Goal: Task Accomplishment & Management: Use online tool/utility

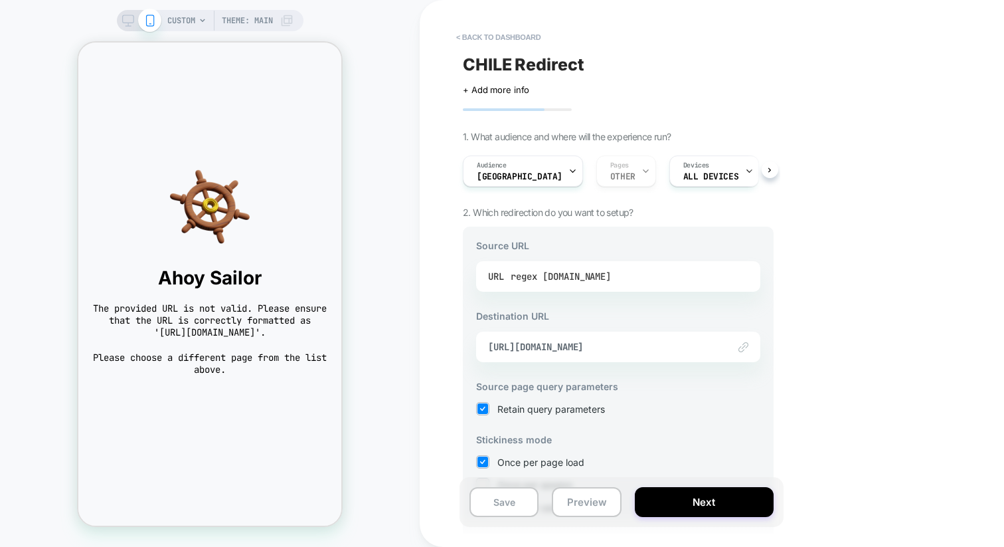
click at [540, 278] on div "regex [DOMAIN_NAME]" at bounding box center [561, 276] width 100 height 20
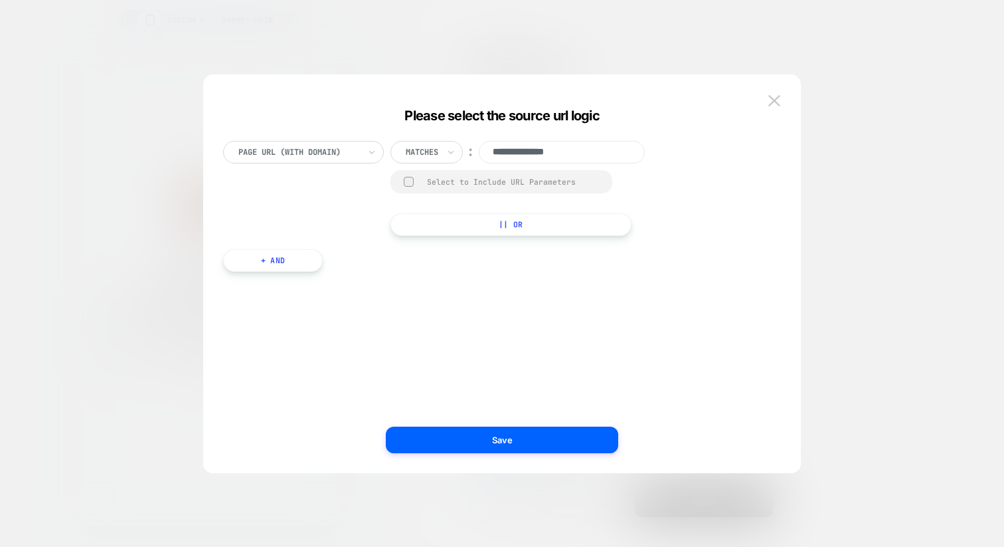
click at [364, 152] on div "Page Url (WITH DOMAIN)" at bounding box center [303, 152] width 161 height 23
click at [502, 155] on input "**********" at bounding box center [562, 152] width 166 height 23
click at [768, 98] on button at bounding box center [775, 101] width 20 height 20
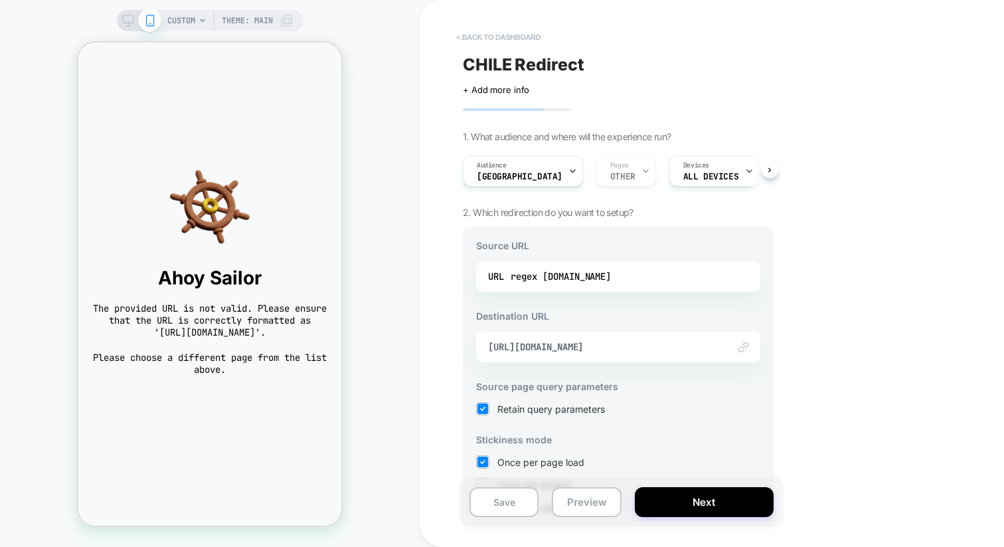
click at [483, 43] on button "< back to dashboard" at bounding box center [499, 37] width 98 height 21
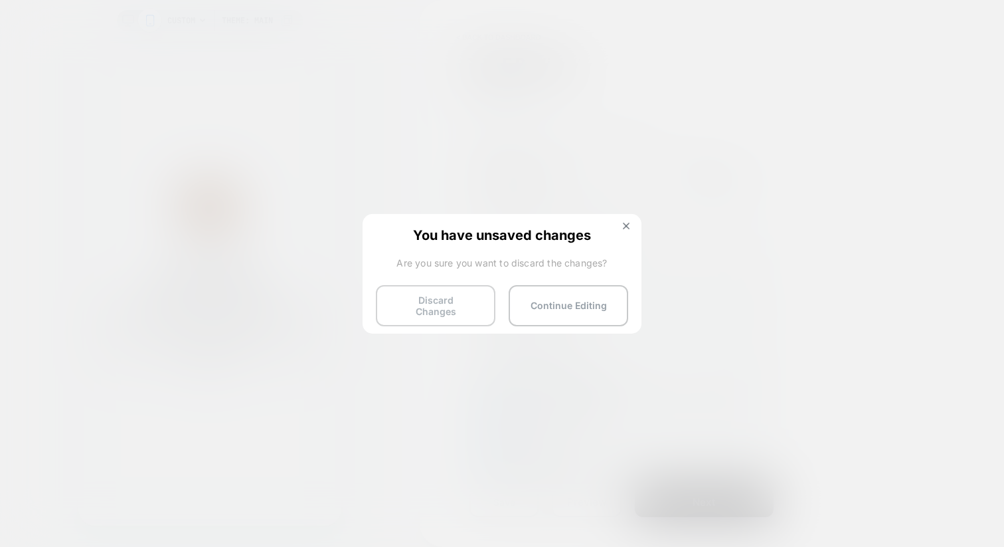
click at [446, 299] on button "Discard Changes" at bounding box center [436, 305] width 120 height 41
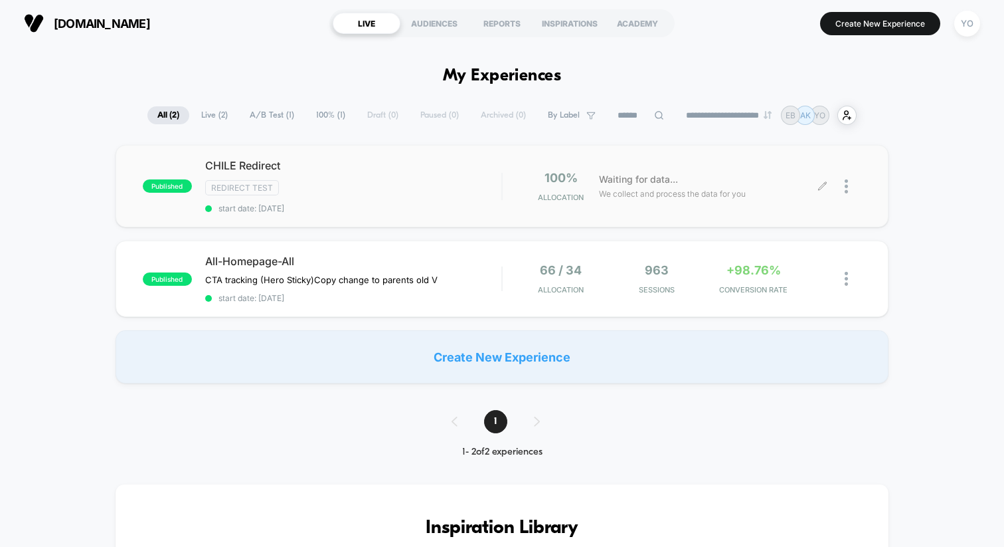
click at [844, 187] on div at bounding box center [842, 186] width 39 height 31
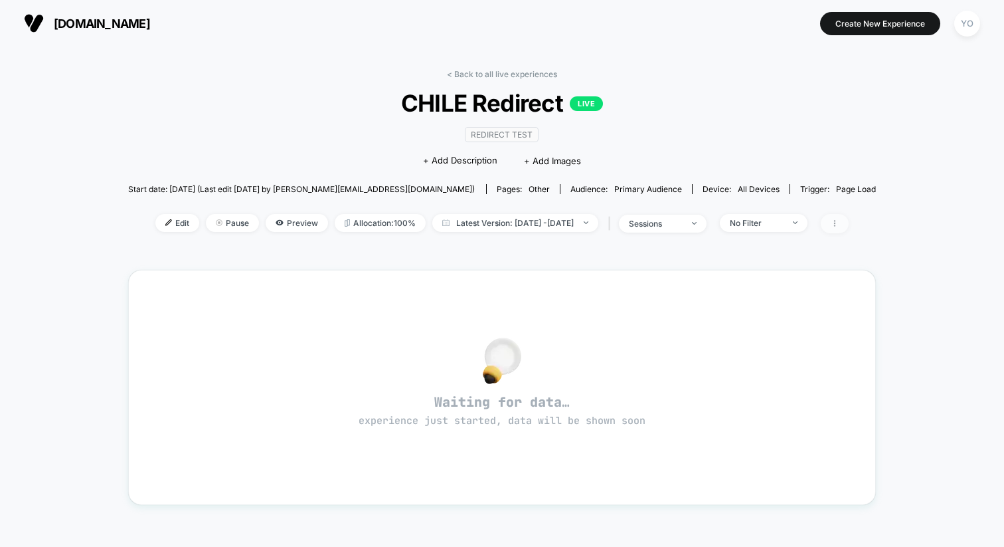
click at [836, 224] on icon at bounding box center [834, 223] width 1 height 7
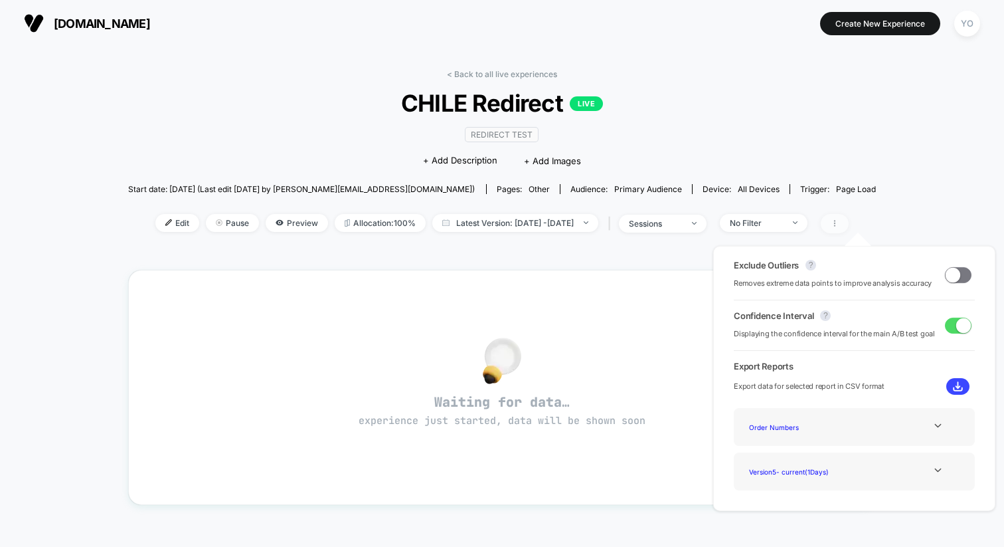
click at [836, 224] on icon at bounding box center [834, 223] width 1 height 7
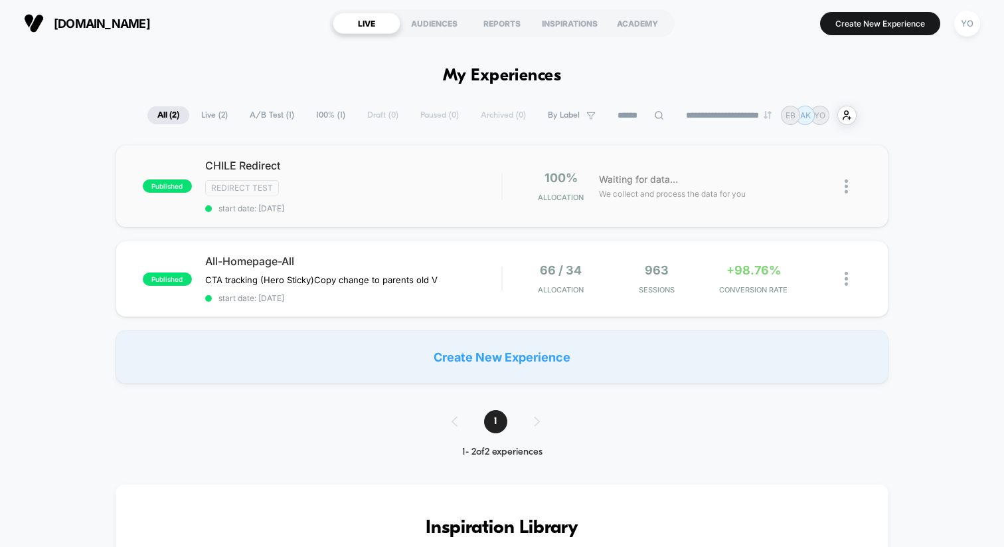
click at [848, 183] on img at bounding box center [846, 186] width 3 height 14
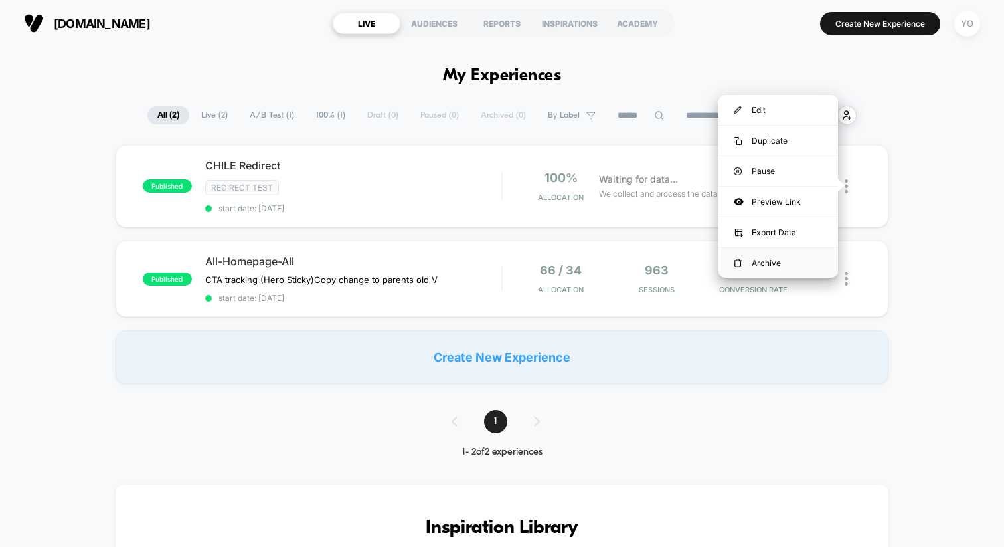
click at [762, 260] on div "Archive" at bounding box center [779, 263] width 120 height 30
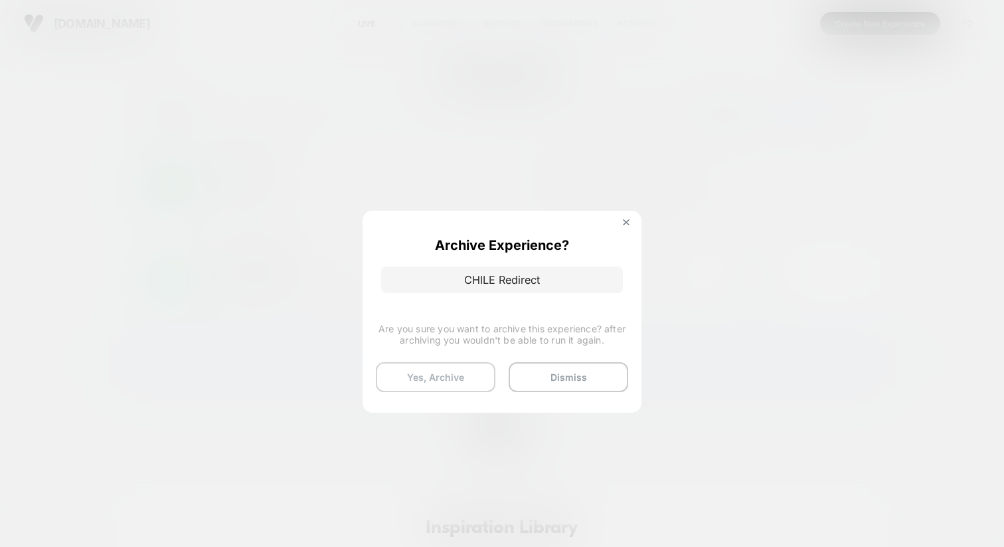
click at [461, 387] on button "Yes, Archive" at bounding box center [436, 377] width 120 height 30
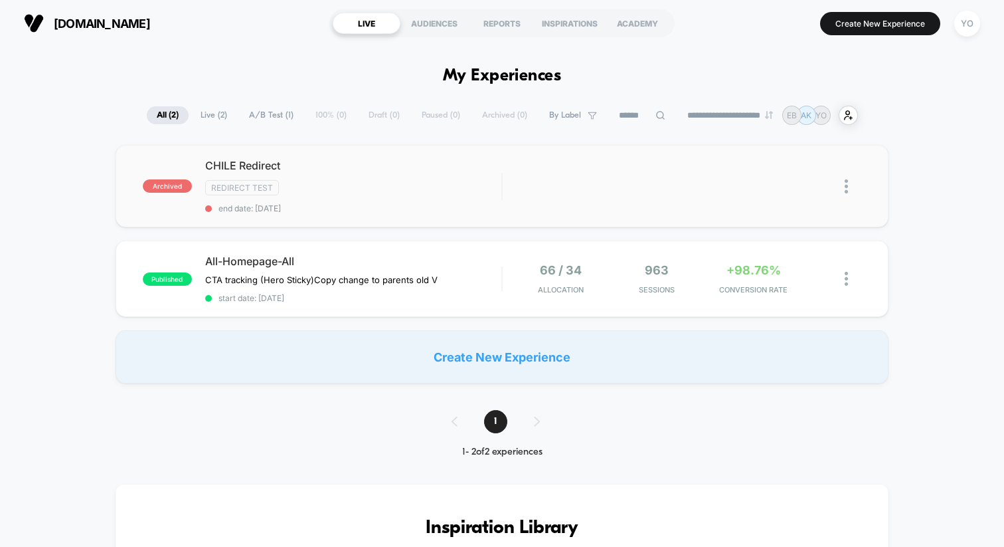
click at [848, 191] on img at bounding box center [846, 186] width 3 height 14
click at [799, 231] on div "Delete" at bounding box center [779, 232] width 120 height 30
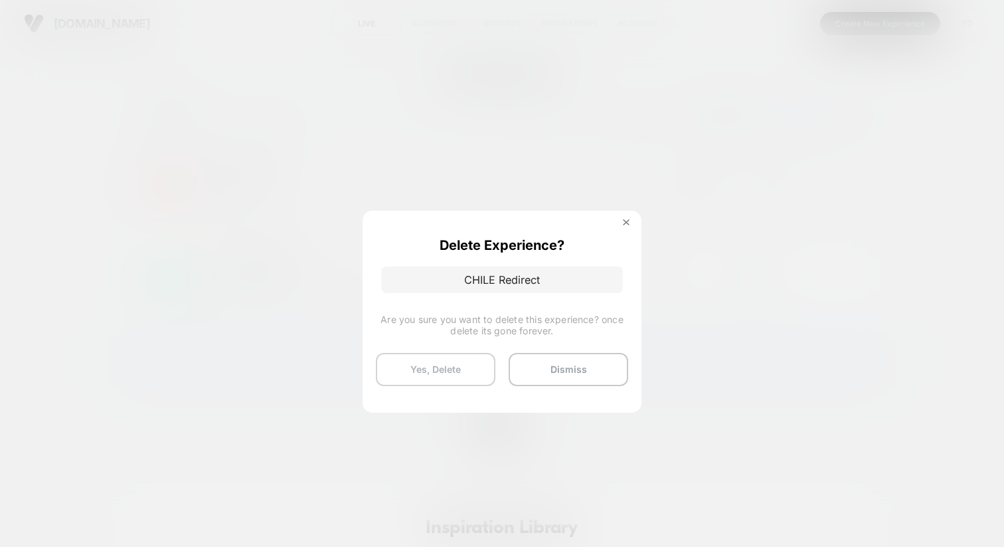
click at [462, 373] on button "Yes, Delete" at bounding box center [436, 369] width 120 height 33
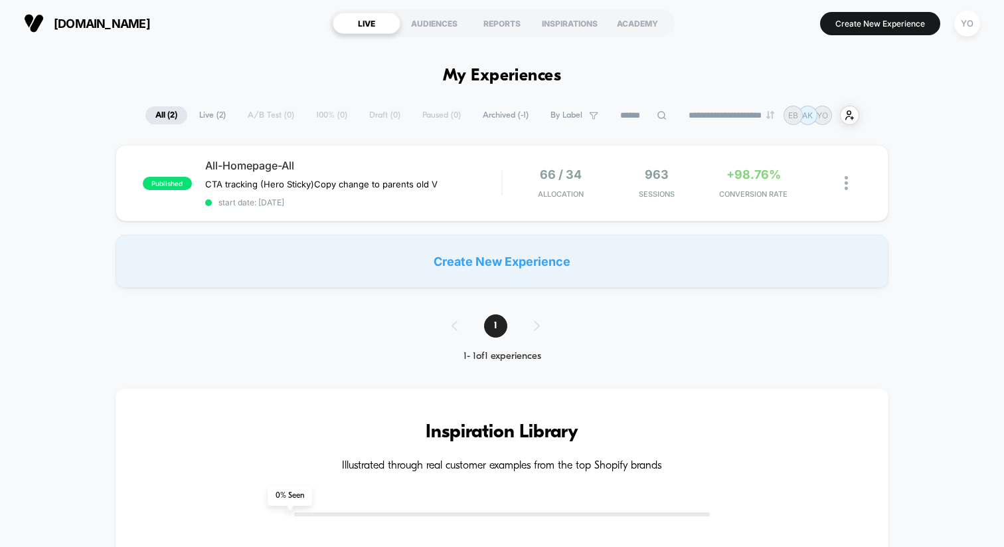
click at [552, 272] on div "Create New Experience" at bounding box center [502, 260] width 773 height 53
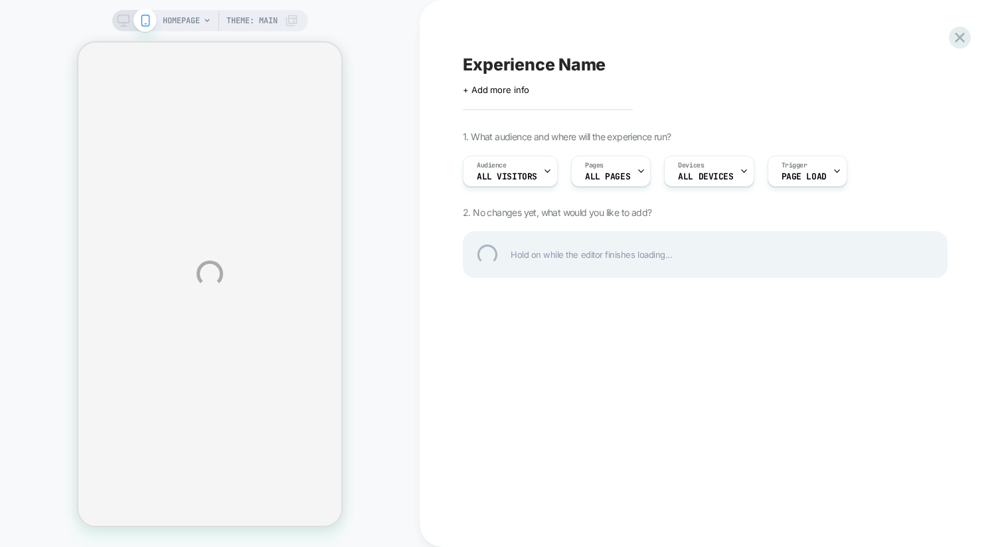
click at [537, 60] on div "Experience Name" at bounding box center [705, 64] width 485 height 20
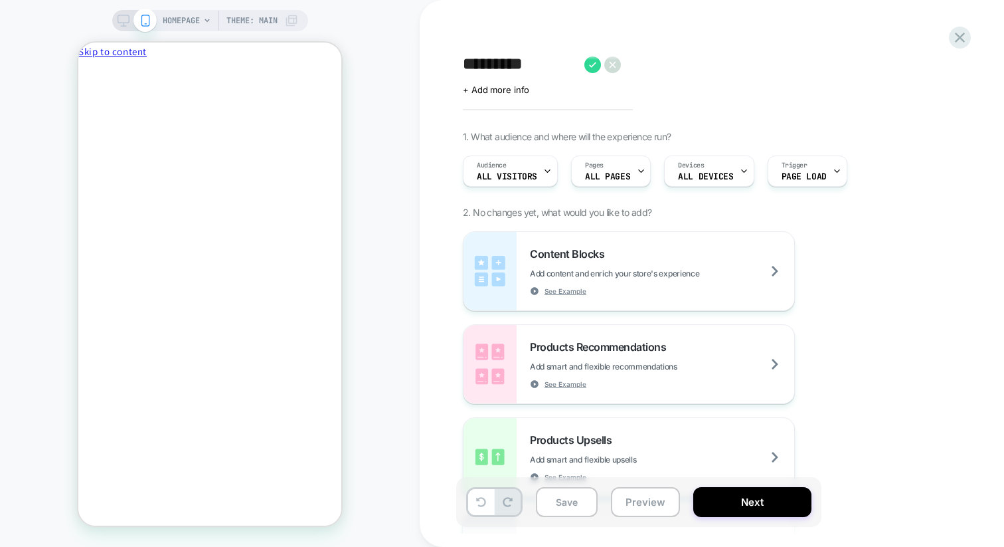
click at [534, 60] on textarea "*********" at bounding box center [520, 64] width 115 height 20
type textarea "**********"
click at [506, 172] on span "All Visitors" at bounding box center [507, 176] width 60 height 9
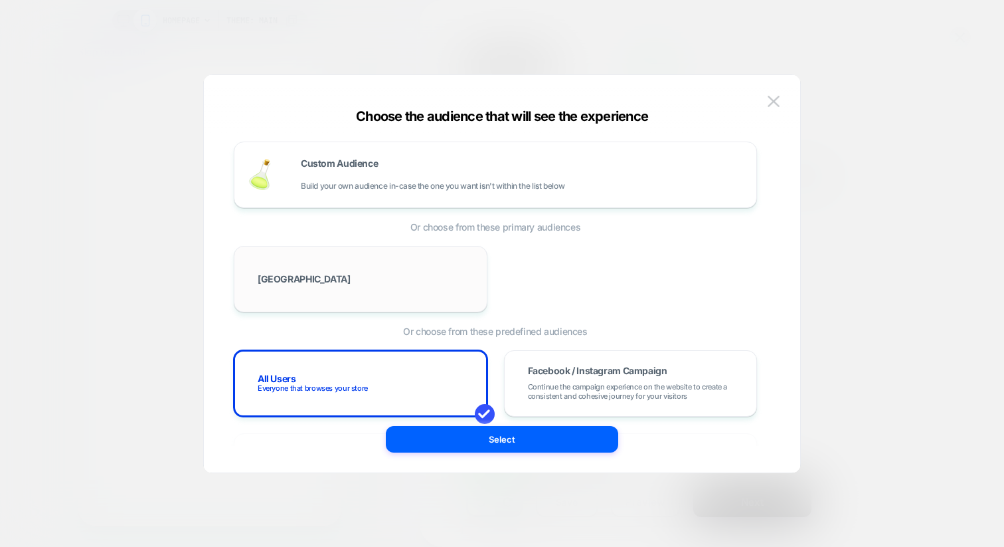
click at [428, 258] on div "[GEOGRAPHIC_DATA]" at bounding box center [361, 279] width 254 height 66
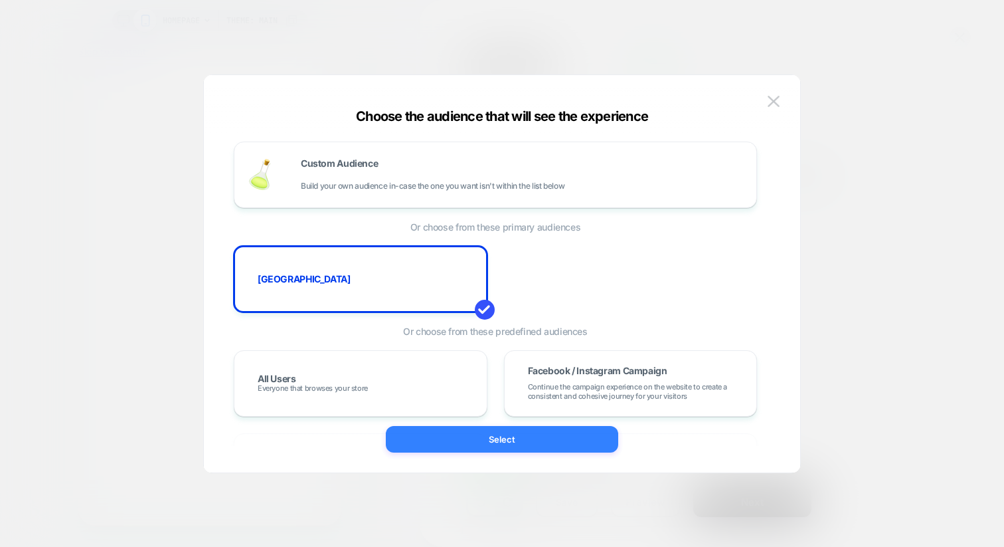
click at [450, 436] on button "Select" at bounding box center [502, 439] width 232 height 27
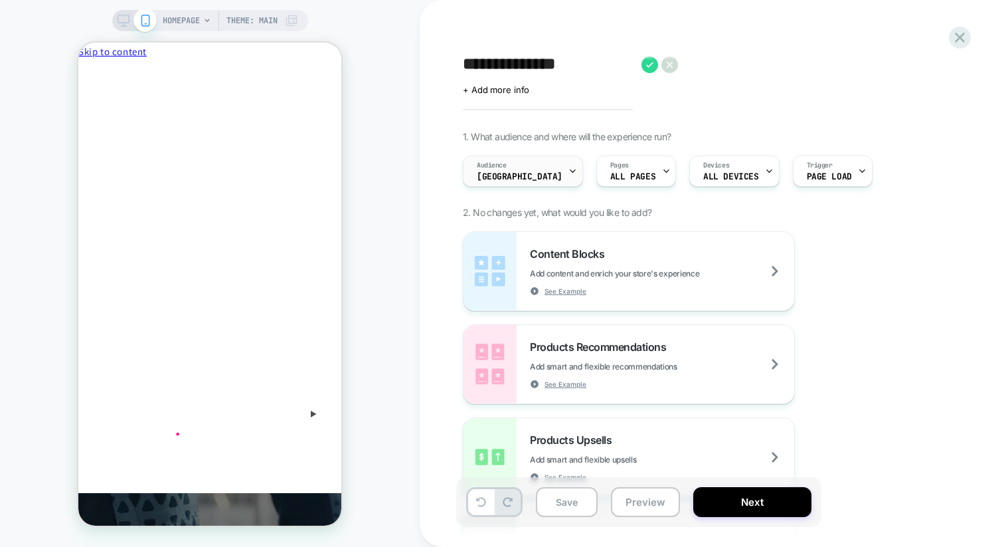
click at [498, 175] on span "[GEOGRAPHIC_DATA]" at bounding box center [520, 176] width 86 height 9
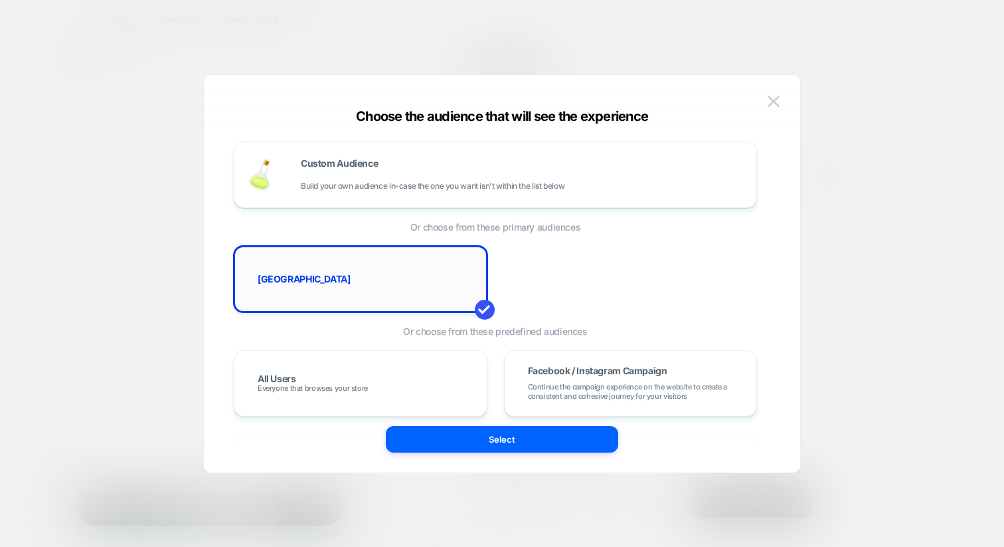
click at [450, 281] on div "[GEOGRAPHIC_DATA]" at bounding box center [361, 279] width 226 height 39
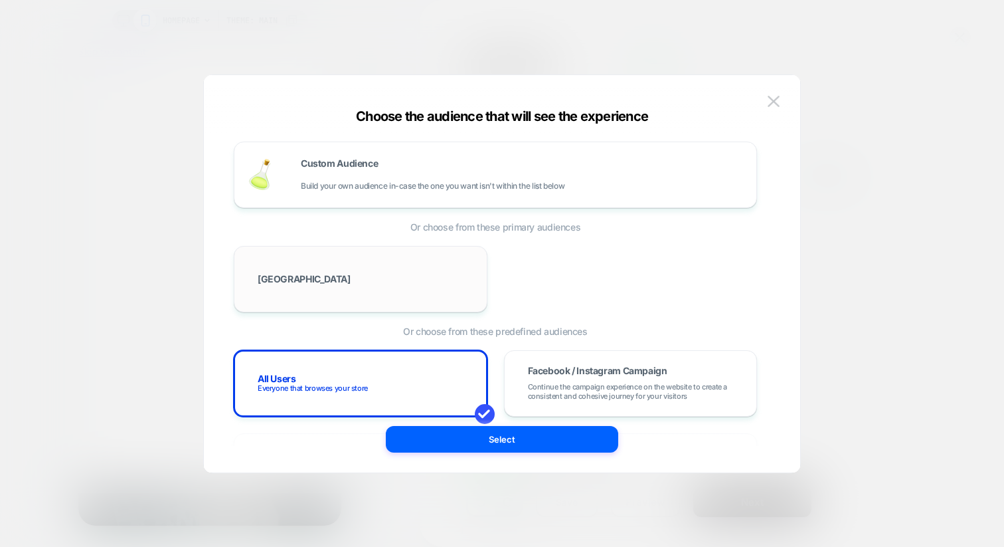
click at [450, 281] on div "[GEOGRAPHIC_DATA]" at bounding box center [361, 279] width 226 height 39
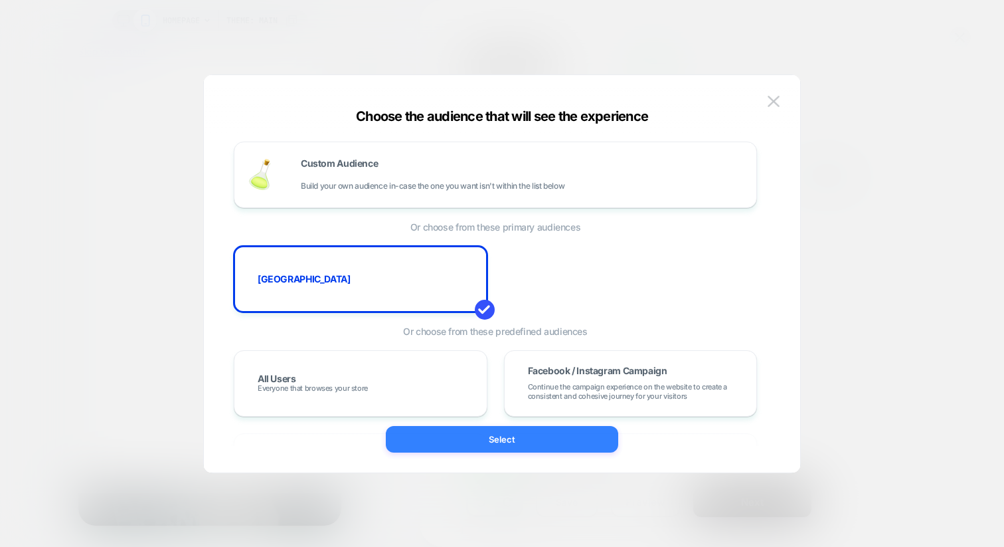
click at [505, 443] on button "Select" at bounding box center [502, 439] width 232 height 27
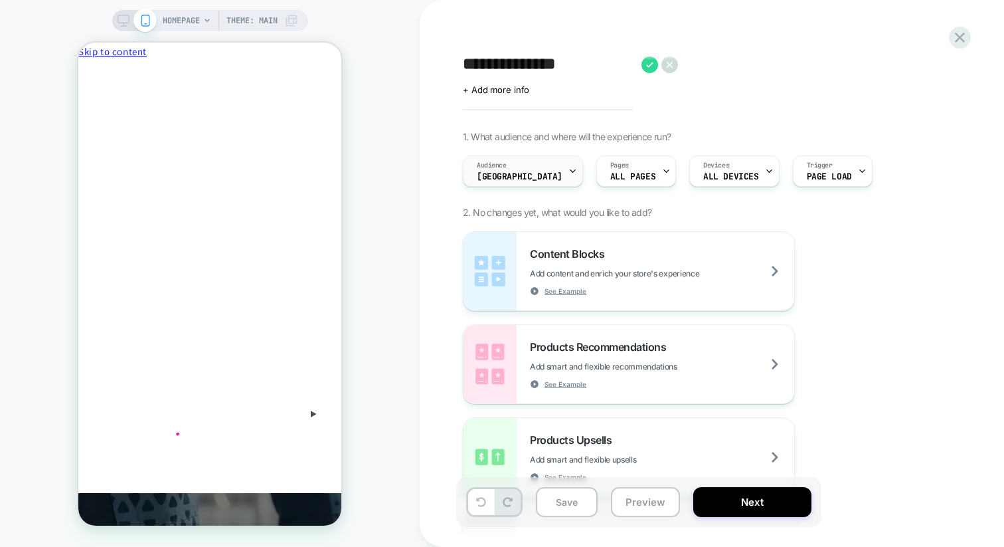
click at [569, 171] on icon at bounding box center [573, 171] width 9 height 9
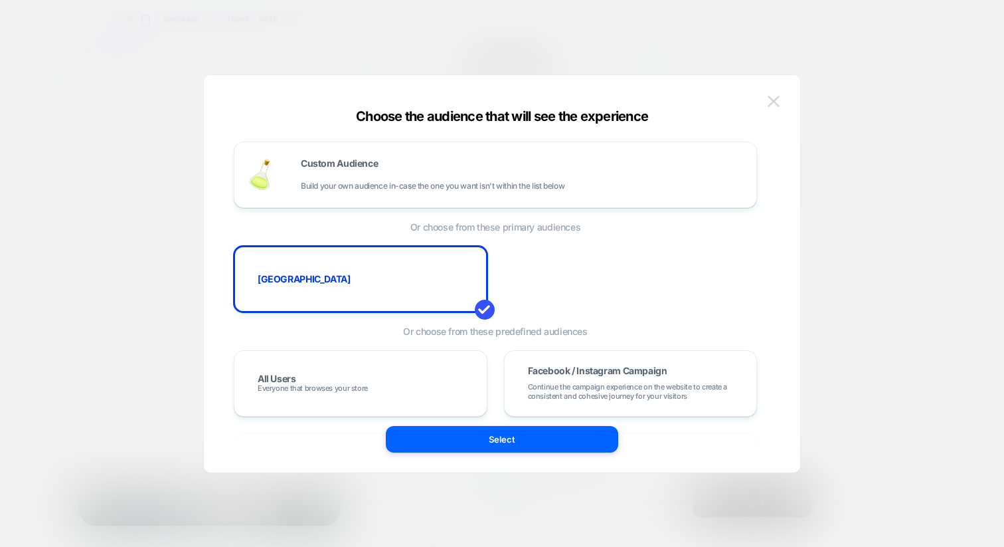
click at [777, 100] on img at bounding box center [774, 101] width 12 height 11
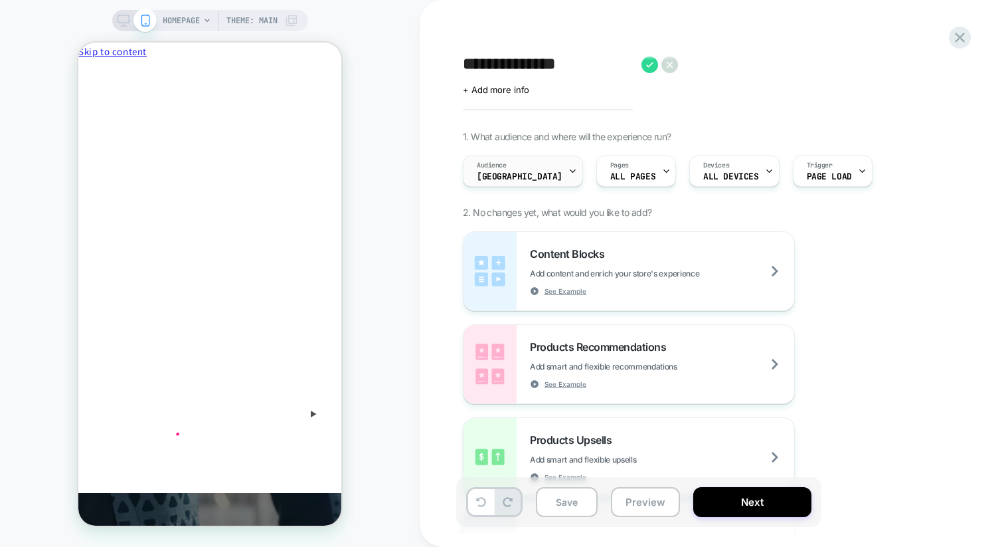
click at [569, 171] on icon at bounding box center [573, 171] width 9 height 9
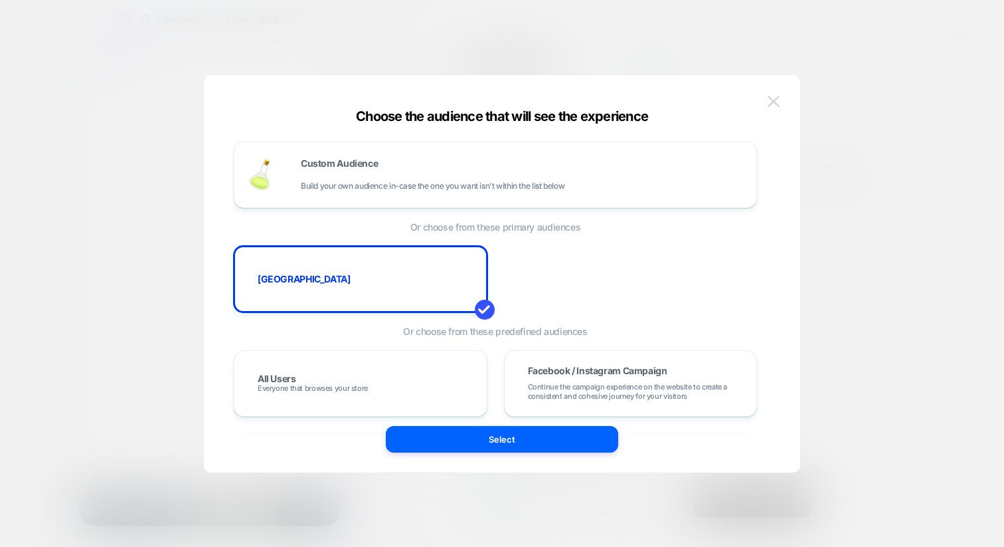
click at [776, 97] on img at bounding box center [774, 101] width 12 height 11
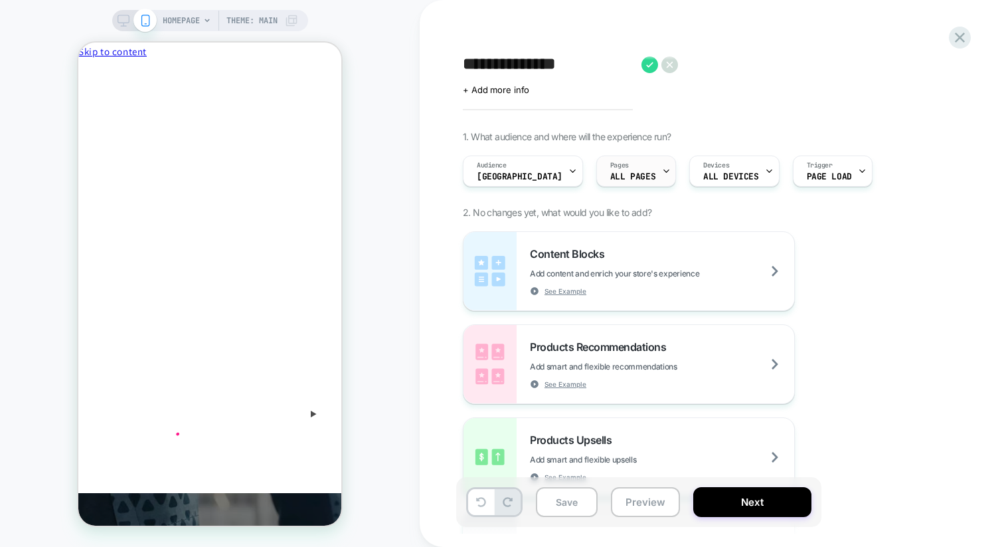
click at [664, 171] on icon at bounding box center [666, 171] width 5 height 3
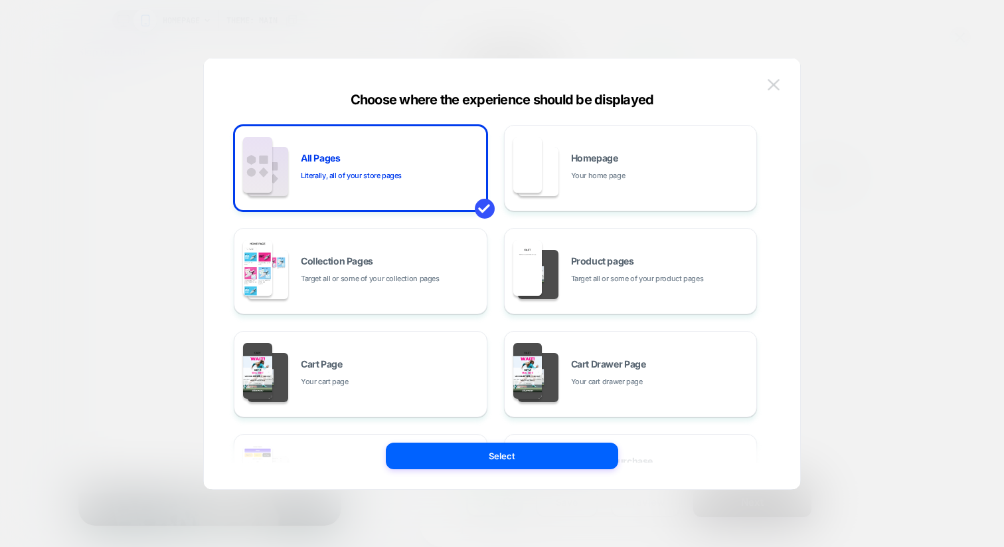
click at [779, 86] on img at bounding box center [774, 84] width 12 height 11
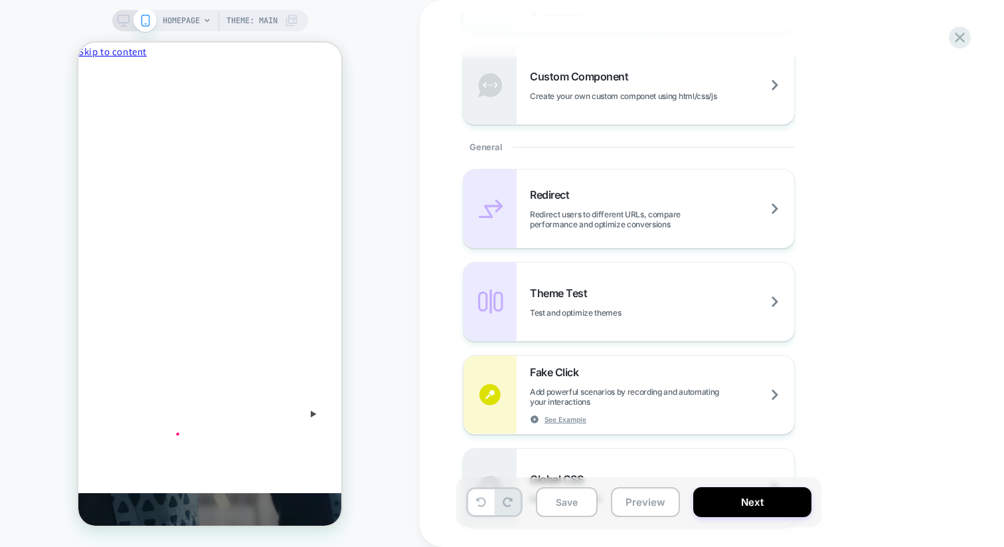
scroll to position [462, 0]
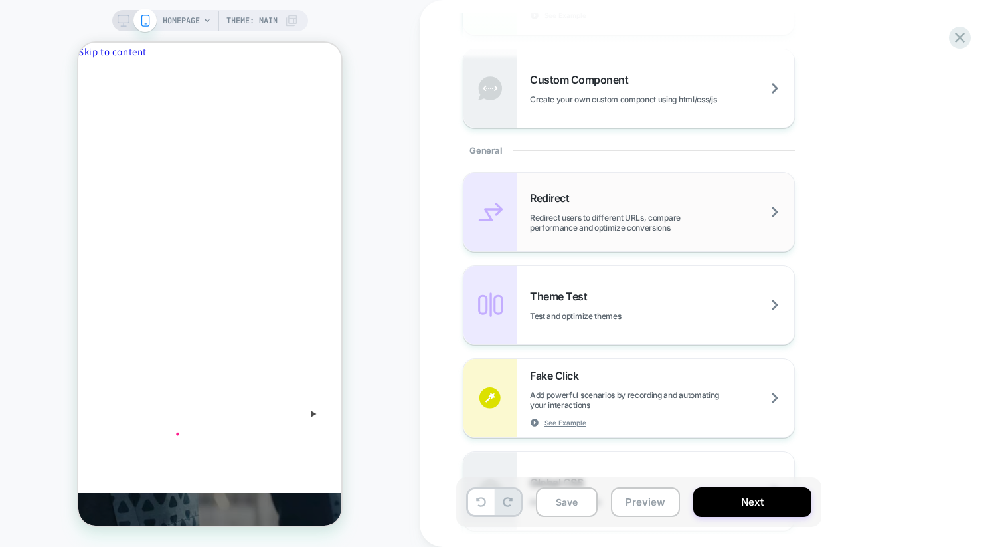
click at [726, 213] on span "Redirect users to different URLs, compare performance and optimize conversions" at bounding box center [662, 223] width 264 height 20
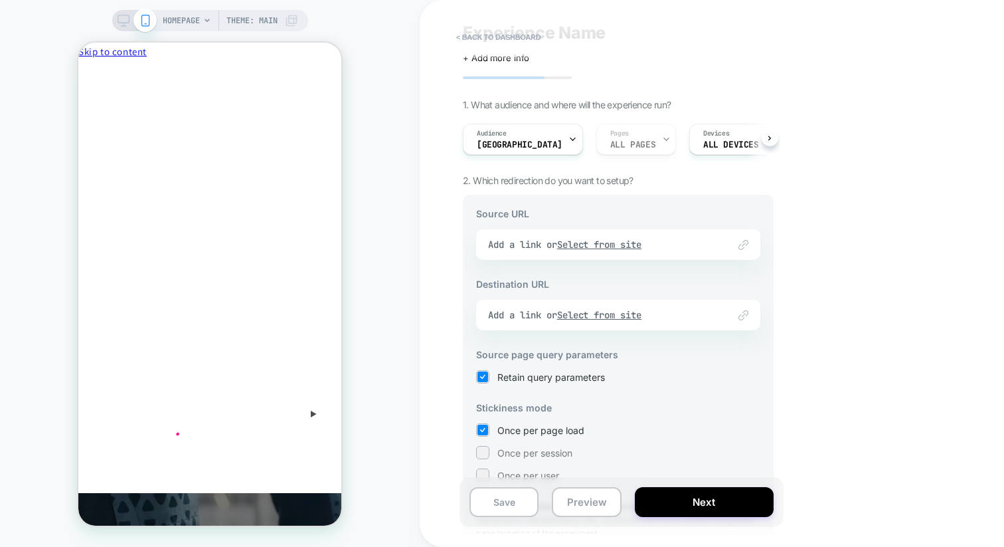
scroll to position [34, 0]
click at [629, 248] on div "Link to Add a link or Select from site" at bounding box center [618, 242] width 284 height 31
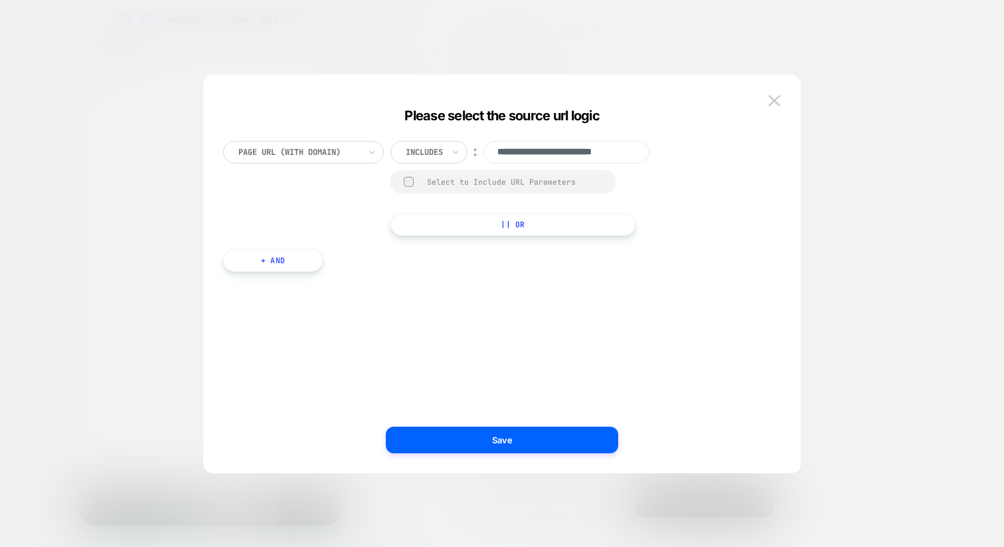
scroll to position [0, 0]
click at [364, 155] on div "Page Url (WITH DOMAIN)" at bounding box center [303, 152] width 161 height 23
click at [426, 155] on div at bounding box center [424, 152] width 37 height 12
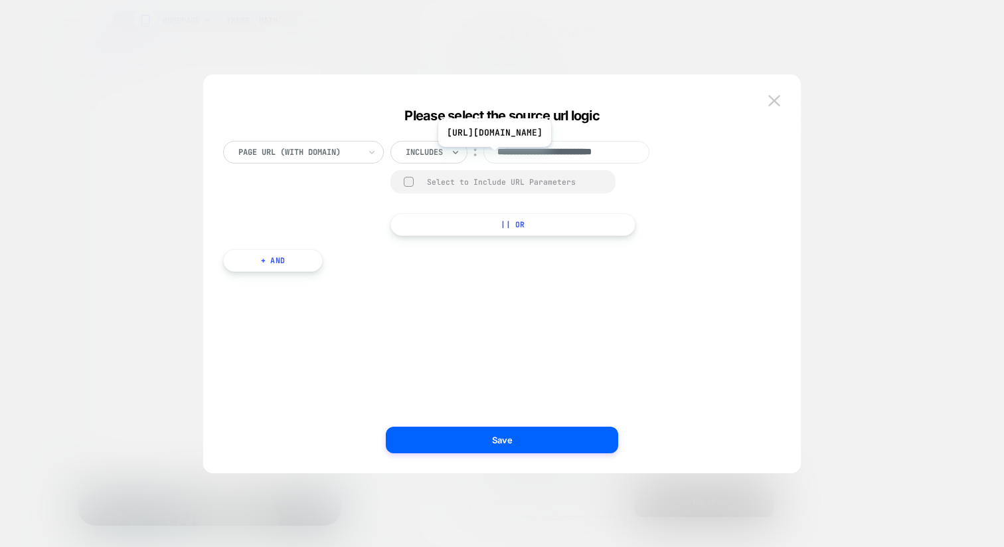
scroll to position [0, 19]
click at [411, 182] on div at bounding box center [409, 182] width 10 height 10
click at [411, 182] on rect at bounding box center [409, 182] width 11 height 11
click at [413, 174] on div "Select to Include URL Parameters" at bounding box center [503, 181] width 225 height 23
click at [412, 182] on div at bounding box center [409, 182] width 10 height 10
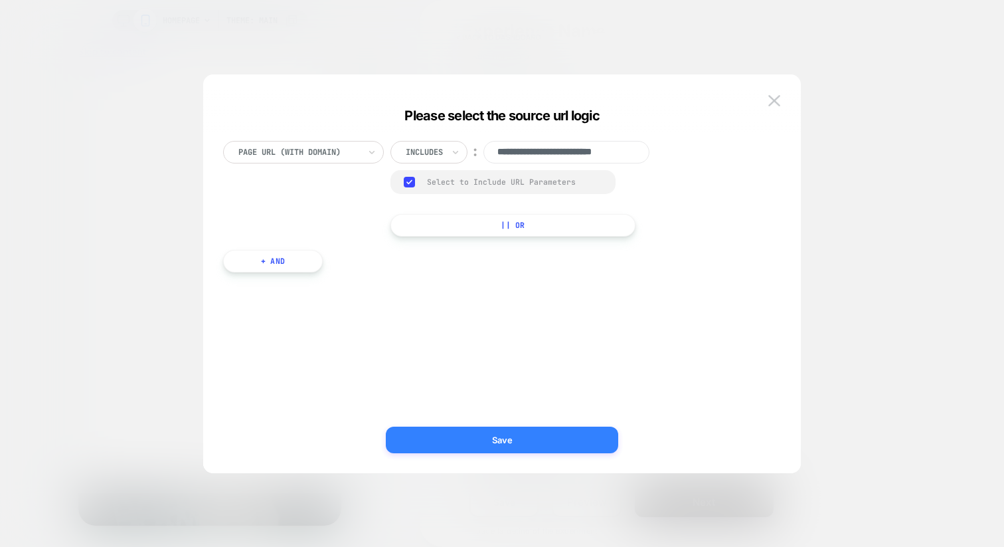
click at [450, 444] on button "Save" at bounding box center [502, 439] width 232 height 27
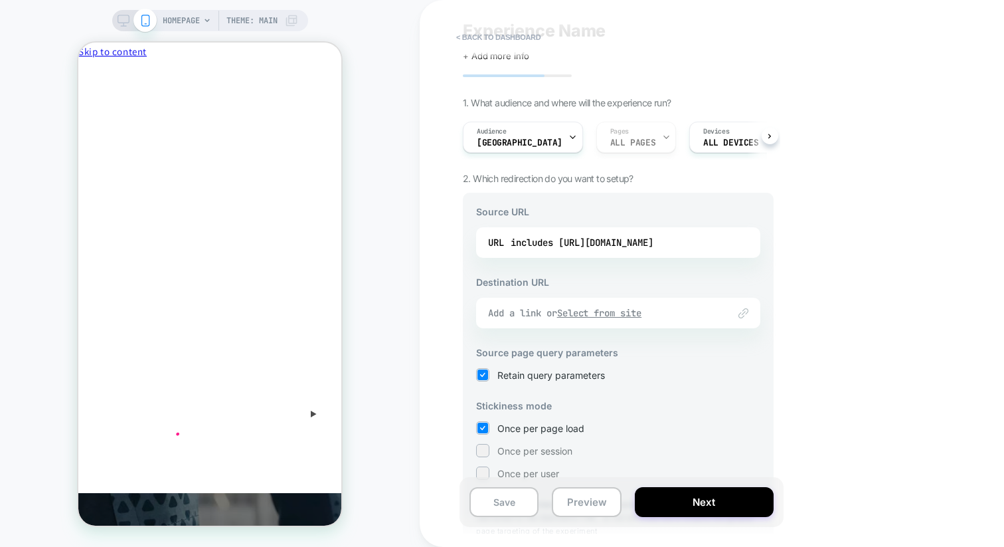
click at [597, 316] on u "Select from site" at bounding box center [599, 313] width 85 height 12
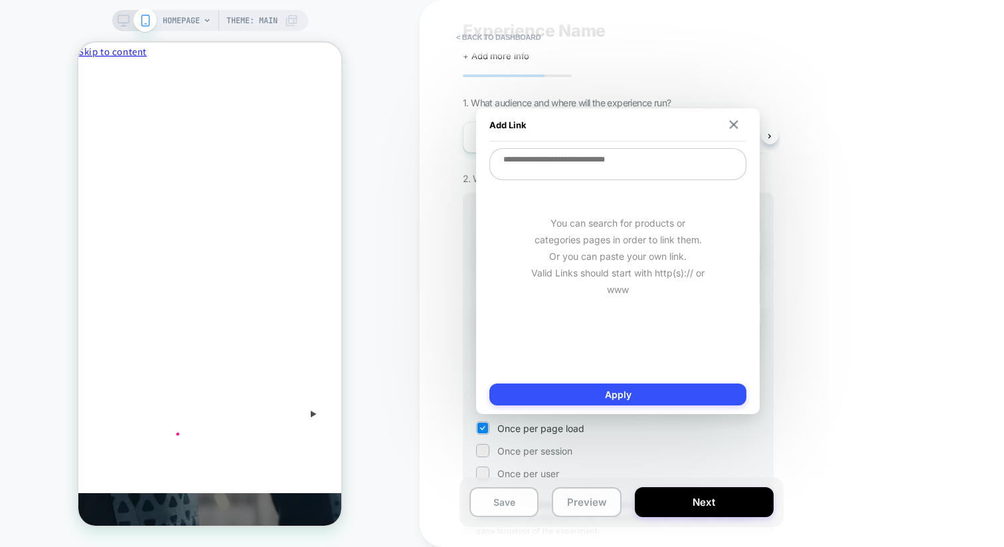
click at [625, 157] on textarea at bounding box center [618, 164] width 257 height 32
paste textarea "**********"
type textarea "*"
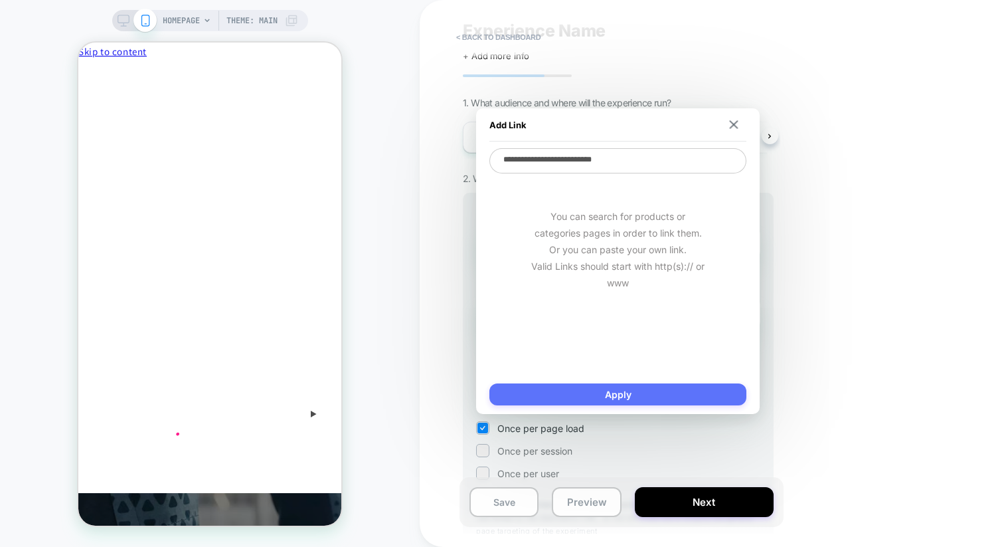
type textarea "**********"
click at [596, 394] on button "Apply" at bounding box center [618, 394] width 257 height 22
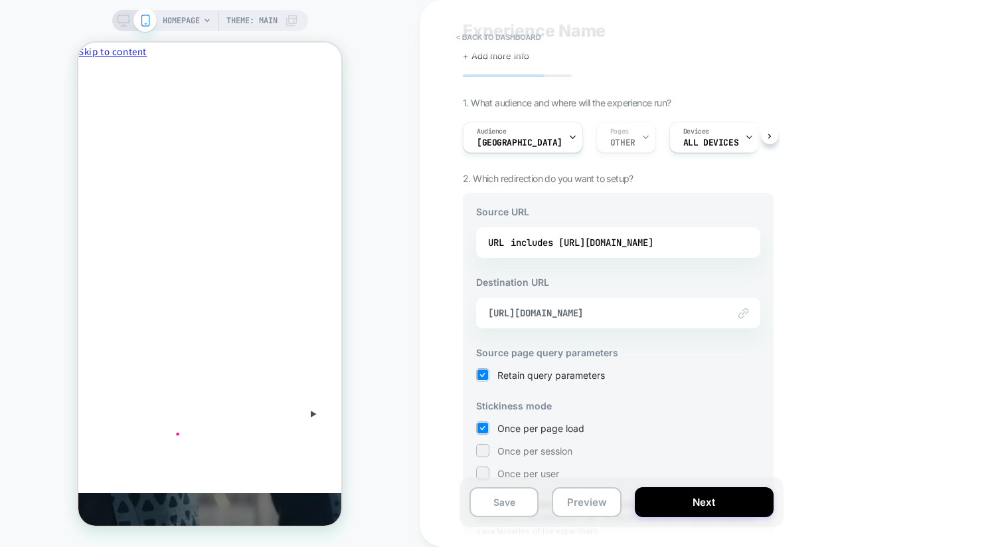
click at [744, 313] on img at bounding box center [744, 313] width 10 height 10
click at [535, 315] on span "[URL][DOMAIN_NAME]" at bounding box center [601, 313] width 227 height 12
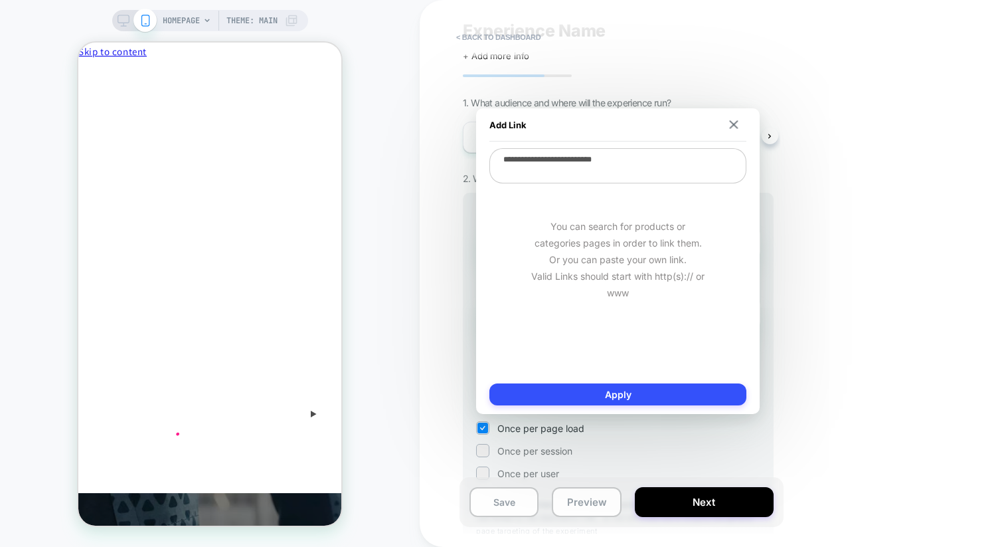
click at [539, 162] on textarea "**********" at bounding box center [618, 165] width 257 height 35
type textarea "*"
type textarea "**********"
type textarea "*"
type textarea "**********"
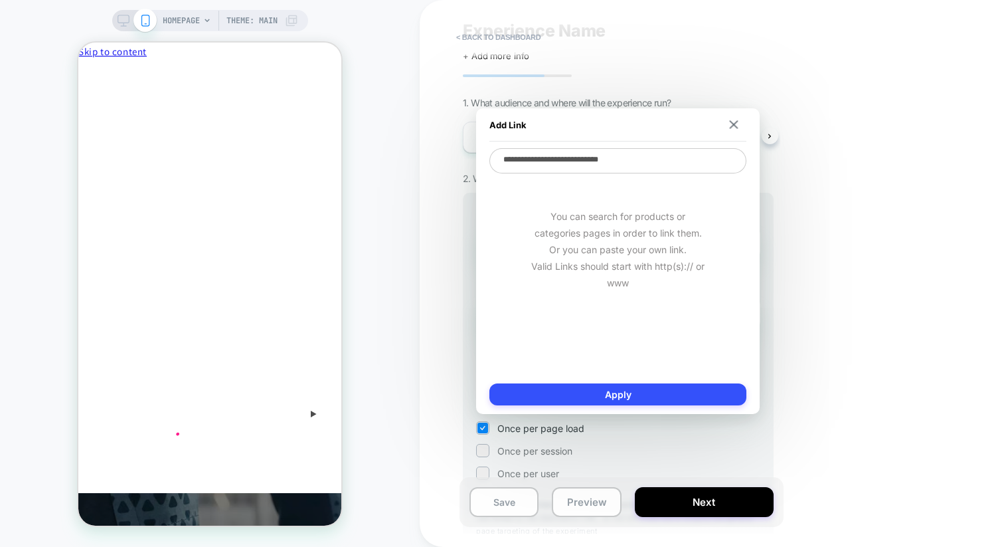
type textarea "*"
type textarea "**********"
type textarea "*"
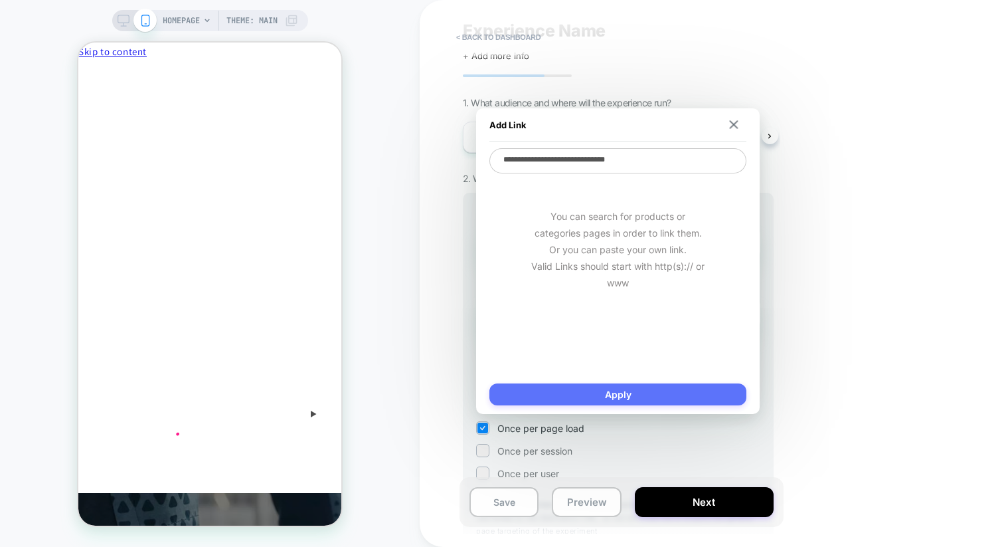
type textarea "**********"
click at [563, 395] on button "Apply" at bounding box center [618, 394] width 257 height 22
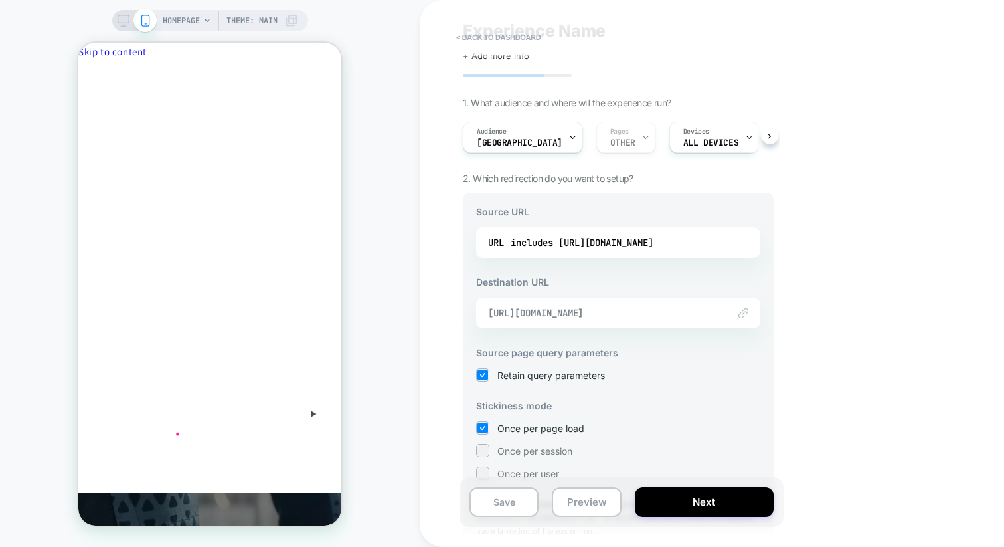
click at [551, 316] on span "[URL][DOMAIN_NAME]" at bounding box center [601, 313] width 227 height 12
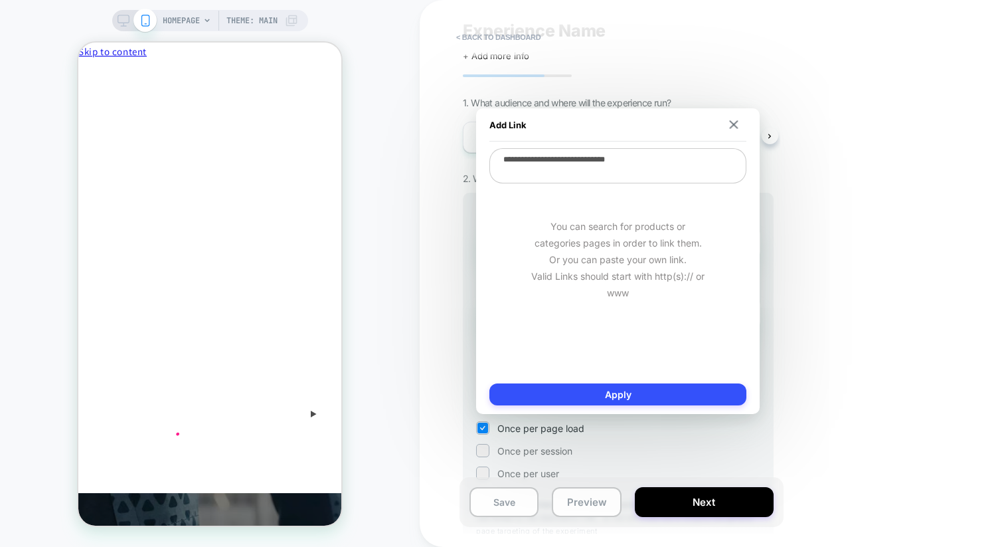
click at [549, 164] on textarea "**********" at bounding box center [618, 165] width 257 height 35
type textarea "*"
type textarea "**********"
click at [740, 128] on button at bounding box center [734, 124] width 13 height 9
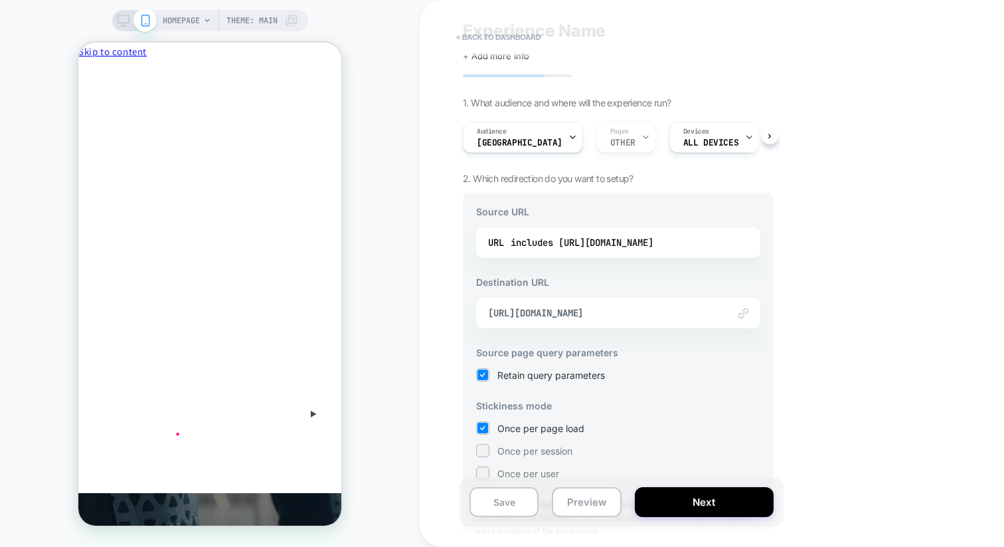
click at [745, 314] on img at bounding box center [744, 313] width 10 height 10
click at [715, 320] on div "Link to [URL][DOMAIN_NAME]" at bounding box center [618, 313] width 284 height 31
click at [680, 316] on span "[URL][DOMAIN_NAME]" at bounding box center [601, 313] width 227 height 12
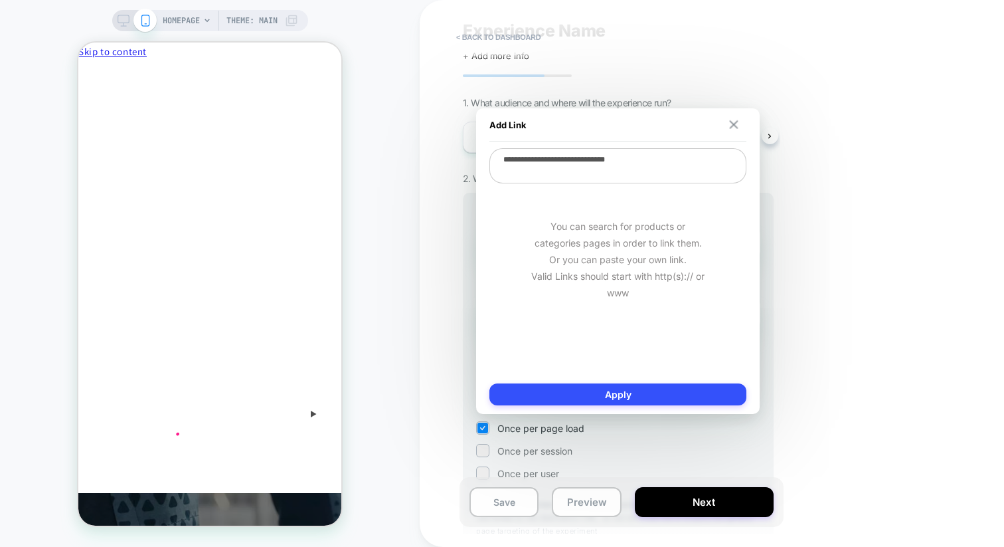
scroll to position [0, 5]
click at [730, 122] on img at bounding box center [734, 124] width 9 height 9
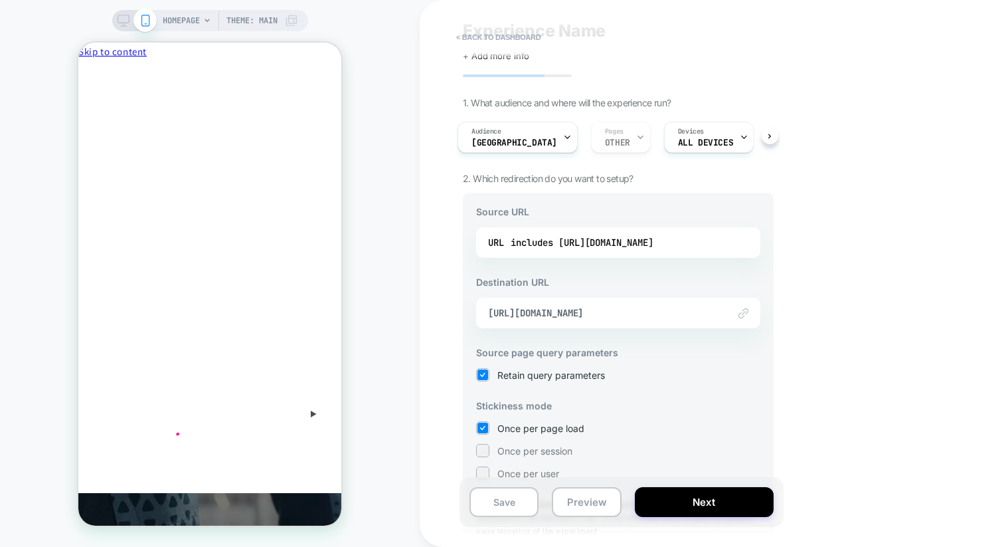
drag, startPoint x: 472, startPoint y: 315, endPoint x: 666, endPoint y: 320, distance: 193.4
click at [666, 321] on div "Source URL URL includes [URL][DOMAIN_NAME] Destination URL Link to [URL][DOMAIN…" at bounding box center [618, 372] width 311 height 358
click at [704, 357] on h3 "Source page query parameters" at bounding box center [618, 352] width 284 height 11
click at [683, 307] on span "[URL][DOMAIN_NAME]" at bounding box center [601, 313] width 227 height 12
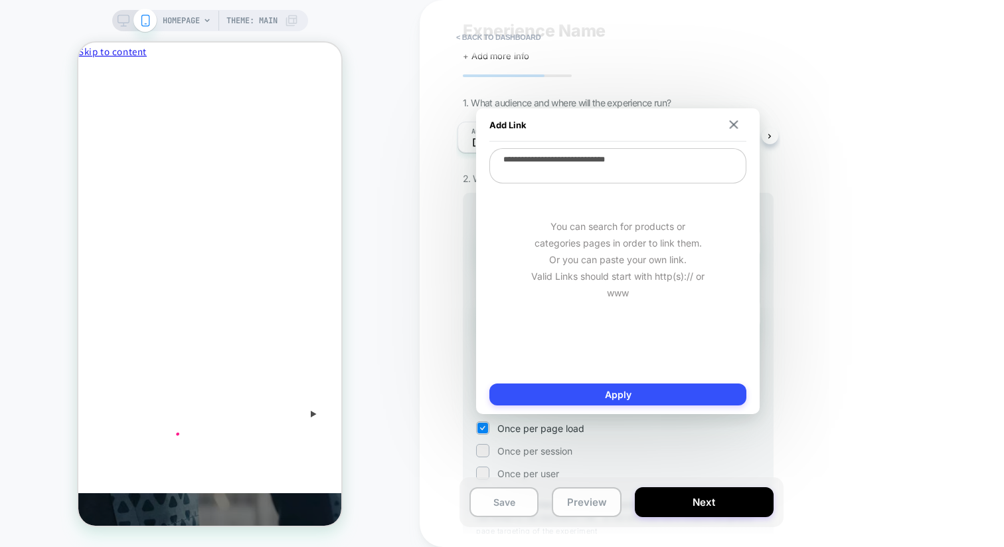
click at [683, 306] on div "You can search for products or categories pages in order to link them. Or you c…" at bounding box center [618, 259] width 257 height 149
click at [732, 118] on div "Add Link" at bounding box center [618, 124] width 257 height 33
click at [730, 126] on img at bounding box center [734, 124] width 9 height 9
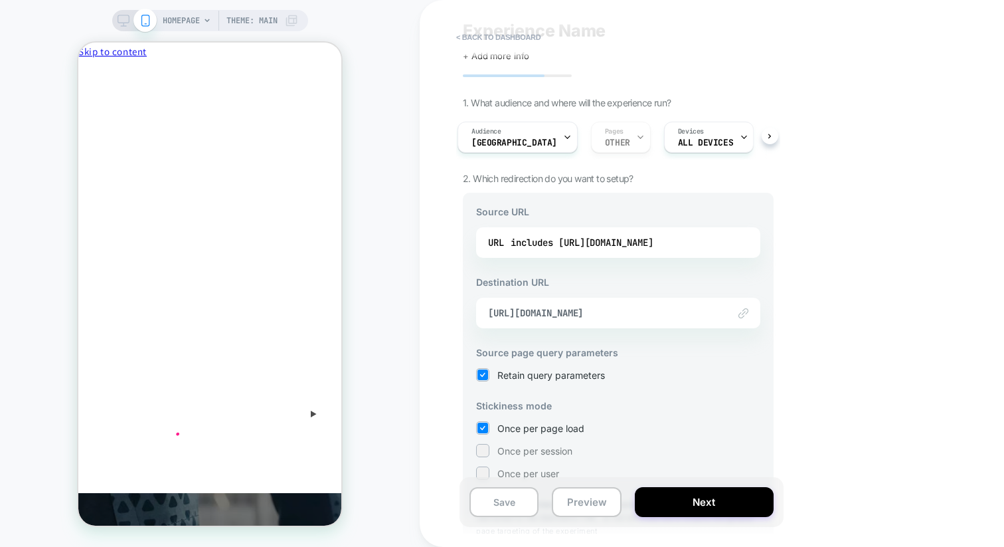
drag, startPoint x: 673, startPoint y: 320, endPoint x: 463, endPoint y: 325, distance: 210.0
click at [462, 326] on div "Experience Name Click to edit experience details + Add more info 1. What audien…" at bounding box center [618, 273] width 324 height 520
click at [491, 318] on span "[URL][DOMAIN_NAME]" at bounding box center [601, 313] width 227 height 12
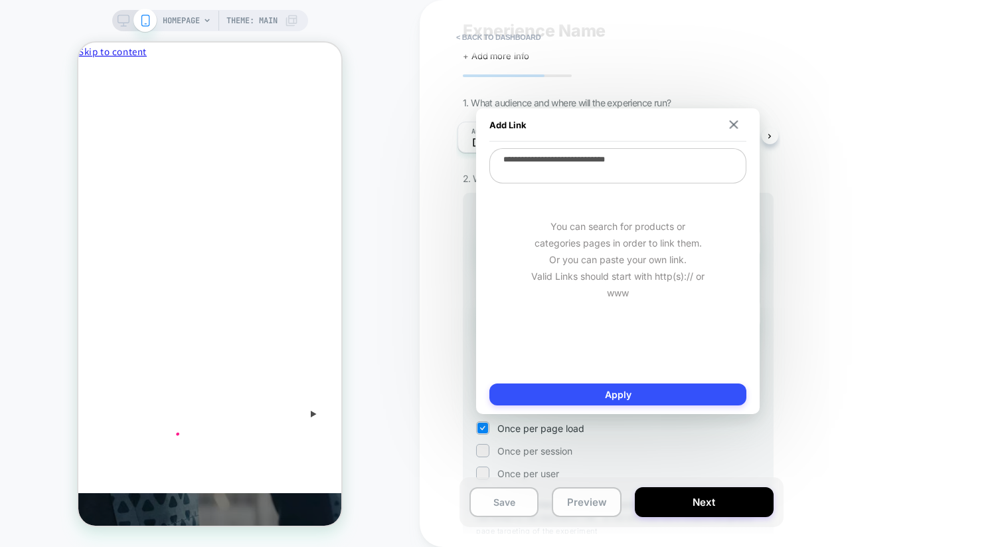
click at [549, 162] on textarea "**********" at bounding box center [618, 165] width 257 height 35
type textarea "*"
type textarea "**********"
type textarea "*"
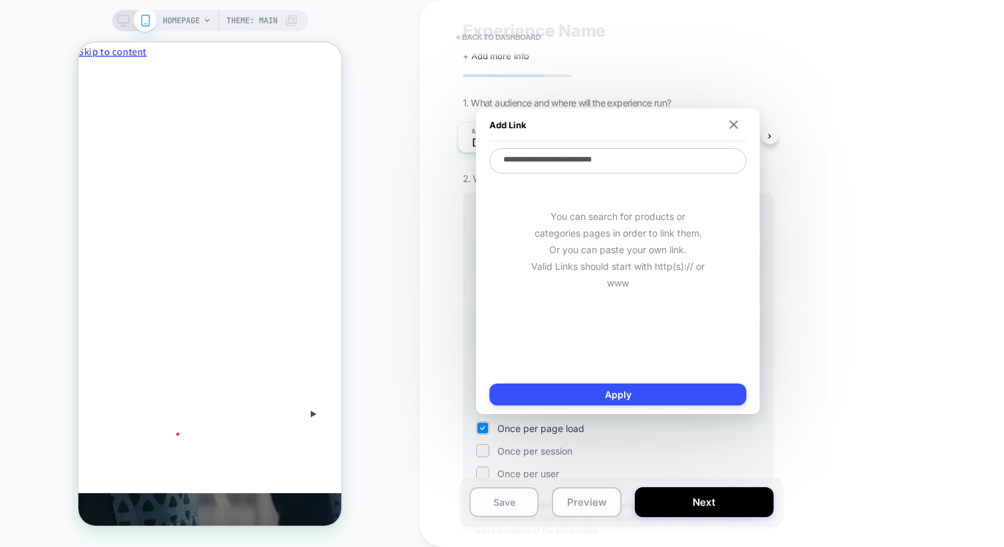
type textarea "**********"
click at [660, 393] on button "Apply" at bounding box center [618, 394] width 257 height 22
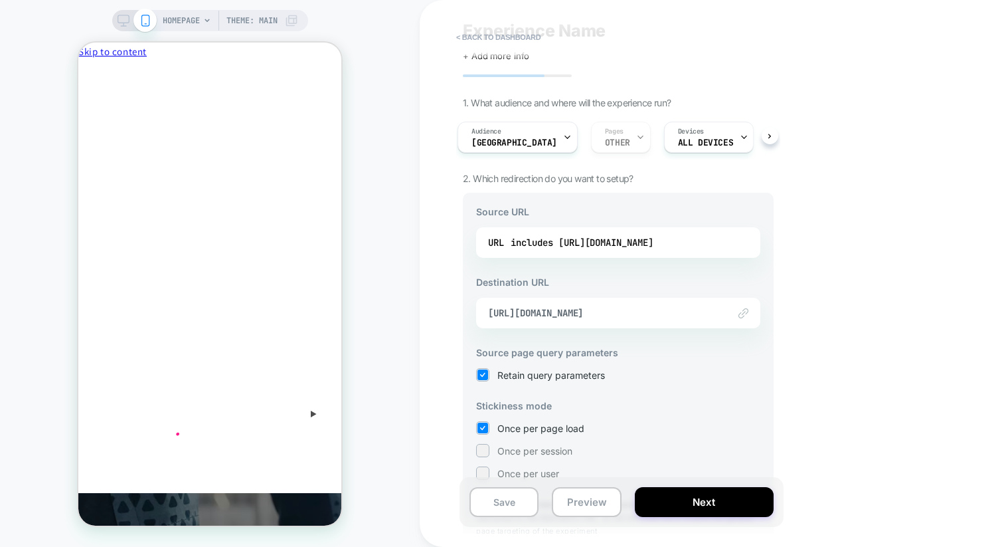
click at [743, 310] on img at bounding box center [744, 313] width 10 height 10
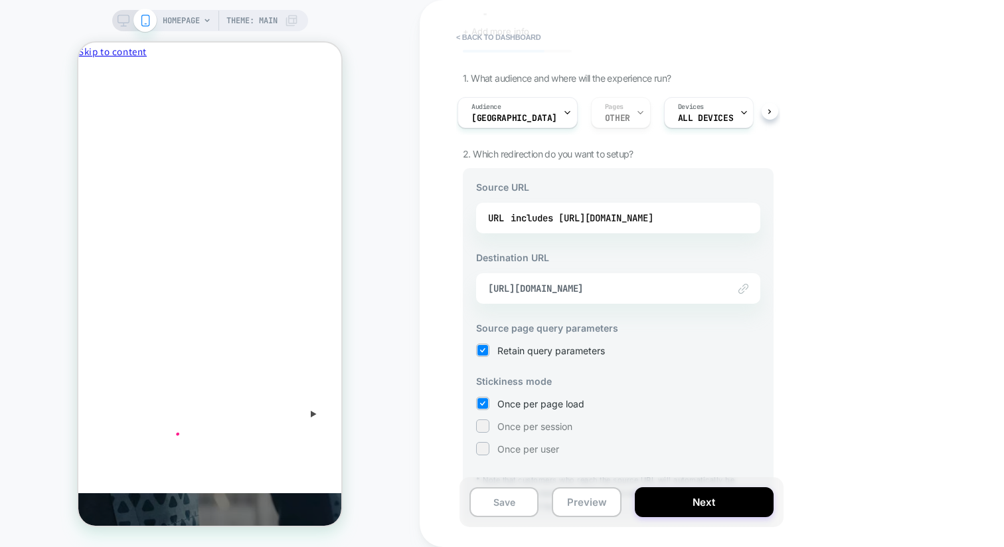
scroll to position [104, 0]
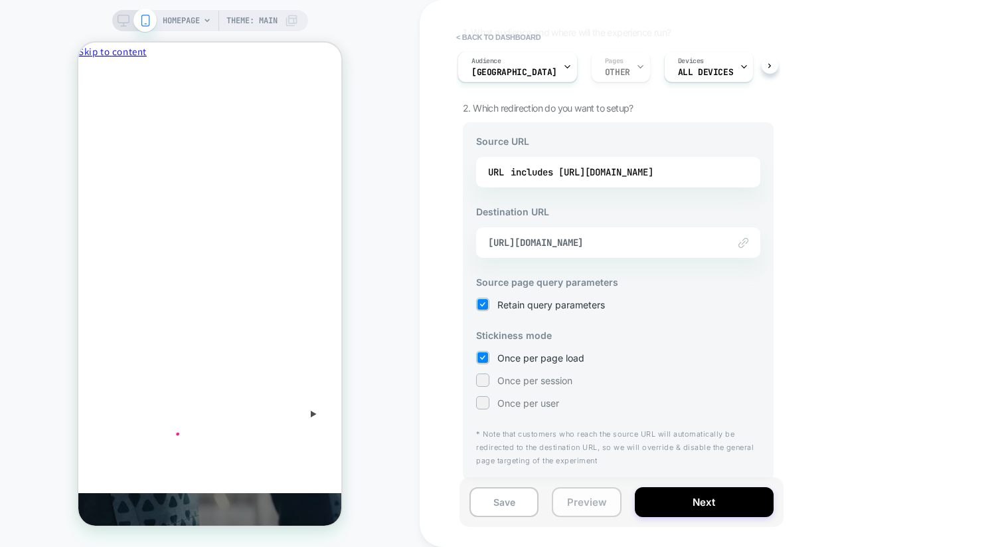
click at [601, 506] on button "Preview" at bounding box center [586, 502] width 69 height 30
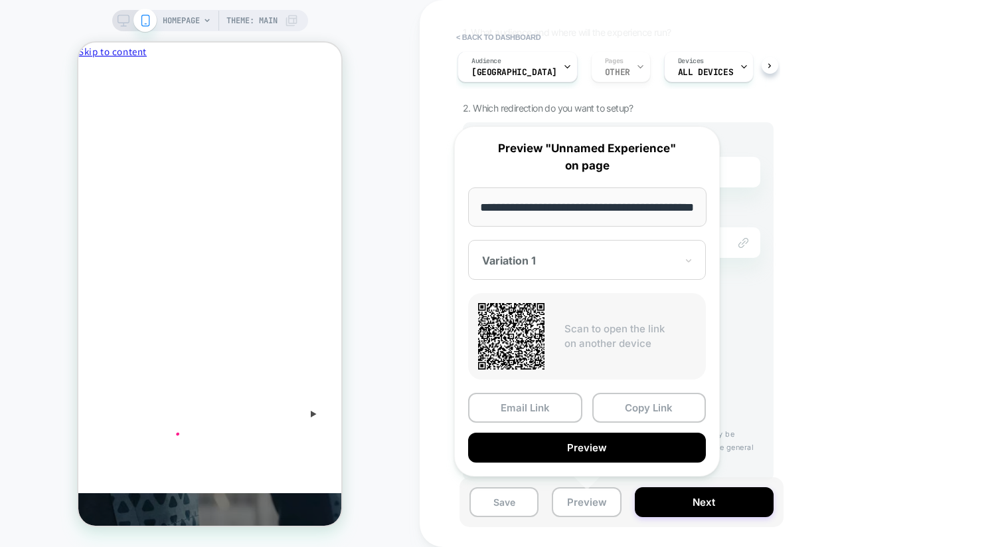
scroll to position [0, 0]
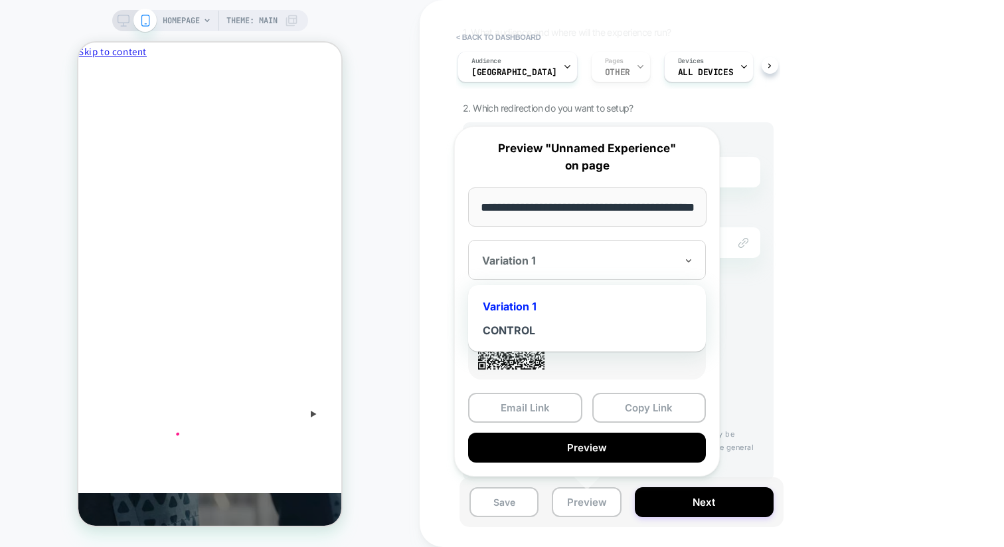
click at [573, 256] on div at bounding box center [579, 260] width 194 height 13
click at [549, 324] on div "CONTROL" at bounding box center [587, 330] width 225 height 24
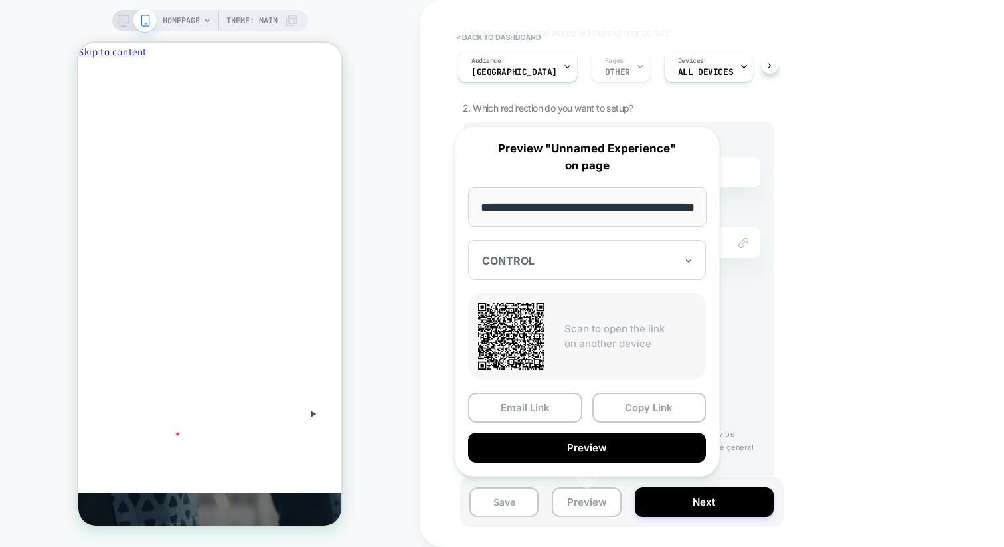
click at [569, 256] on div at bounding box center [579, 260] width 194 height 13
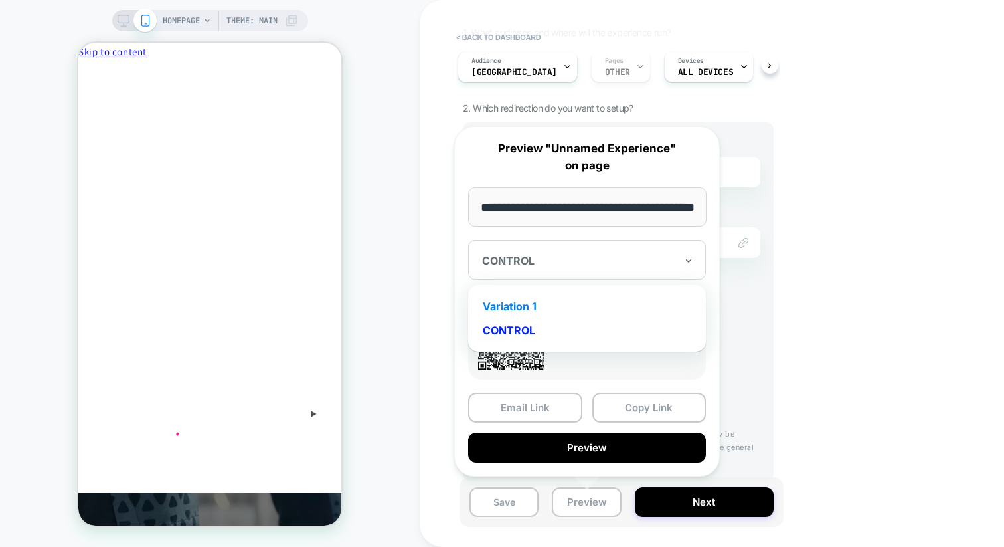
click at [560, 296] on div "Variation 1" at bounding box center [587, 306] width 225 height 24
click at [571, 256] on div at bounding box center [579, 260] width 194 height 13
click at [548, 330] on div "CONTROL" at bounding box center [587, 330] width 225 height 24
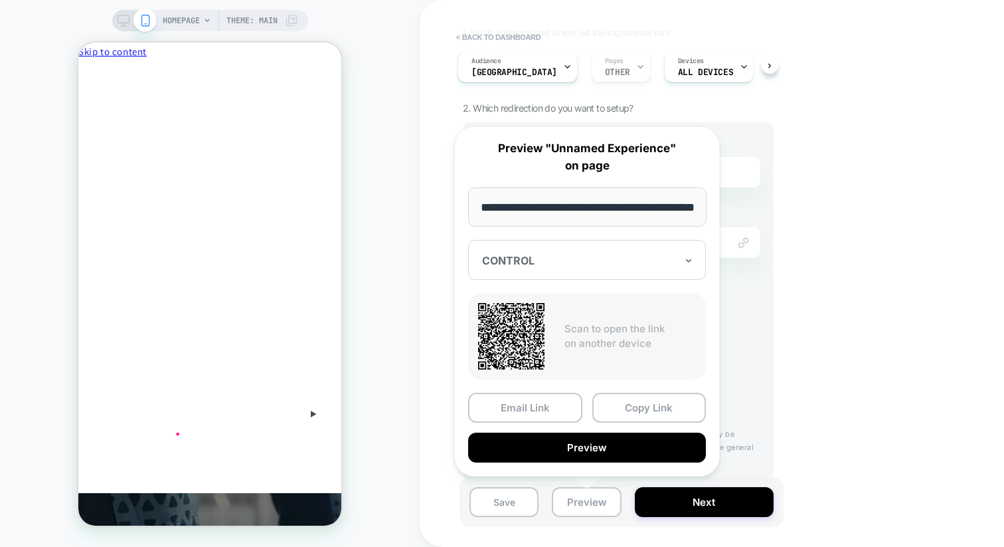
click at [765, 250] on div "Source URL URL includes [URL][DOMAIN_NAME] Destination URL Link to [URL][DOMAIN…" at bounding box center [618, 301] width 311 height 358
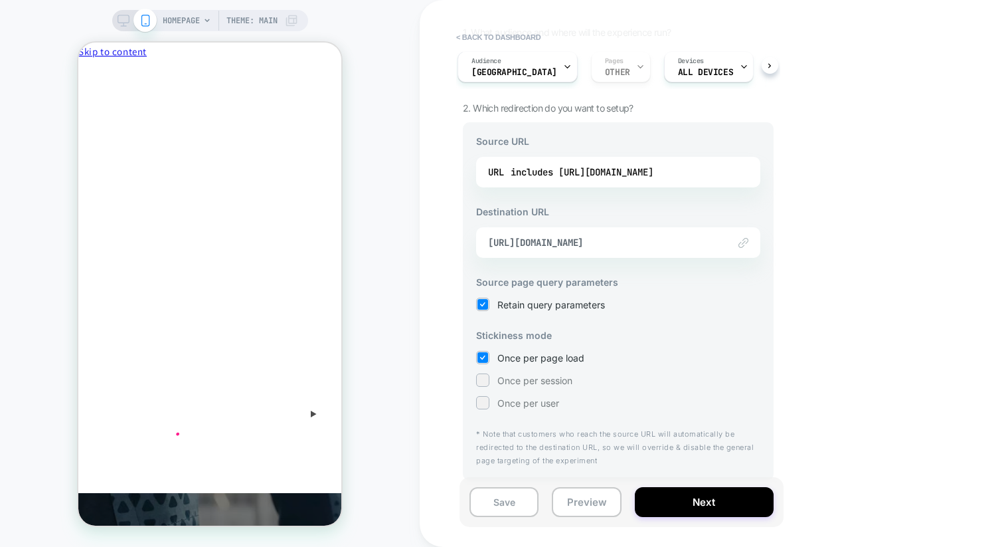
click at [725, 248] on div "Link to [URL][DOMAIN_NAME]" at bounding box center [618, 242] width 284 height 31
click at [707, 248] on span "[URL][DOMAIN_NAME]" at bounding box center [601, 242] width 227 height 12
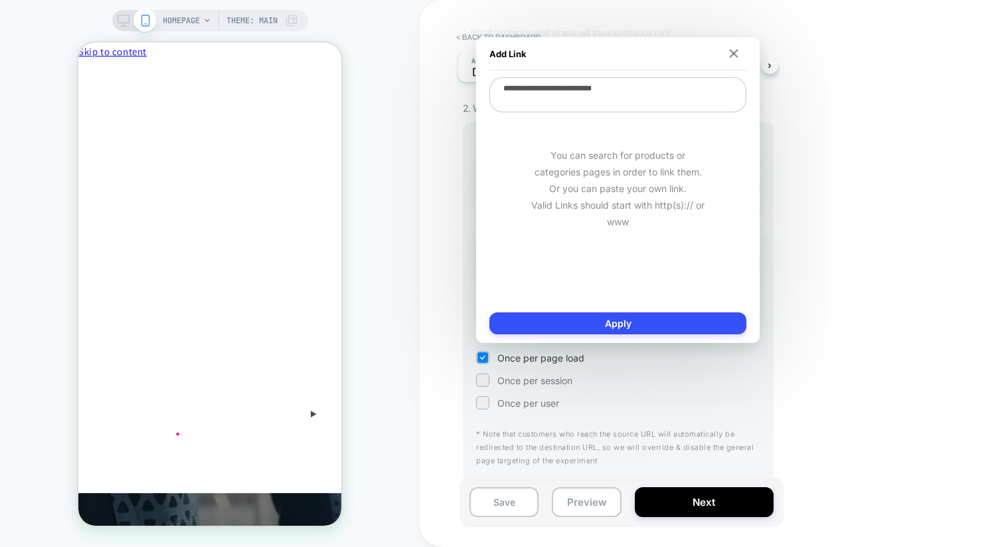
click at [707, 248] on div "You can search for products or categories pages in order to link them. Or you c…" at bounding box center [618, 188] width 257 height 149
click at [694, 98] on textarea "**********" at bounding box center [618, 94] width 257 height 35
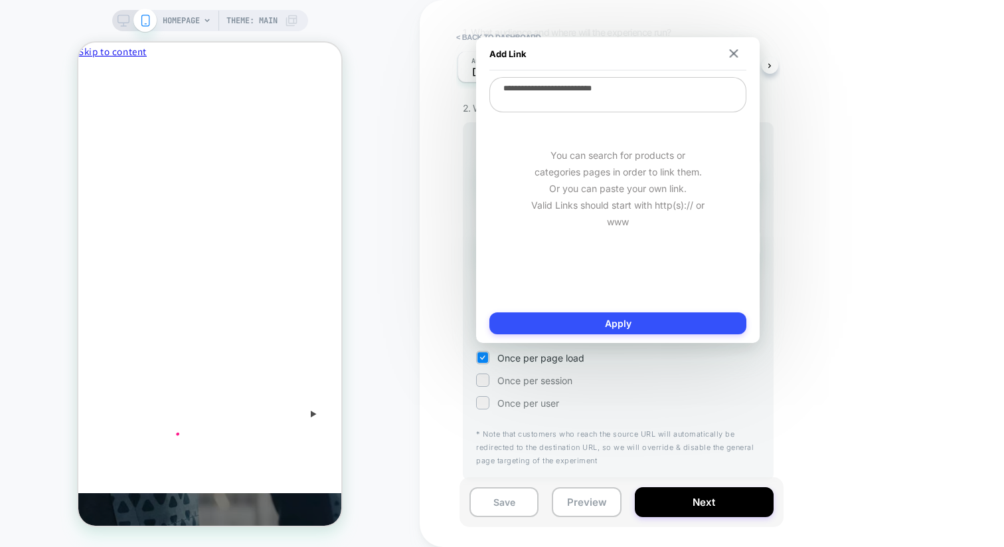
type textarea "*"
paste textarea "**********"
type textarea "*"
type textarea "**********"
click at [731, 46] on div "Add Link" at bounding box center [618, 53] width 257 height 33
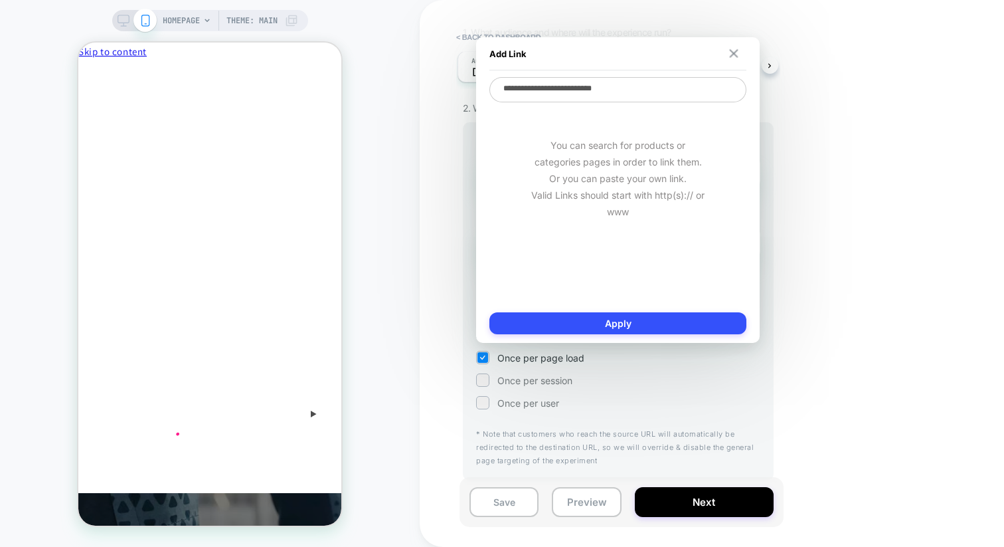
click at [731, 49] on img at bounding box center [734, 53] width 9 height 9
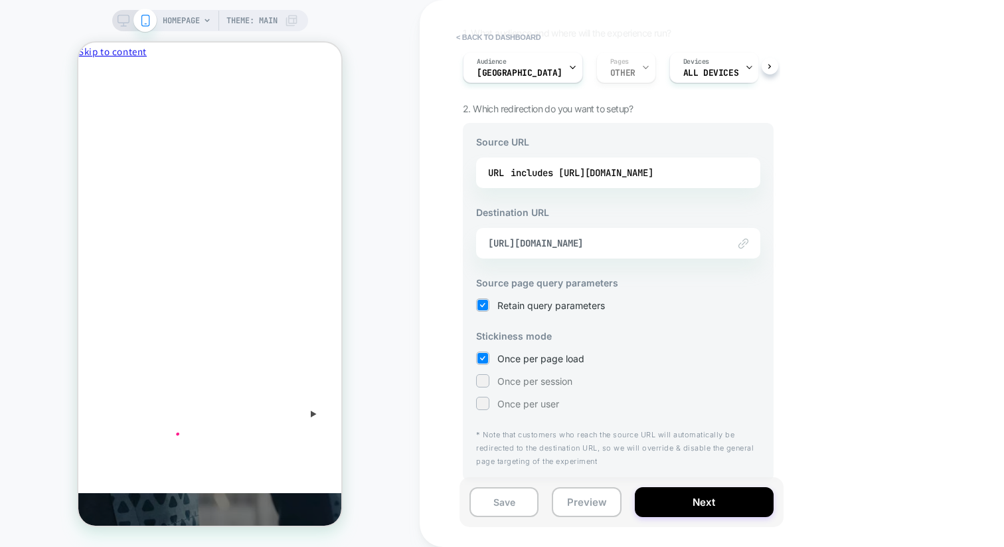
scroll to position [104, 0]
click at [665, 508] on button "Next" at bounding box center [704, 502] width 139 height 30
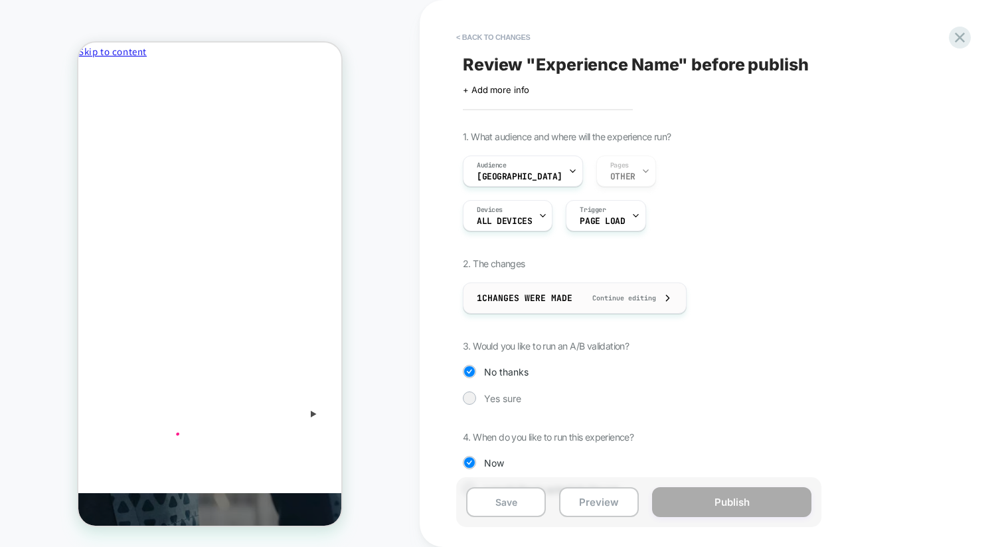
click at [661, 288] on div "1 Changes were made Continue editing" at bounding box center [575, 298] width 196 height 30
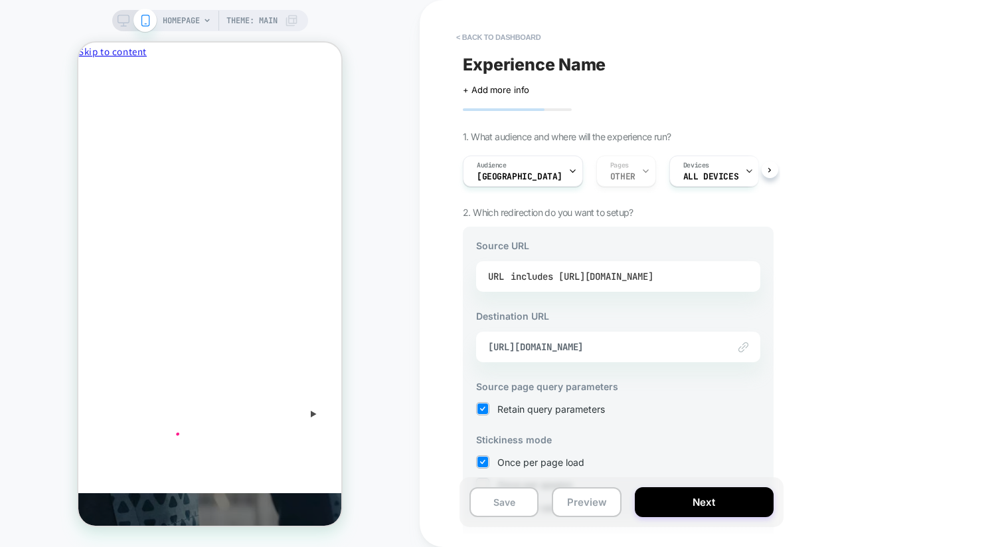
click at [614, 282] on div "includes [URL][DOMAIN_NAME]" at bounding box center [582, 276] width 143 height 20
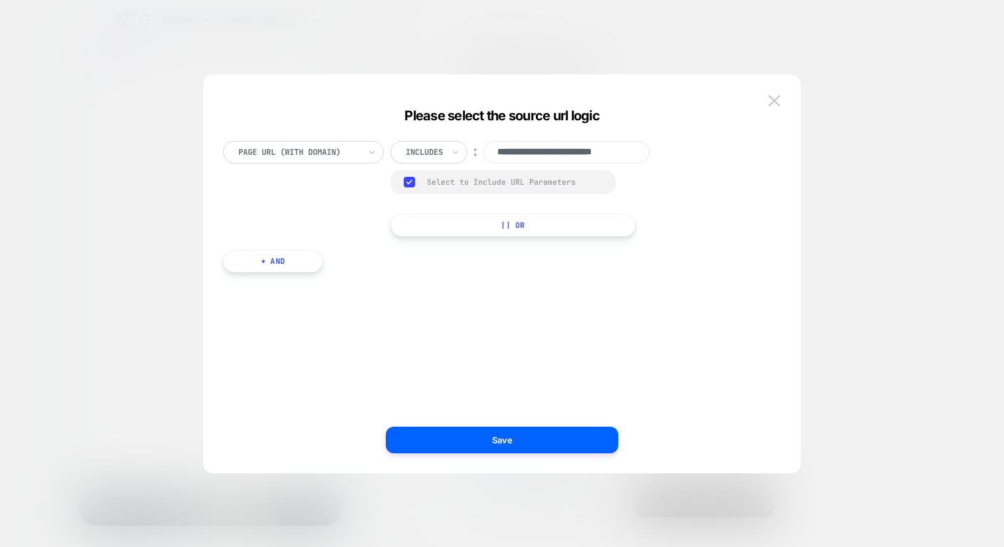
scroll to position [0, 19]
click at [537, 157] on input "**********" at bounding box center [567, 152] width 166 height 23
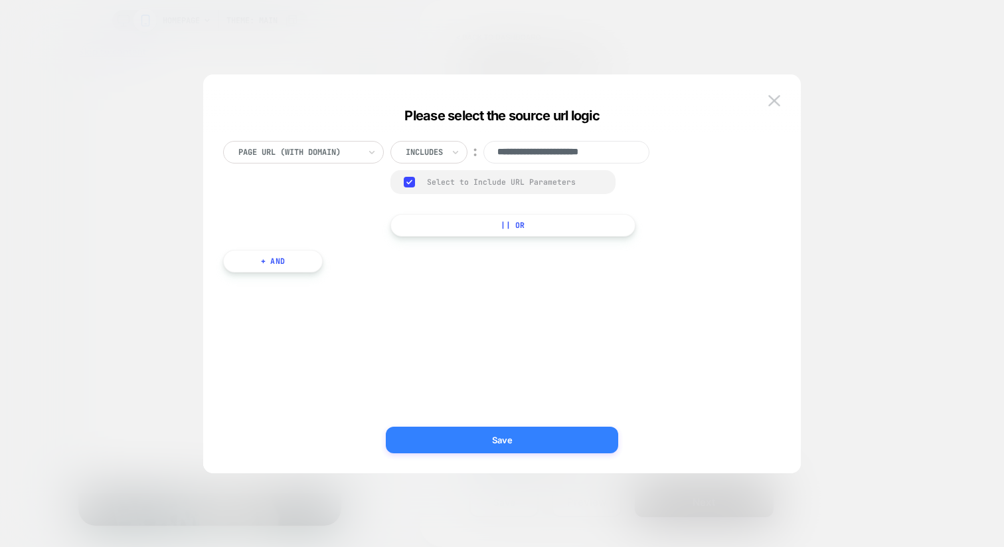
type input "**********"
click at [484, 442] on button "Save" at bounding box center [502, 439] width 232 height 27
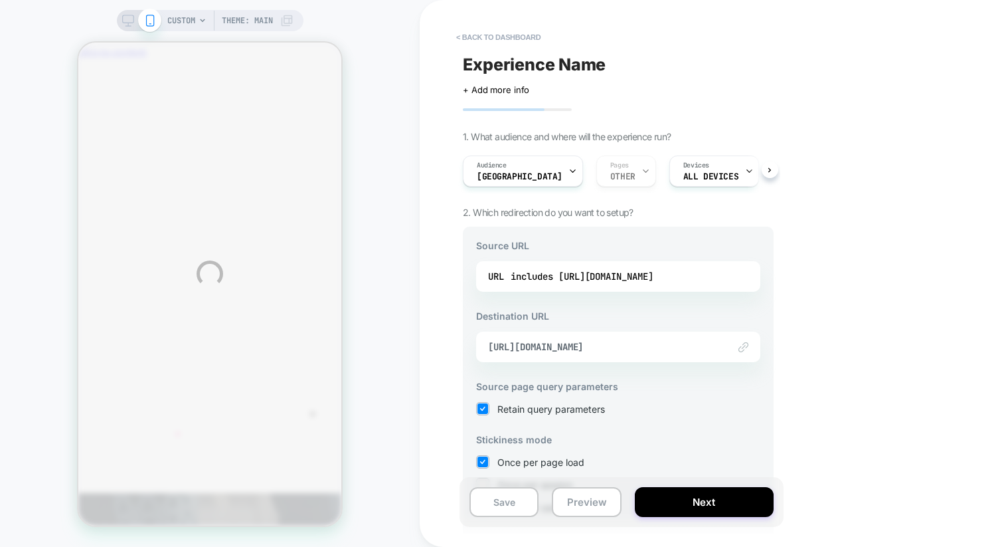
click at [680, 504] on div "CUSTOM Theme: MAIN < back to dashboard Experience Name Click to edit experience…" at bounding box center [502, 273] width 1004 height 547
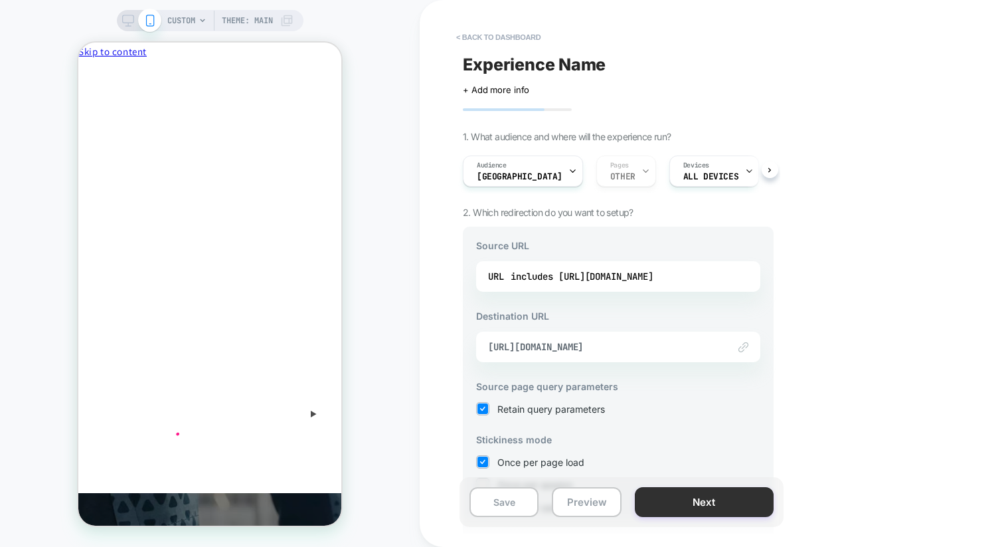
click at [680, 505] on button "Next" at bounding box center [704, 502] width 139 height 30
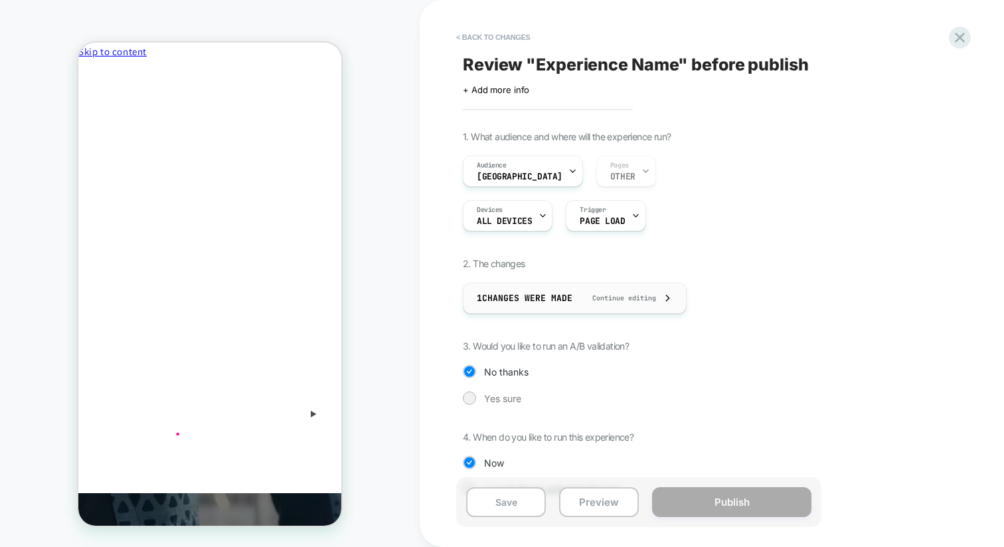
click at [666, 304] on div "1 Changes were made Continue editing" at bounding box center [575, 298] width 196 height 30
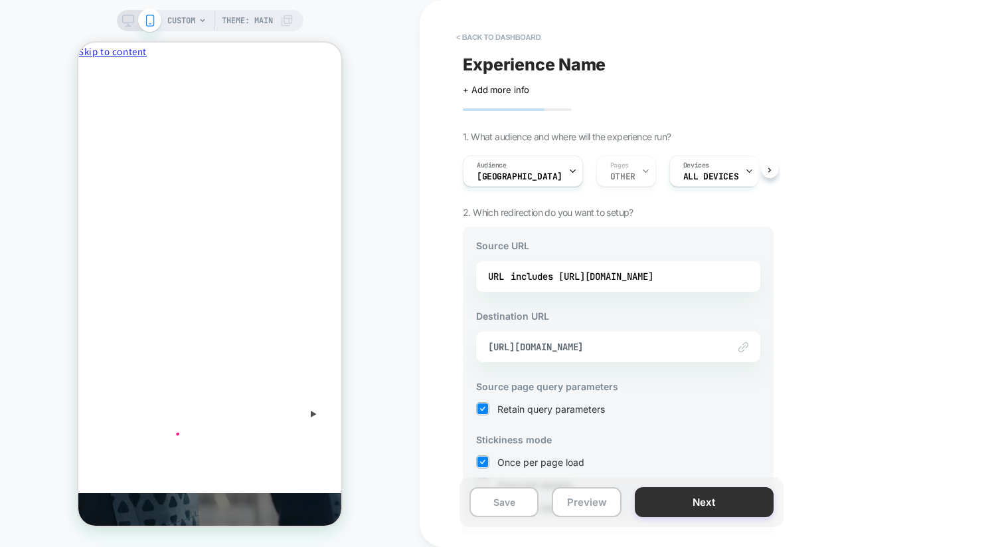
click at [676, 502] on button "Next" at bounding box center [704, 502] width 139 height 30
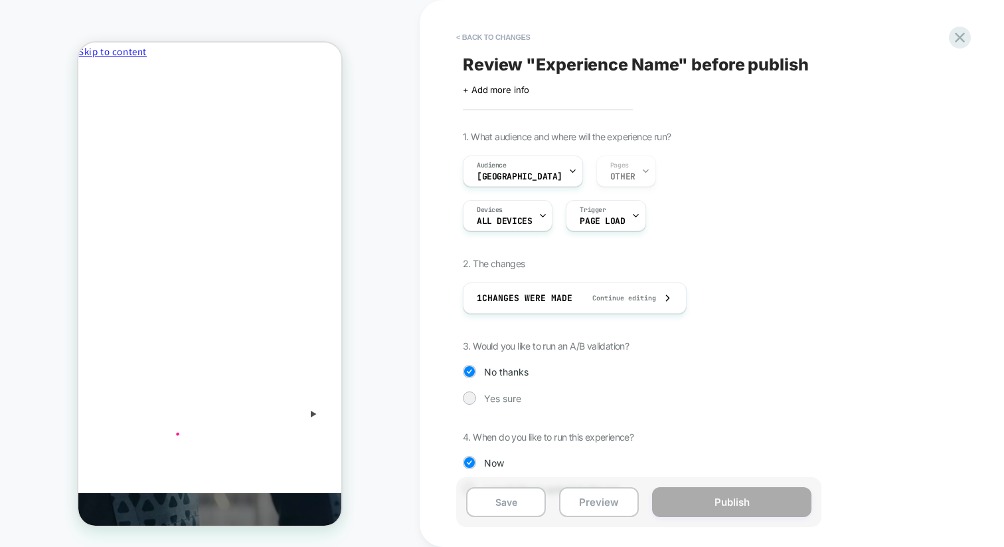
click at [628, 66] on span "Review " Experience Name " before publish" at bounding box center [636, 64] width 346 height 20
type textarea "**********"
click at [648, 64] on icon at bounding box center [650, 64] width 17 height 17
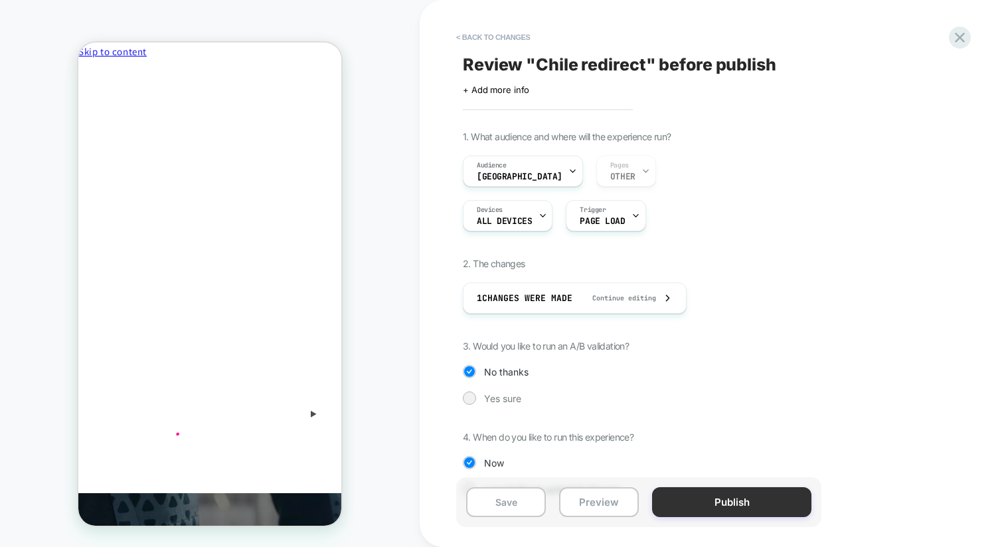
click at [687, 498] on button "Publish" at bounding box center [731, 502] width 159 height 30
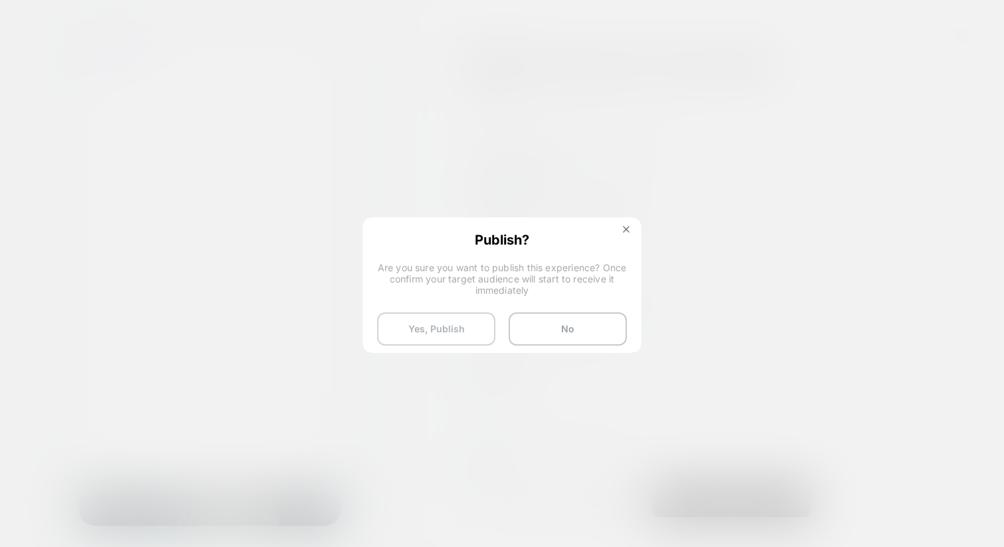
click at [485, 329] on button "Yes, Publish" at bounding box center [436, 328] width 118 height 33
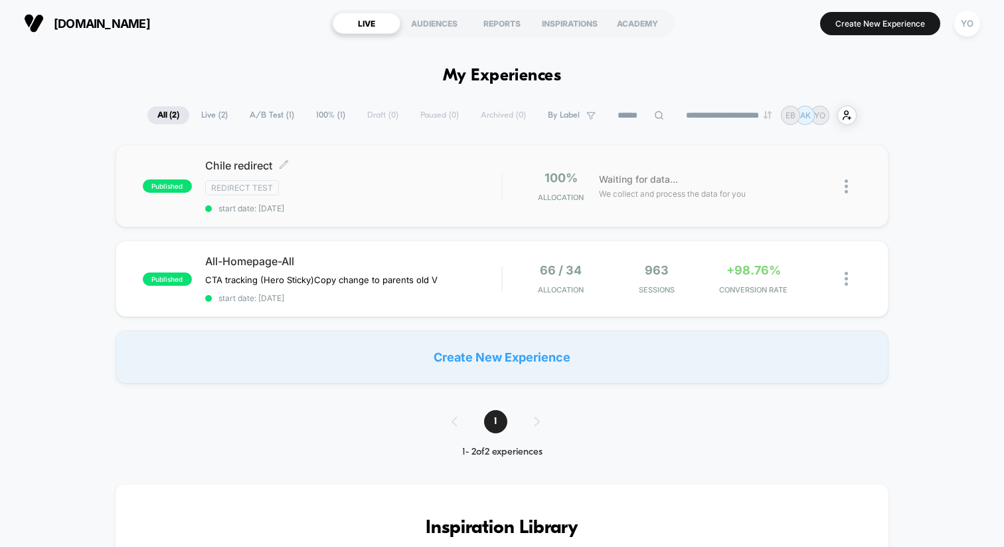
click at [434, 197] on div "Chile redirect Click to edit experience details Click to edit experience detail…" at bounding box center [353, 186] width 296 height 54
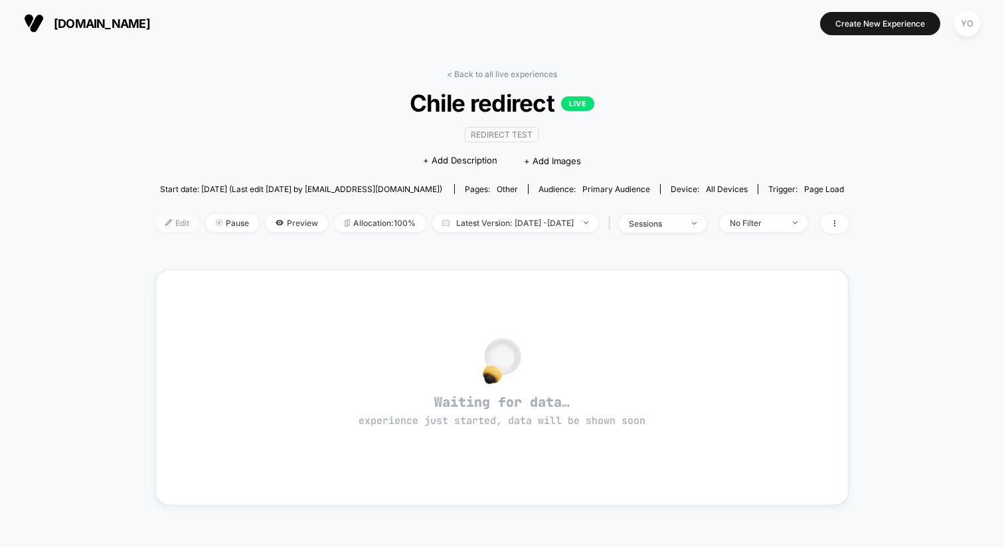
click at [155, 218] on span "Edit" at bounding box center [177, 223] width 44 height 18
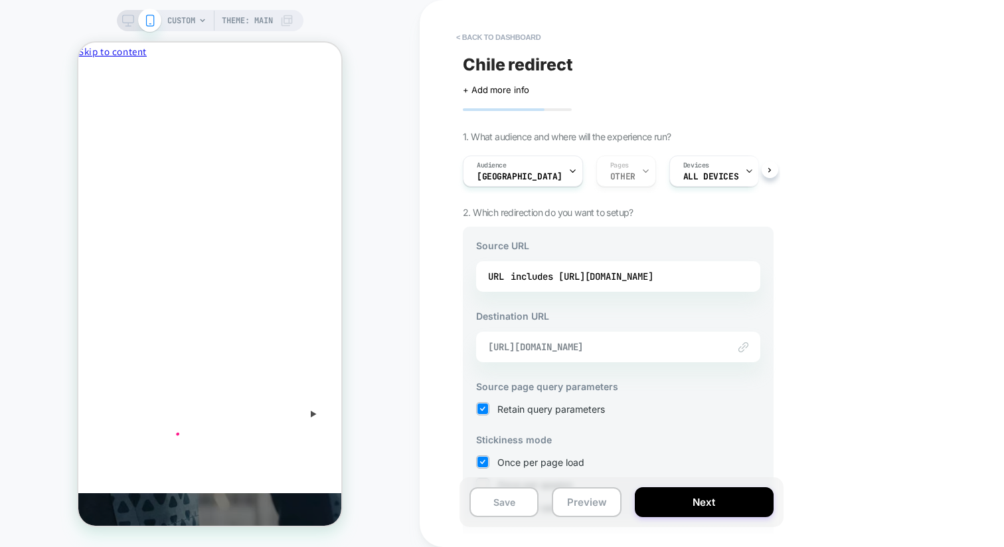
click at [534, 347] on span "[URL][DOMAIN_NAME]" at bounding box center [601, 347] width 227 height 12
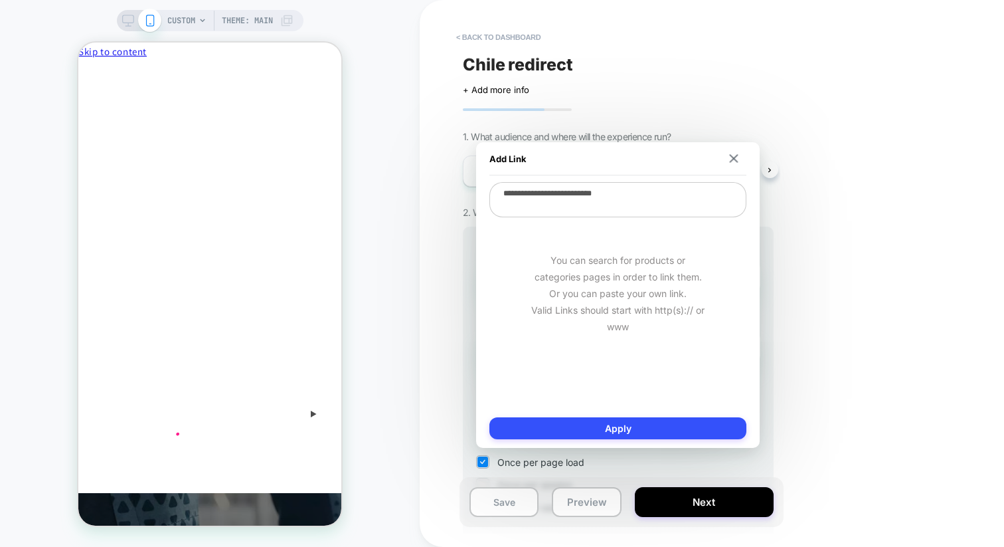
drag, startPoint x: 543, startPoint y: 196, endPoint x: 681, endPoint y: 201, distance: 138.2
click at [681, 201] on textarea "**********" at bounding box center [618, 199] width 257 height 35
click at [542, 199] on textarea "**********" at bounding box center [618, 199] width 257 height 35
click at [543, 192] on textarea "**********" at bounding box center [618, 199] width 257 height 35
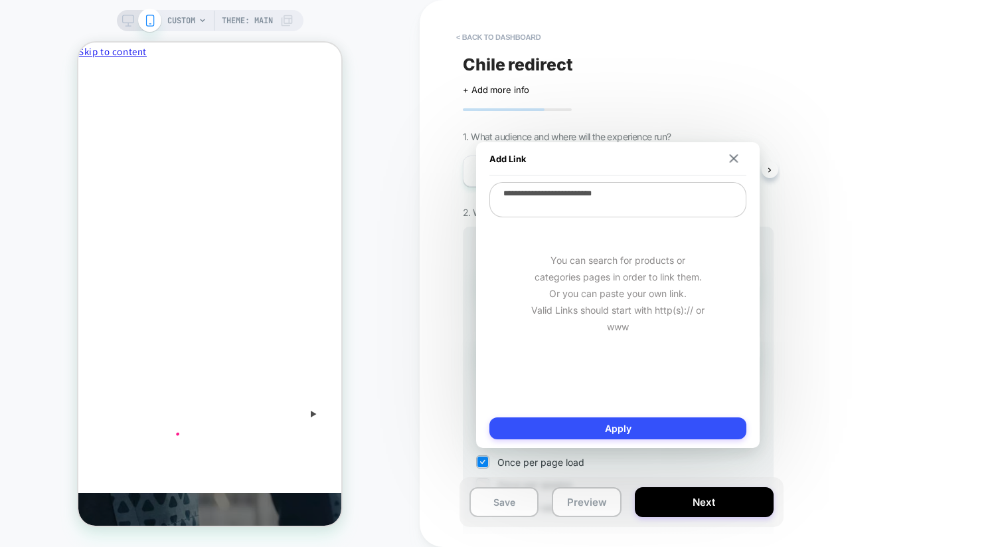
type textarea "*"
type textarea "**********"
type textarea "*"
type textarea "**********"
type textarea "*"
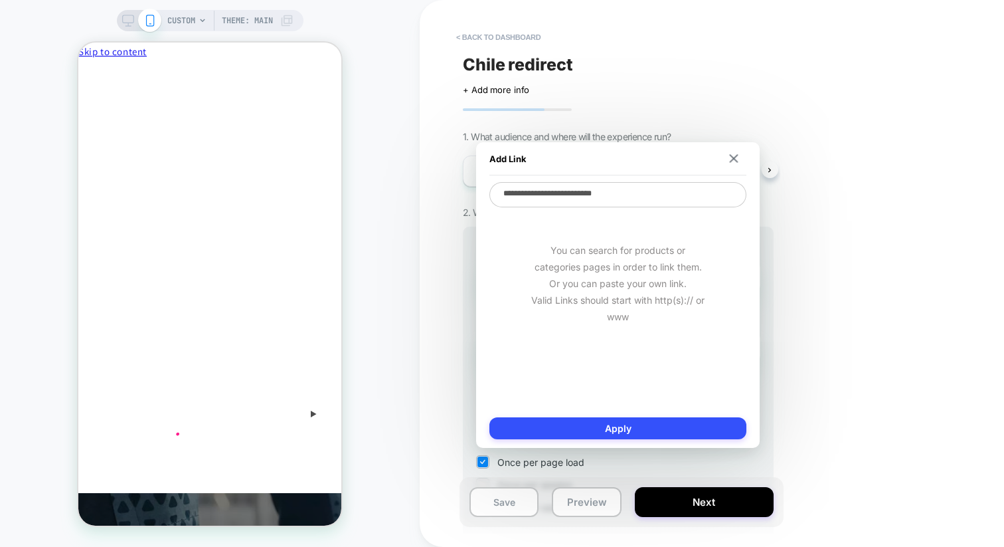
type textarea "**********"
type textarea "*"
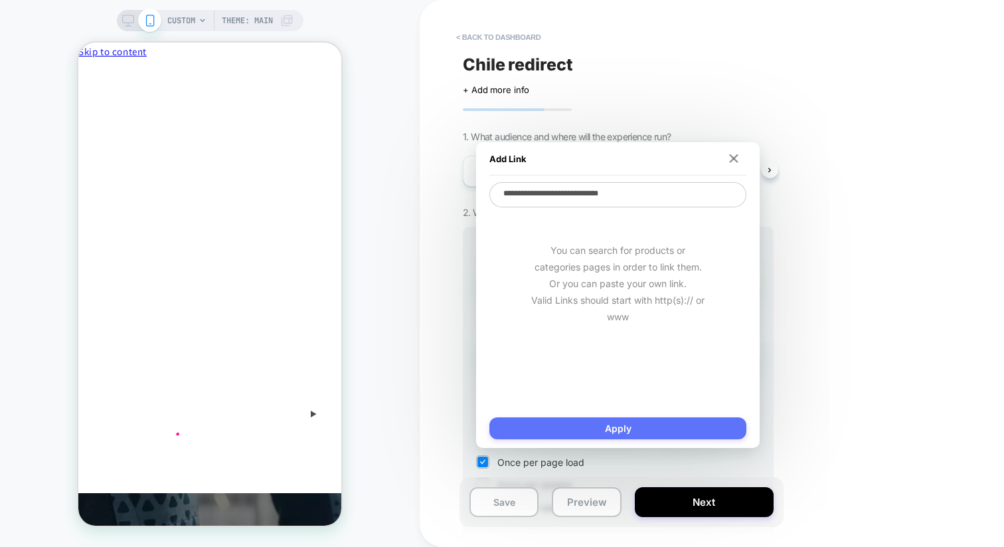
type textarea "**********"
click at [608, 433] on button "Apply" at bounding box center [618, 428] width 257 height 22
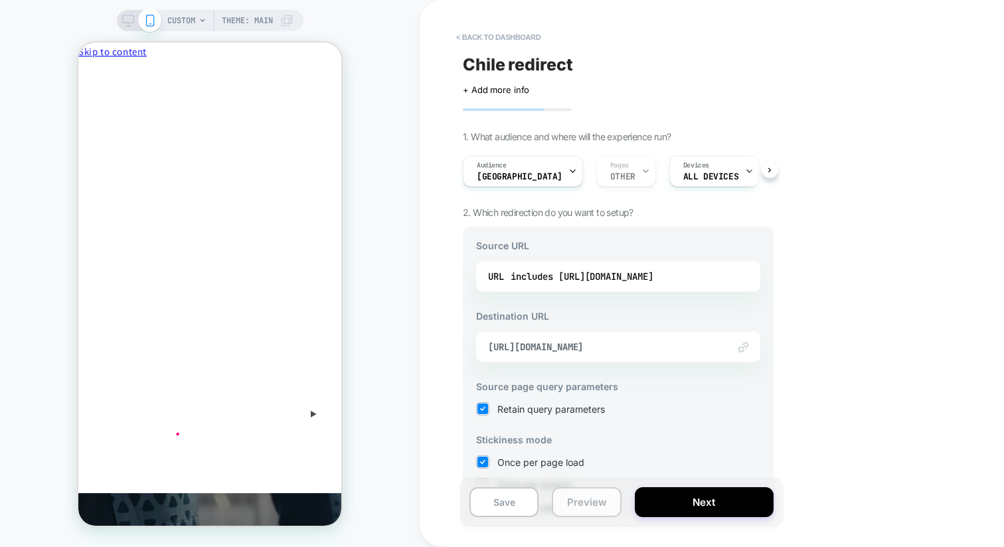
click at [595, 500] on button "Preview" at bounding box center [586, 502] width 69 height 30
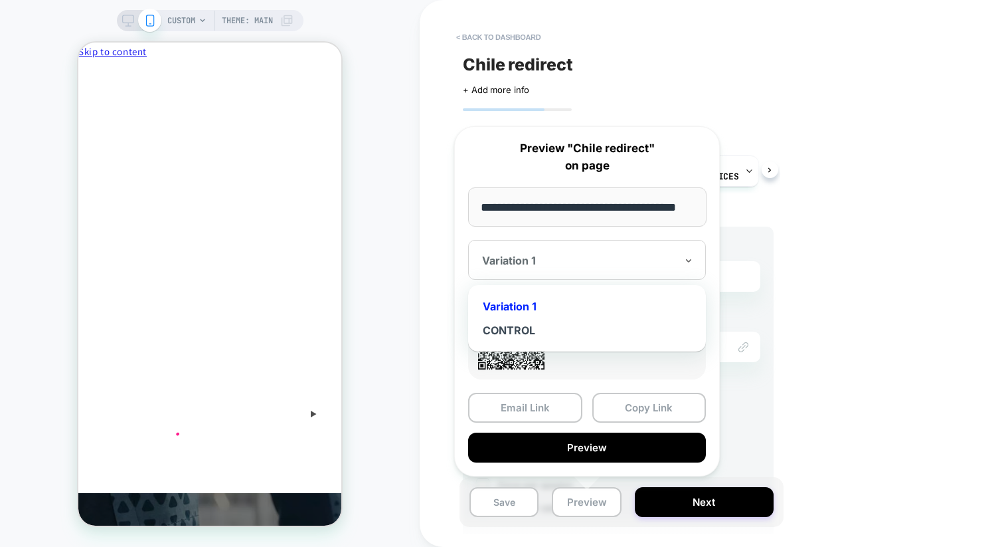
click at [596, 262] on div at bounding box center [579, 260] width 194 height 13
click at [564, 325] on div "CONTROL" at bounding box center [587, 330] width 225 height 24
click at [588, 266] on div "CONTROL" at bounding box center [579, 260] width 197 height 16
click at [571, 307] on div "Variation 1" at bounding box center [587, 306] width 225 height 24
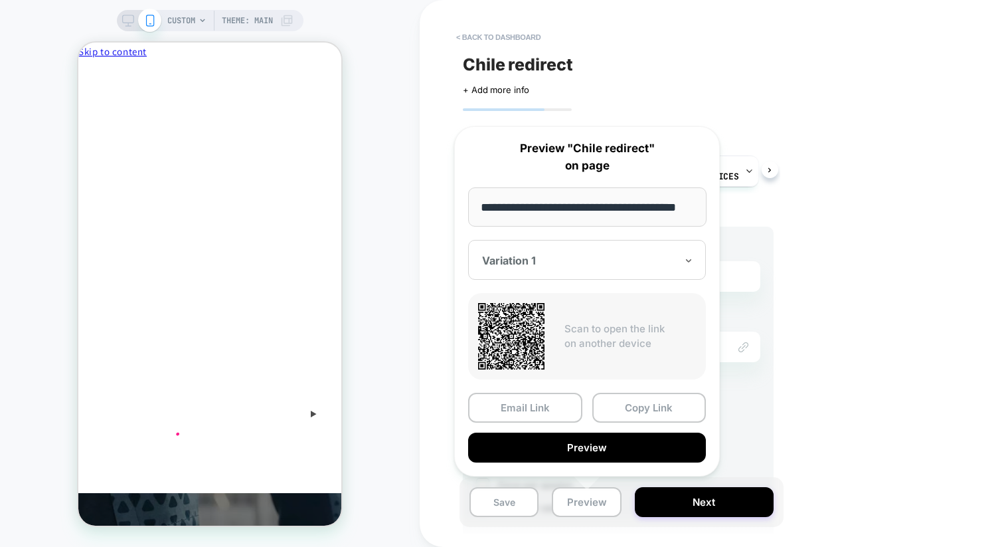
click at [750, 108] on div "Chile redirect Click to edit experience details + Add more info 1. What audienc…" at bounding box center [618, 273] width 324 height 520
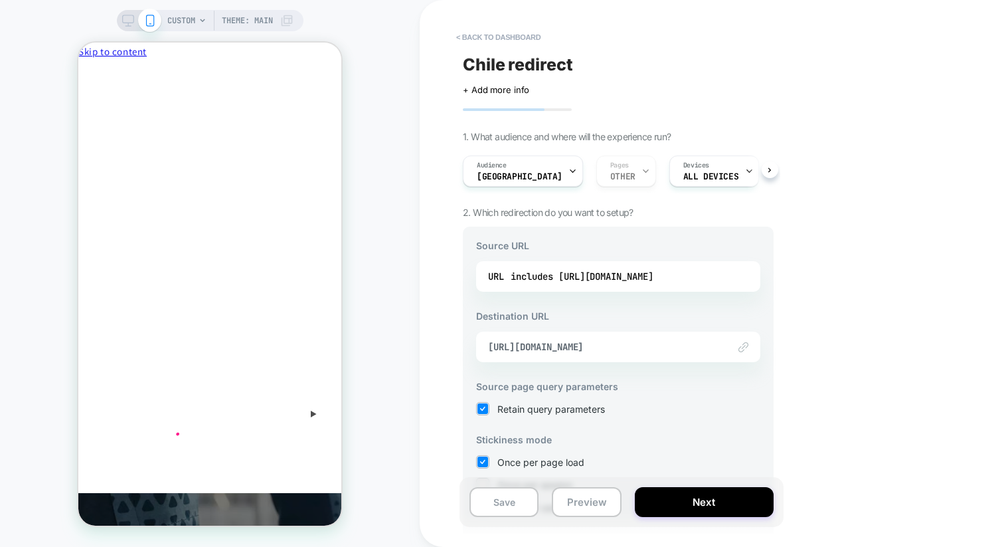
click at [741, 344] on img at bounding box center [744, 347] width 10 height 10
click at [678, 508] on button "Next" at bounding box center [704, 502] width 139 height 30
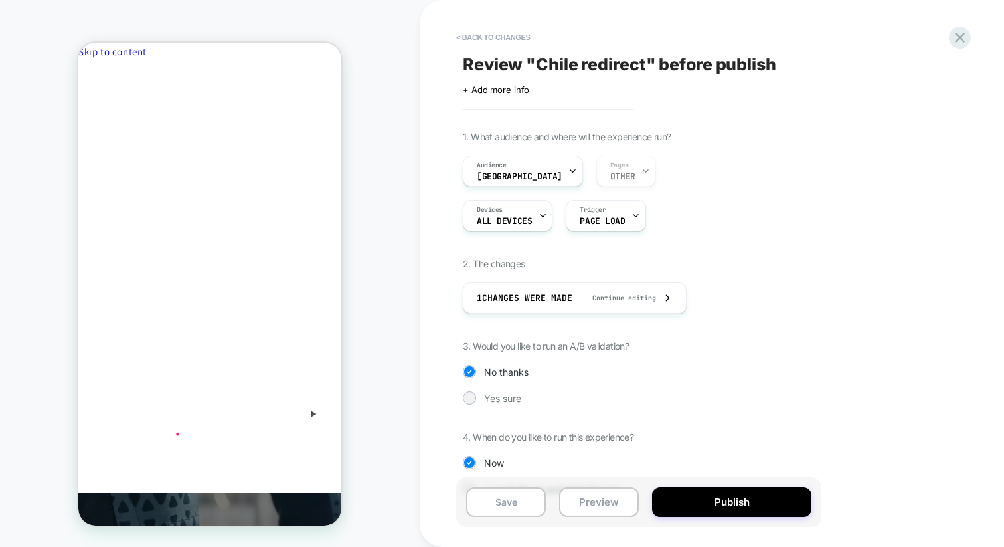
click at [678, 508] on button "Publish" at bounding box center [731, 502] width 159 height 30
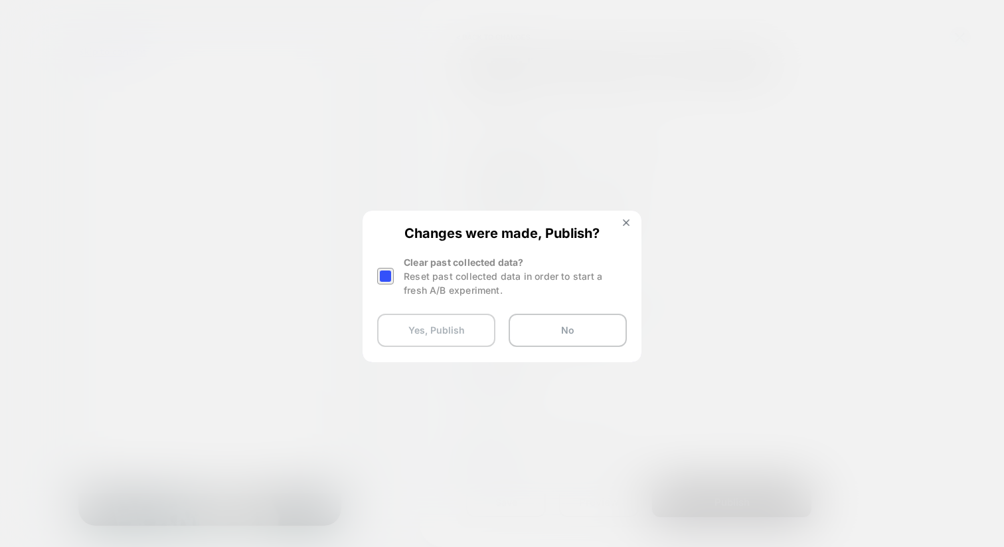
click at [460, 343] on button "Yes, Publish" at bounding box center [436, 330] width 118 height 33
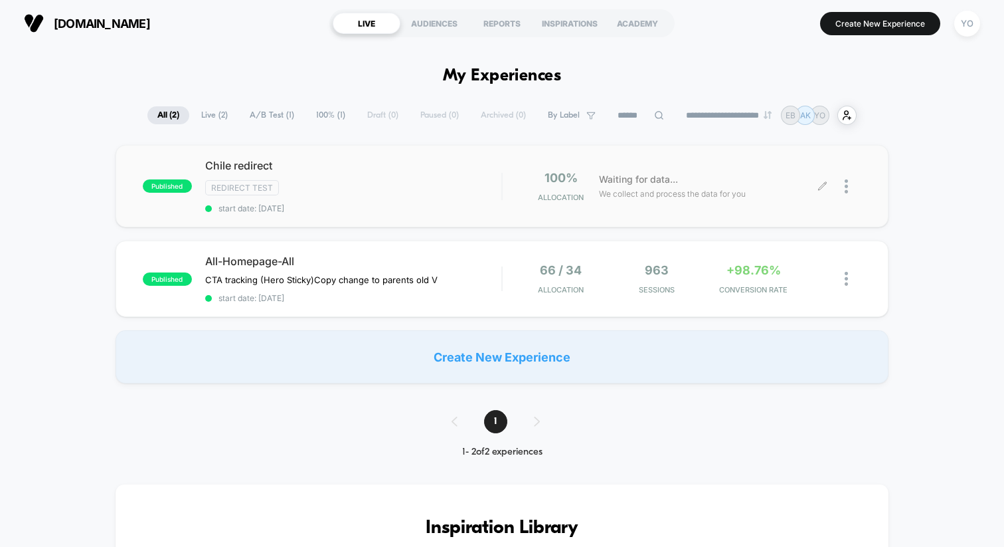
click at [852, 186] on div at bounding box center [853, 186] width 17 height 31
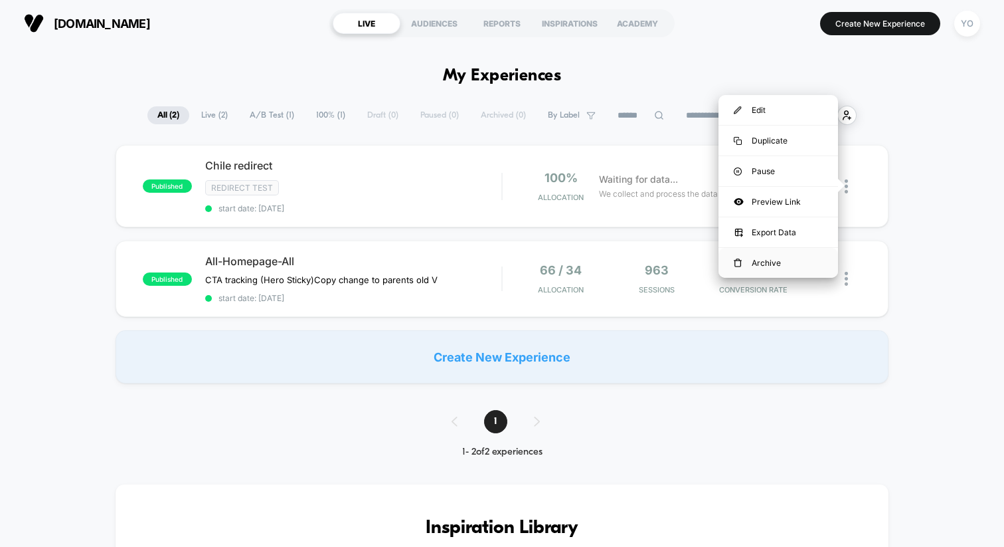
click at [788, 257] on div "Archive" at bounding box center [779, 263] width 120 height 30
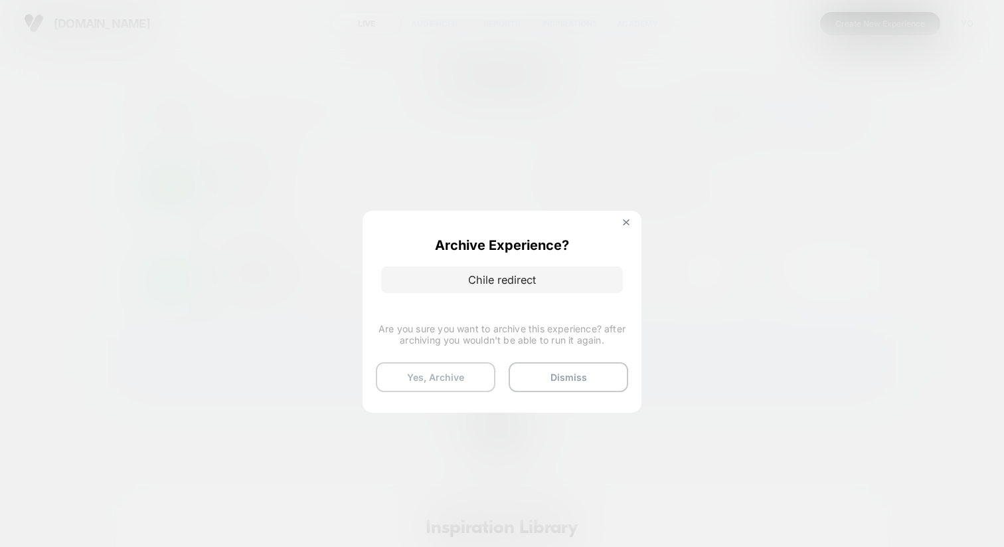
click at [462, 369] on button "Yes, Archive" at bounding box center [436, 377] width 120 height 30
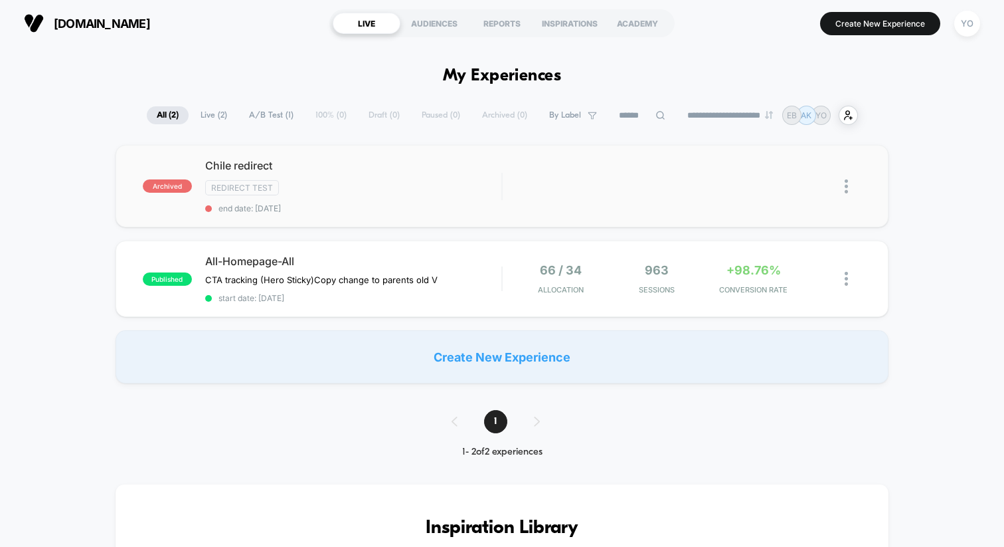
click at [839, 187] on div at bounding box center [842, 186] width 39 height 30
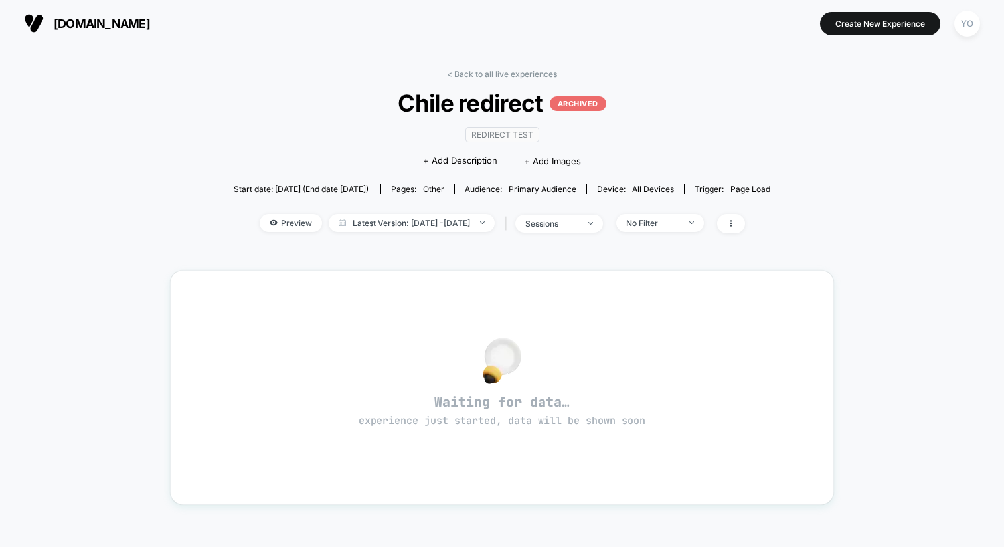
click at [96, 21] on span "[DOMAIN_NAME]" at bounding box center [102, 24] width 96 height 14
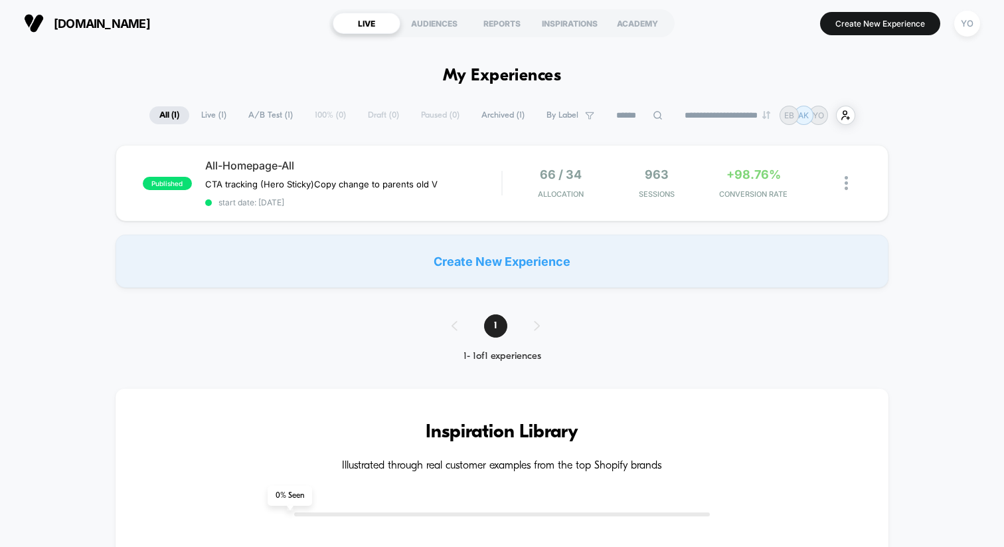
click at [529, 262] on div "Create New Experience" at bounding box center [502, 260] width 773 height 53
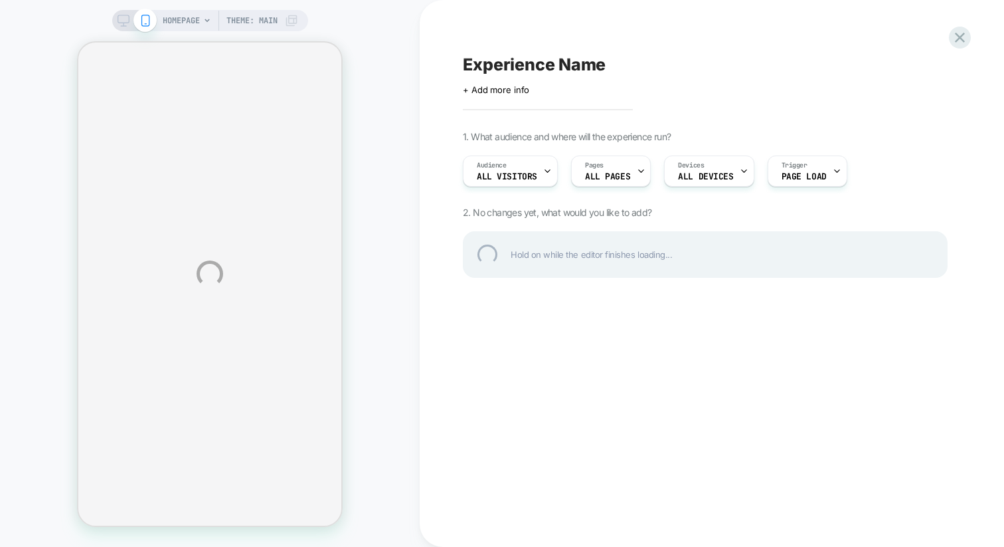
click at [543, 60] on div "Experience Name" at bounding box center [705, 64] width 485 height 20
type textarea "**********"
click at [643, 64] on div "**********" at bounding box center [705, 64] width 485 height 20
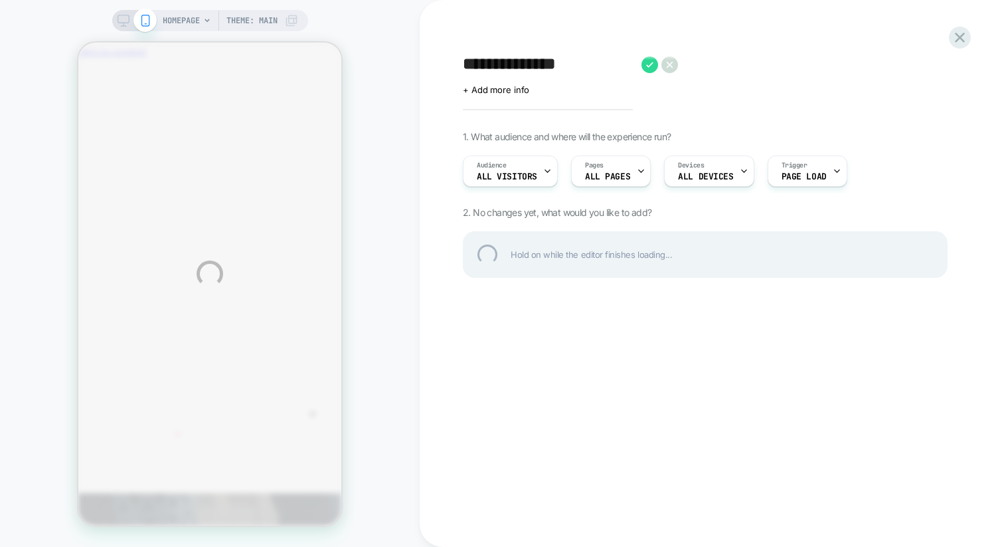
click at [645, 69] on div "**********" at bounding box center [705, 64] width 485 height 20
click at [650, 66] on div "**********" at bounding box center [705, 64] width 485 height 20
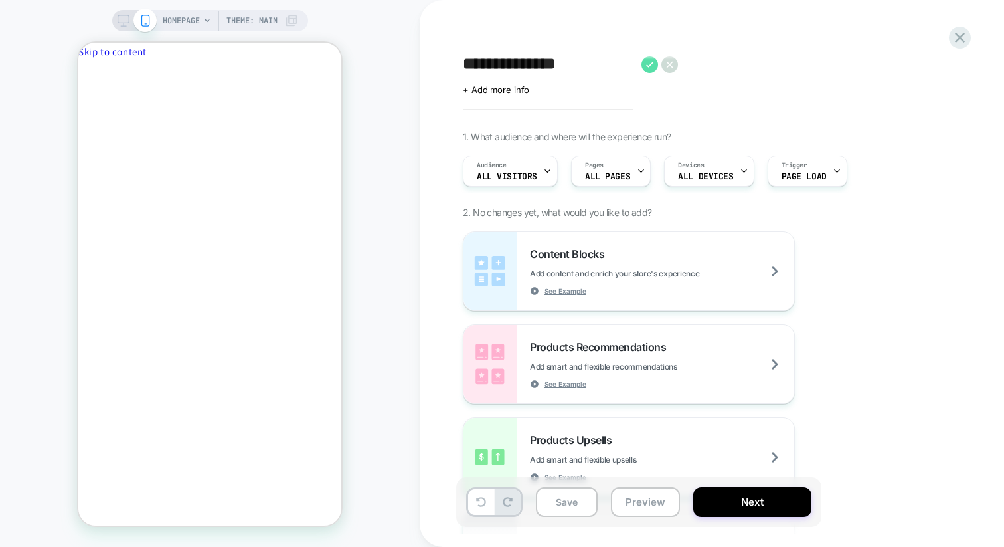
click at [651, 65] on icon at bounding box center [650, 64] width 17 height 17
click at [532, 169] on div "Audience All Visitors" at bounding box center [507, 171] width 87 height 30
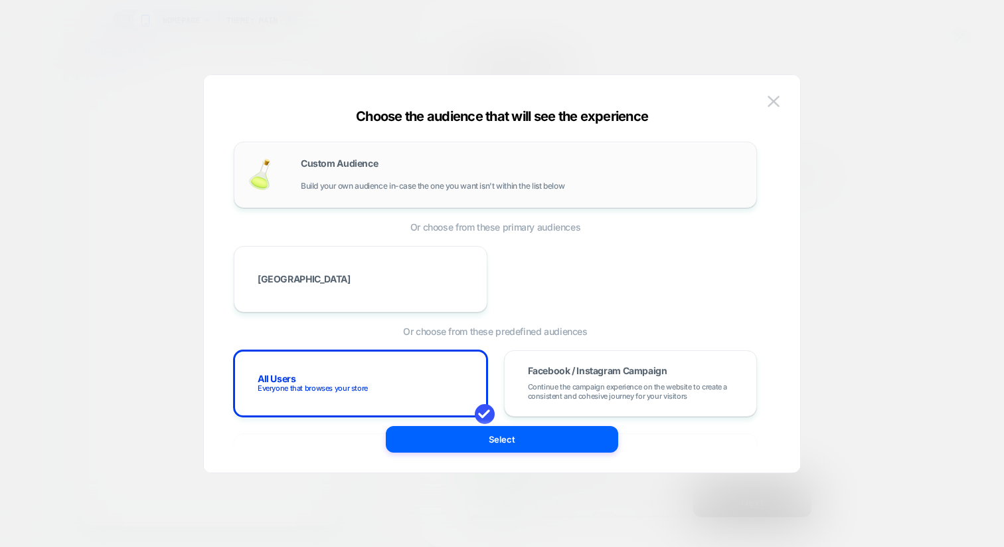
click at [483, 198] on div "Custom Audience Build your own audience in-case the one you want isn't within t…" at bounding box center [495, 174] width 523 height 66
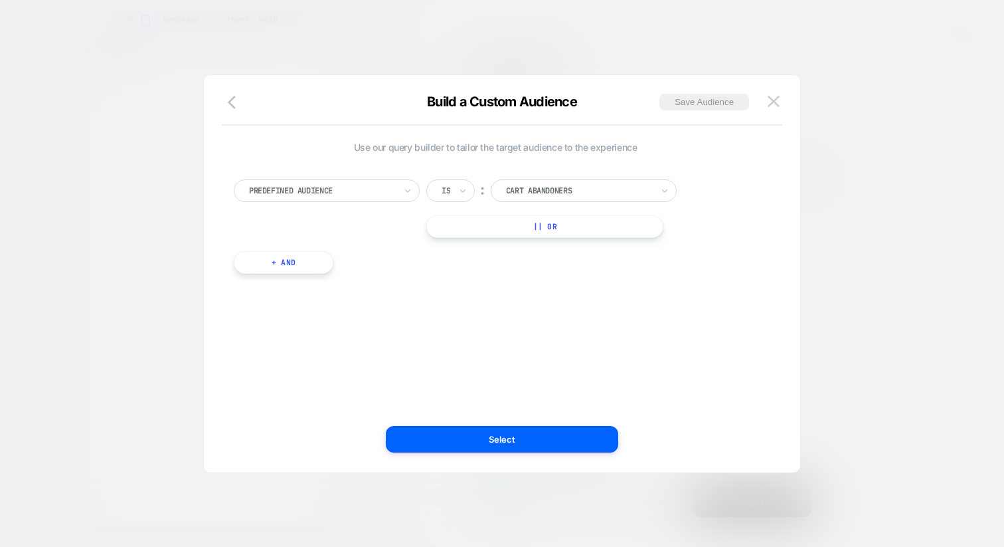
click at [367, 186] on div at bounding box center [322, 191] width 146 height 12
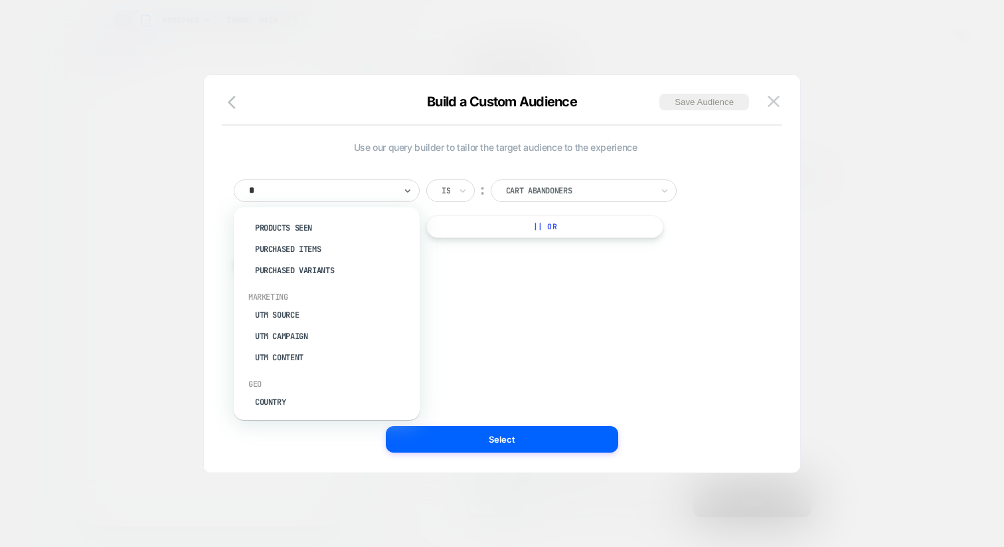
scroll to position [297, 0]
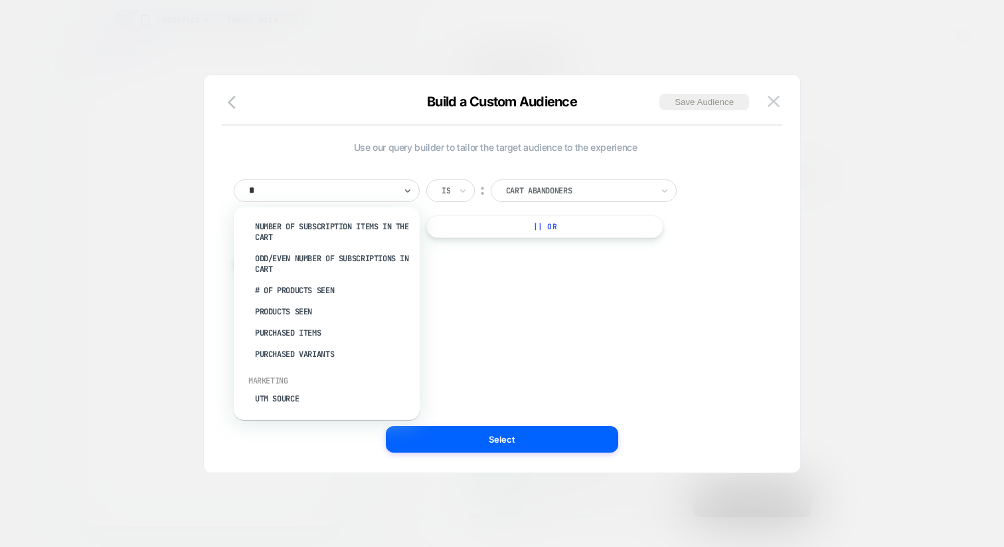
type input "**"
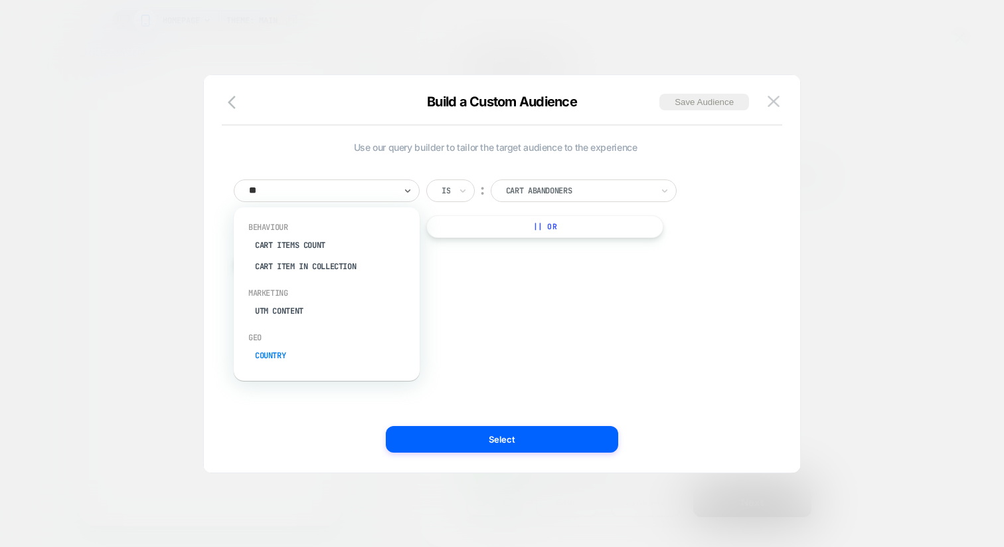
click at [316, 355] on div "Country" at bounding box center [333, 355] width 173 height 21
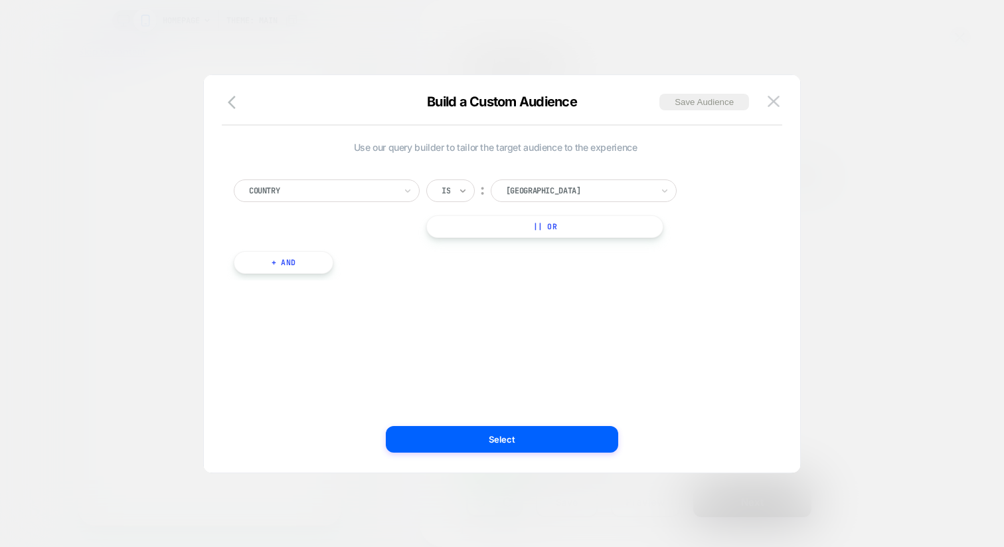
click at [461, 192] on icon at bounding box center [462, 190] width 9 height 13
click at [517, 186] on div at bounding box center [579, 191] width 146 height 12
type input "****"
click at [535, 223] on div "[GEOGRAPHIC_DATA]" at bounding box center [592, 227] width 173 height 21
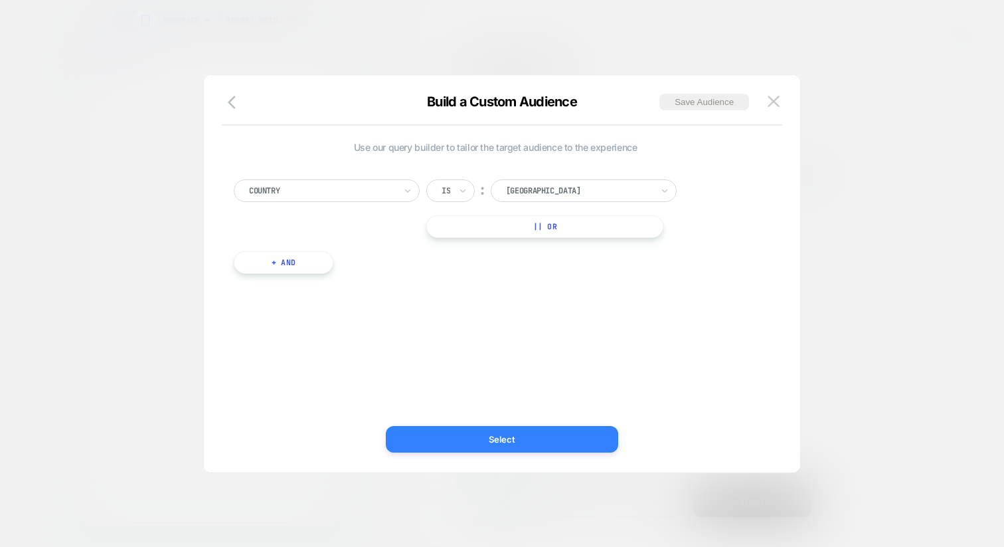
click at [492, 444] on button "Select" at bounding box center [502, 439] width 232 height 27
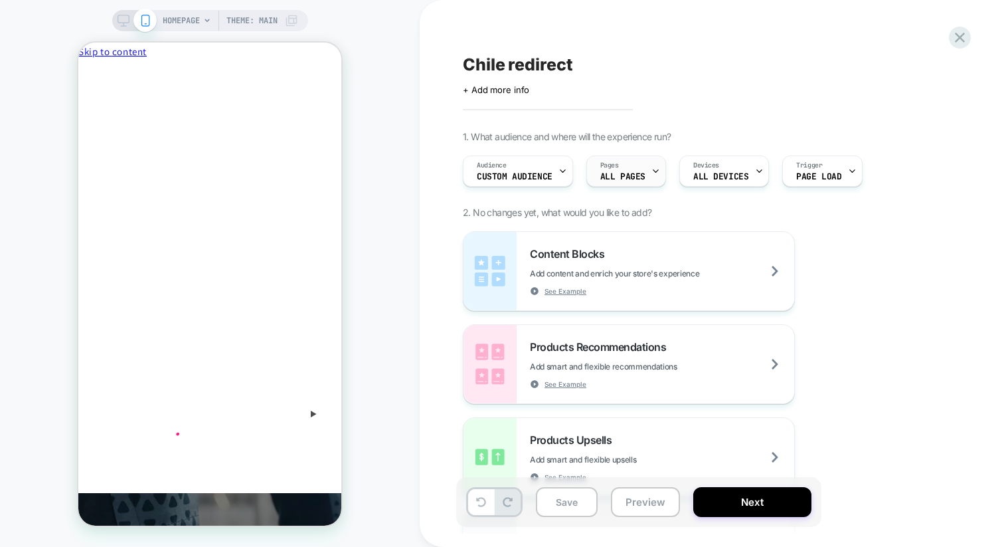
click at [653, 177] on div at bounding box center [656, 171] width 9 height 30
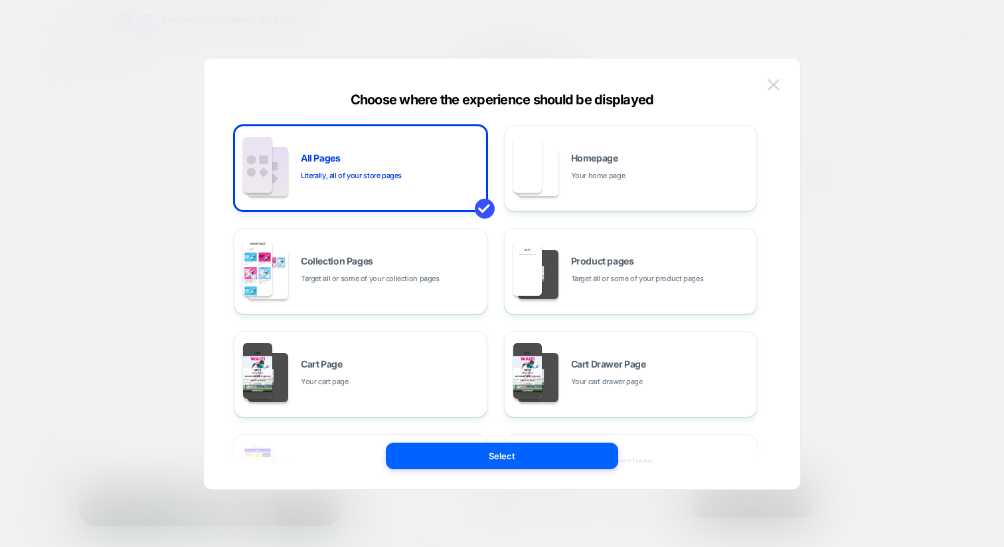
click at [772, 86] on img at bounding box center [774, 84] width 12 height 11
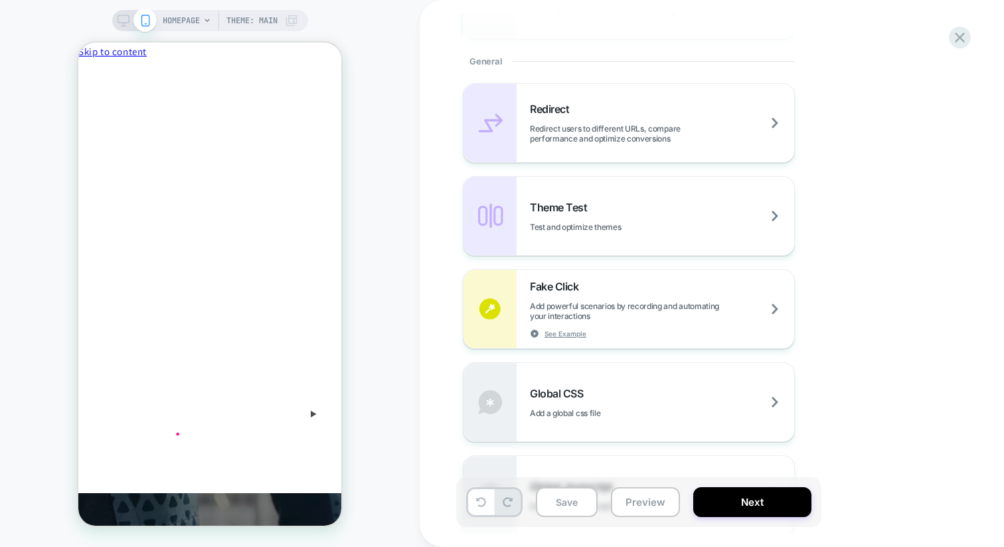
scroll to position [555, 0]
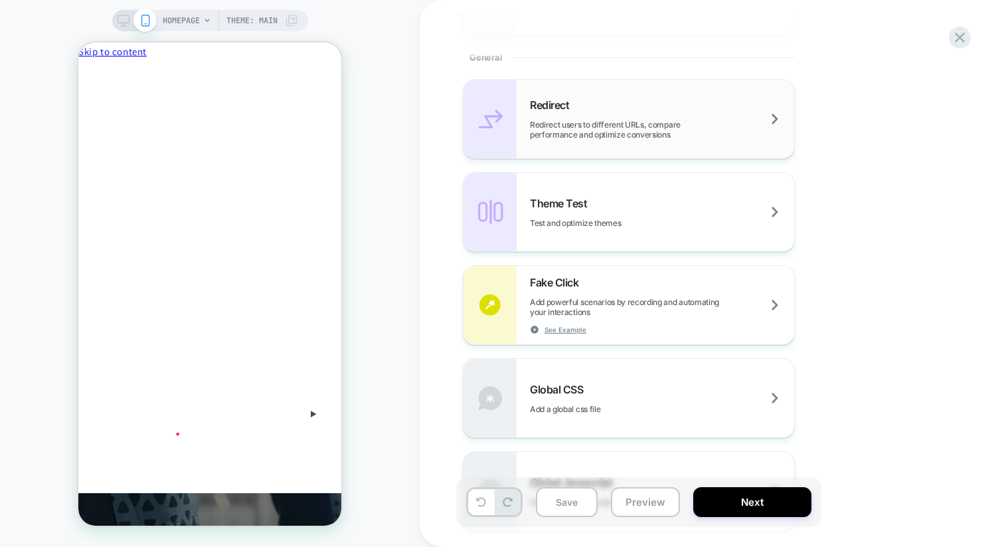
click at [627, 126] on span "Redirect users to different URLs, compare performance and optimize conversions" at bounding box center [662, 130] width 264 height 20
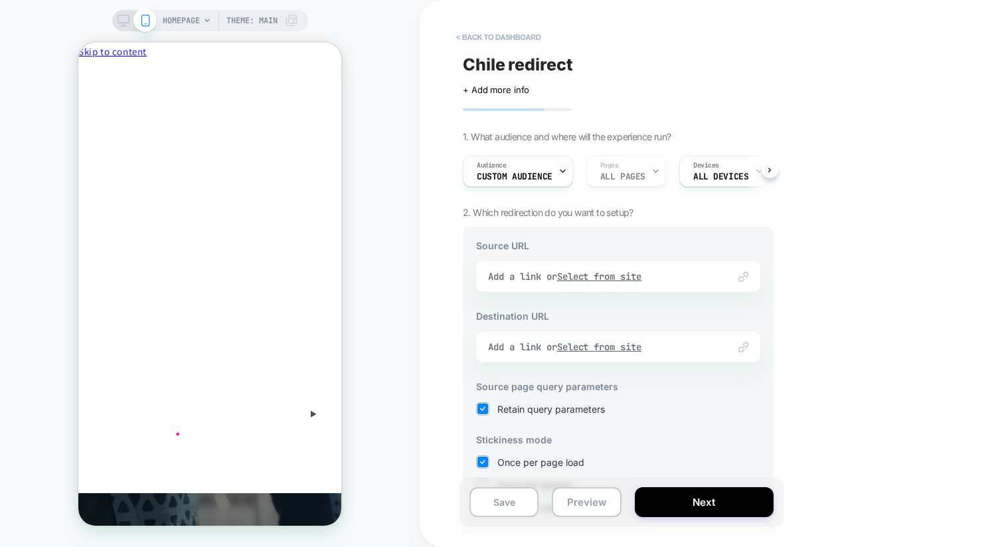
click at [559, 289] on div "Link to Add a link or Select from site" at bounding box center [618, 276] width 284 height 31
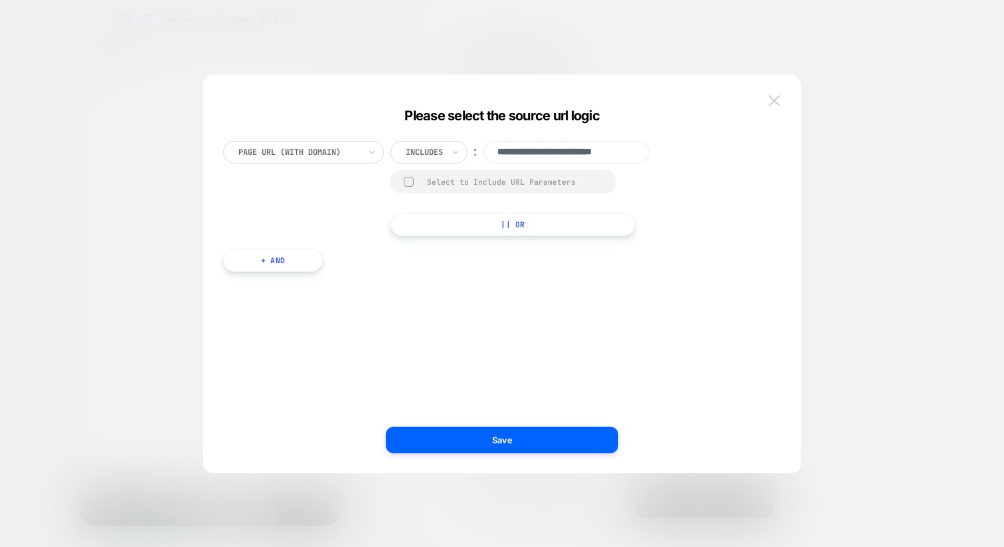
scroll to position [0, 0]
click at [772, 91] on button at bounding box center [775, 101] width 20 height 20
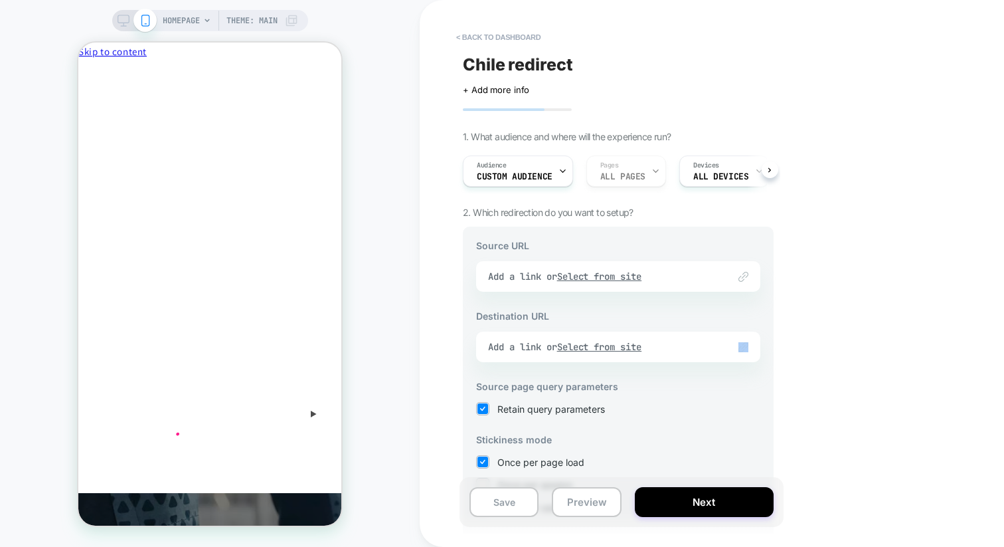
click at [748, 348] on div "Link to Add a link or Select from site" at bounding box center [618, 346] width 284 height 31
click at [642, 346] on u "Select from site" at bounding box center [599, 347] width 85 height 12
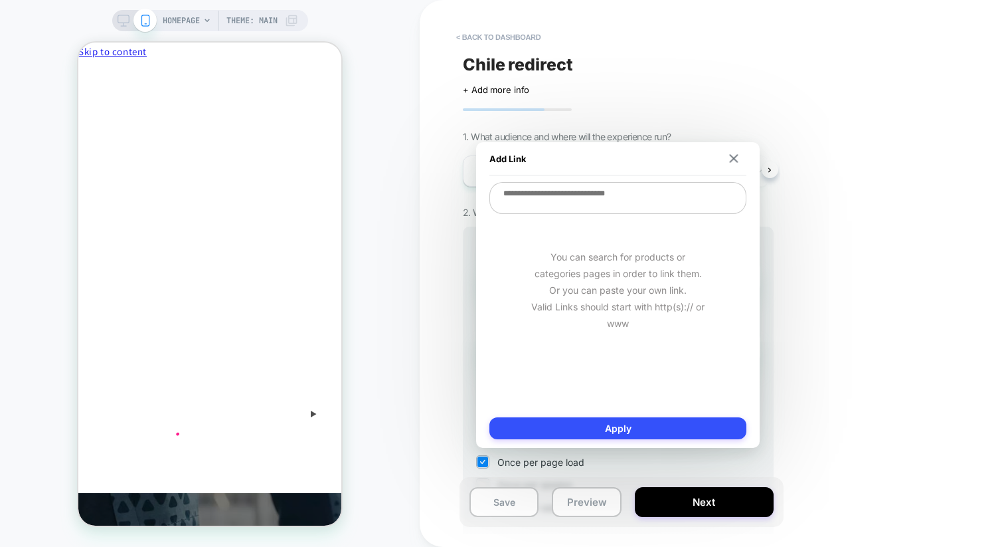
click at [606, 306] on div "You can search for products or categories pages in order to link them. Or you c…" at bounding box center [618, 289] width 257 height 149
click at [606, 270] on div "You can search for products or categories pages in order to link them. Or you c…" at bounding box center [618, 289] width 257 height 149
click at [664, 213] on textarea at bounding box center [618, 198] width 257 height 32
paste textarea "**********"
type textarea "*"
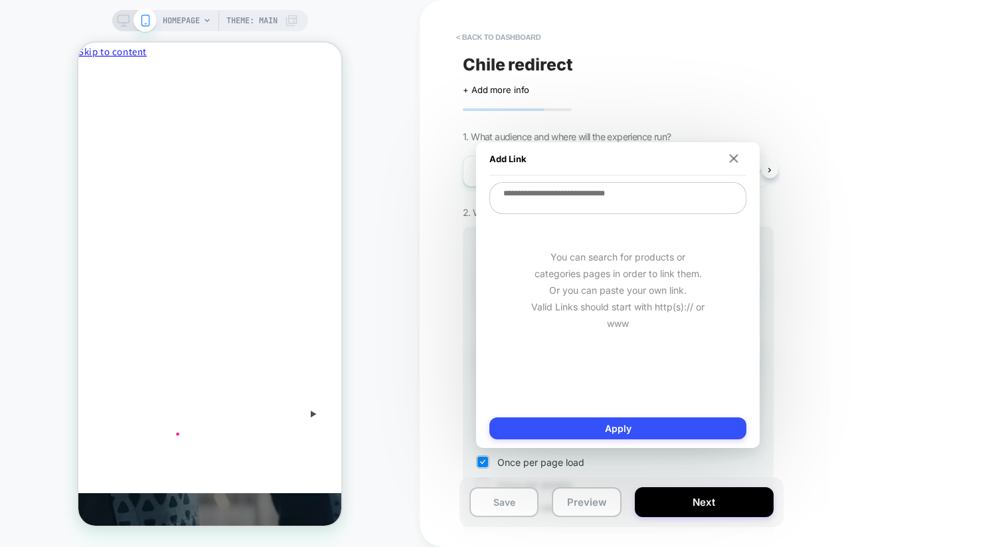
type textarea "**********"
click at [546, 195] on textarea "**********" at bounding box center [618, 194] width 257 height 25
type textarea "*"
type textarea "**********"
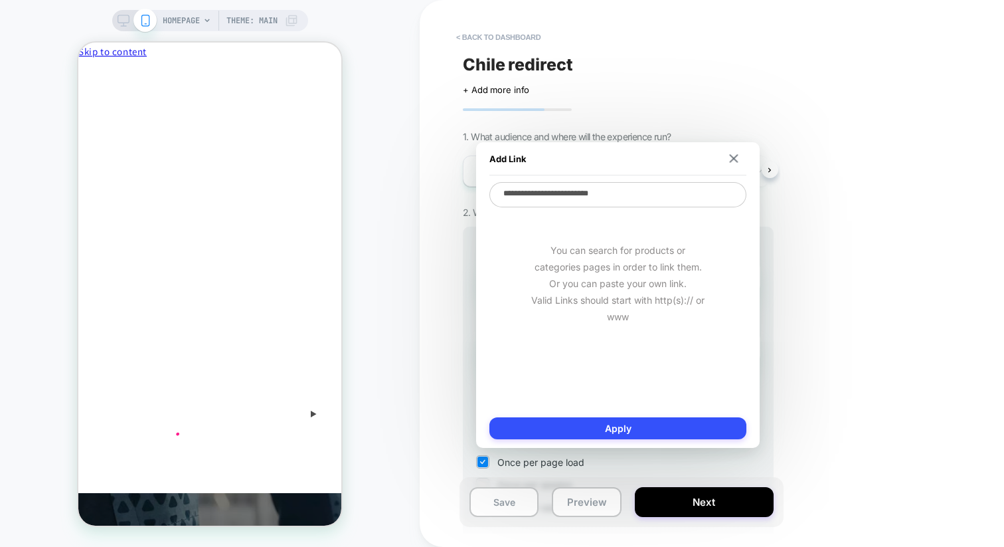
type textarea "*"
type textarea "**********"
type textarea "*"
type textarea "**********"
type textarea "*"
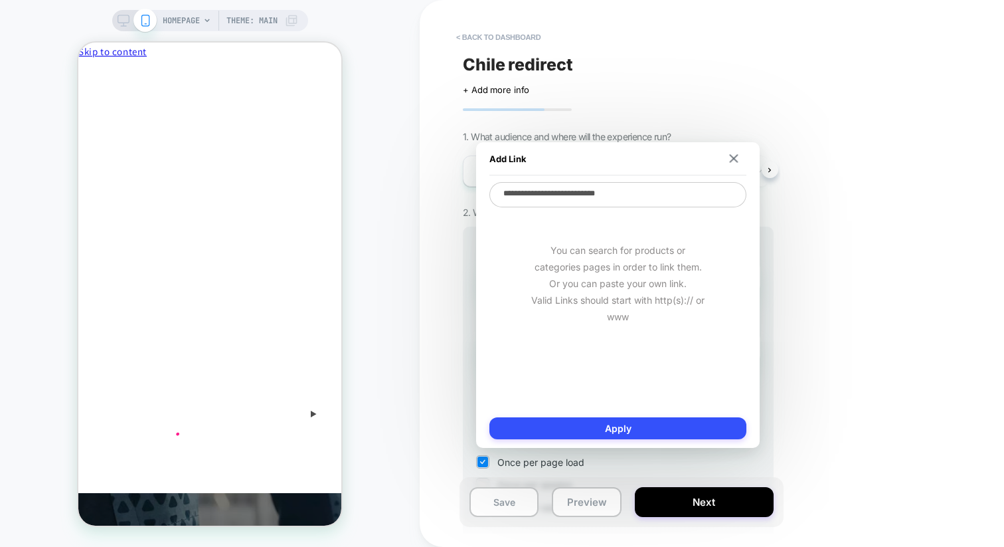
type textarea "**********"
click at [543, 195] on textarea "**********" at bounding box center [618, 194] width 257 height 25
type textarea "*"
type textarea "**********"
type textarea "*"
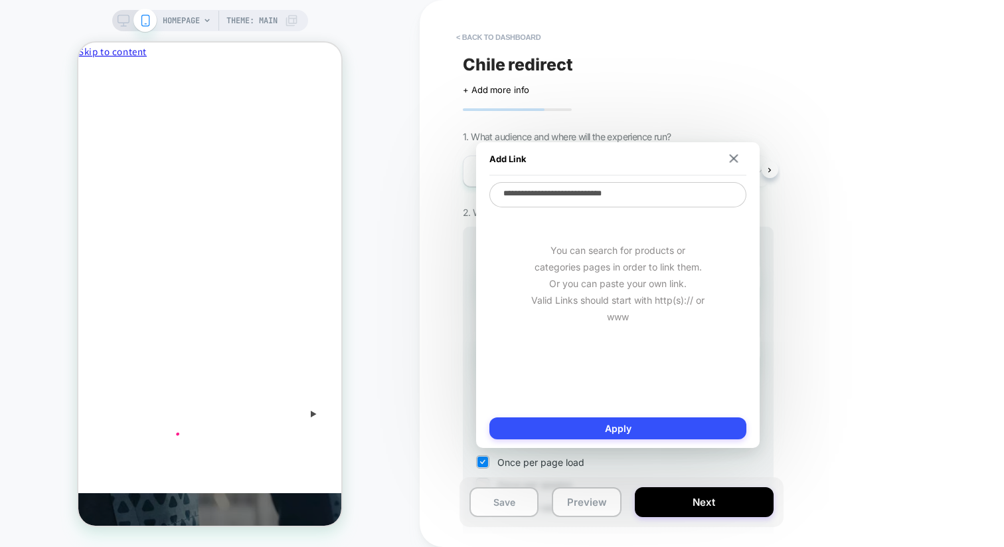
type textarea "**********"
type textarea "*"
type textarea "**********"
type textarea "*"
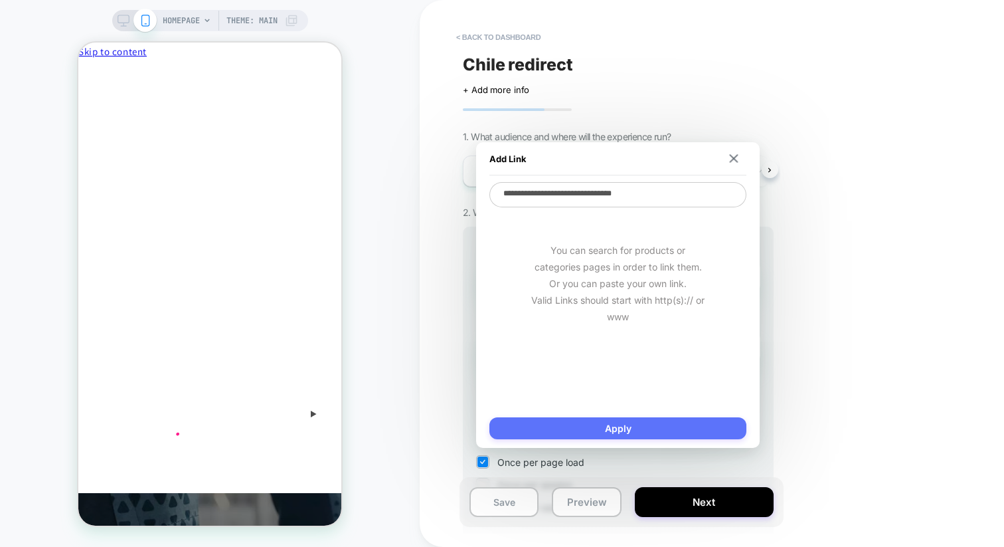
type textarea "**********"
click at [604, 434] on button "Apply" at bounding box center [618, 428] width 257 height 22
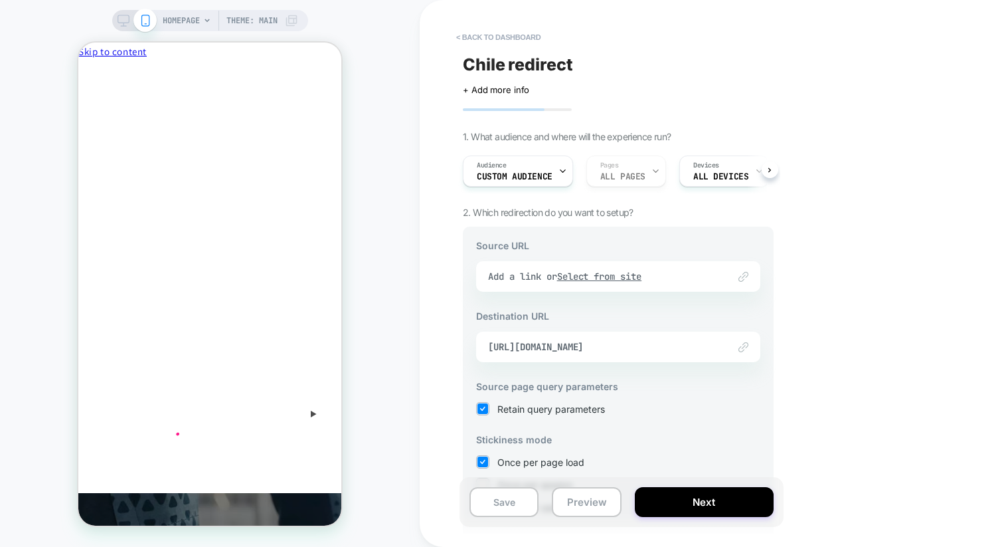
click at [619, 274] on div "Link to Add a link or Select from site" at bounding box center [618, 276] width 284 height 31
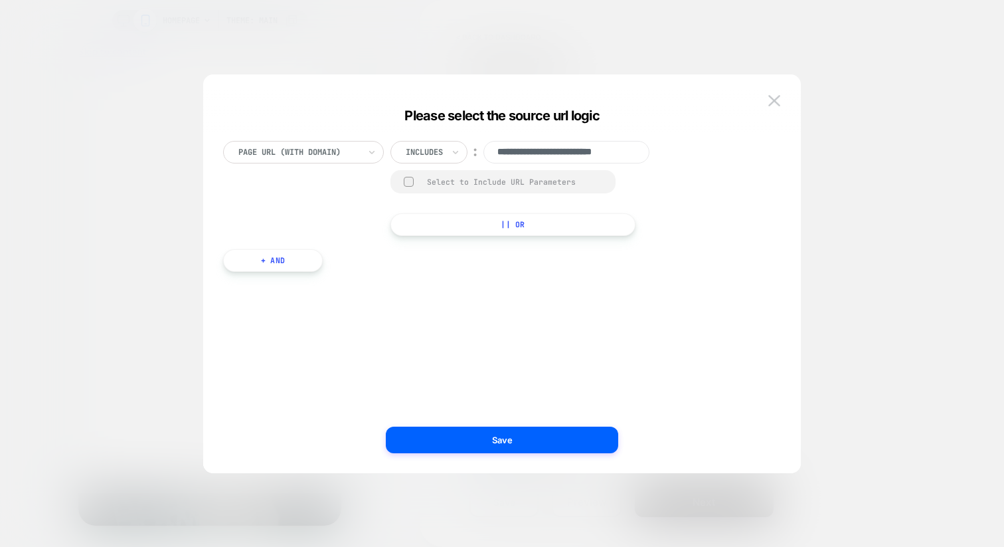
click at [435, 153] on div at bounding box center [424, 152] width 37 height 12
click at [420, 184] on div "Is" at bounding box center [447, 188] width 86 height 21
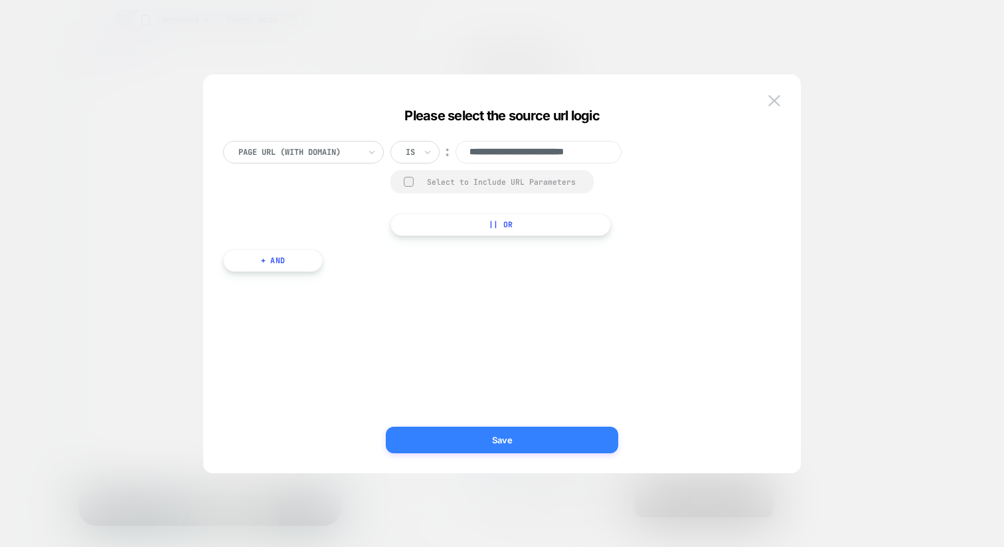
click at [472, 439] on button "Save" at bounding box center [502, 439] width 232 height 27
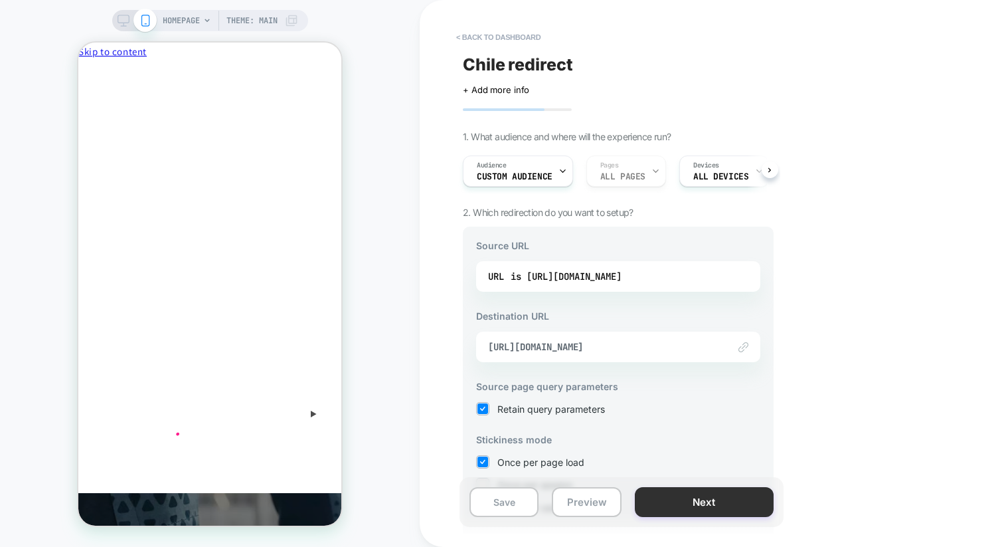
click at [671, 503] on button "Next" at bounding box center [704, 502] width 139 height 30
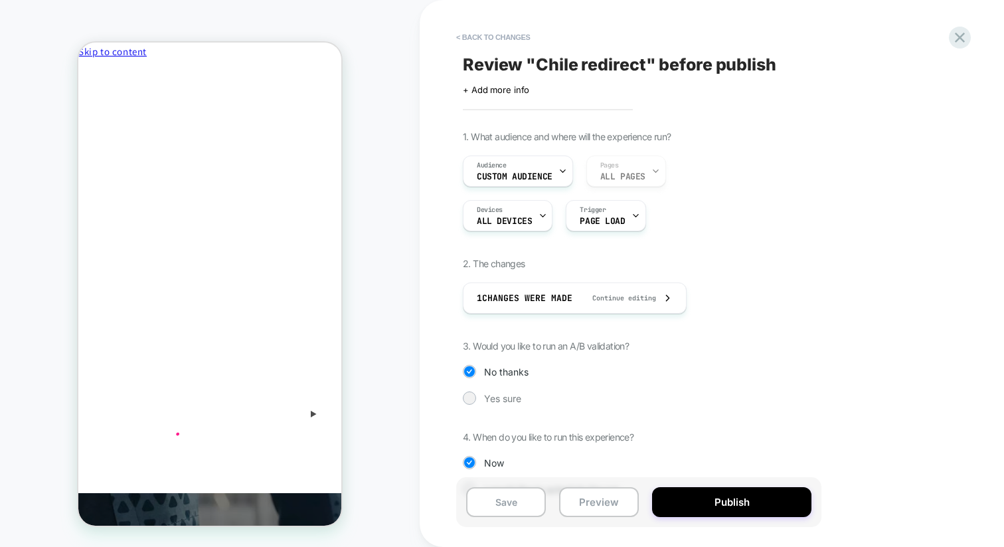
click at [671, 503] on button "Publish" at bounding box center [731, 502] width 159 height 30
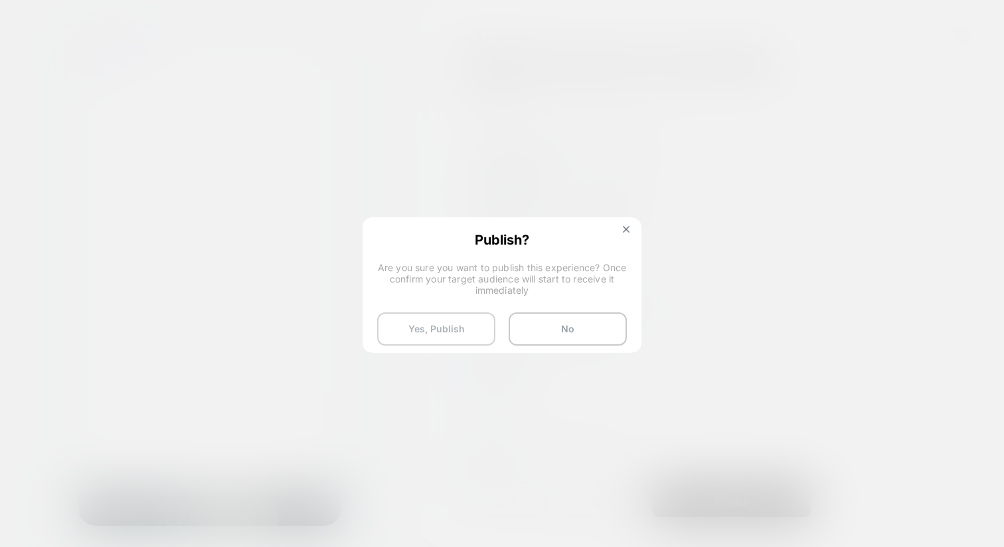
click at [468, 333] on button "Yes, Publish" at bounding box center [436, 328] width 118 height 33
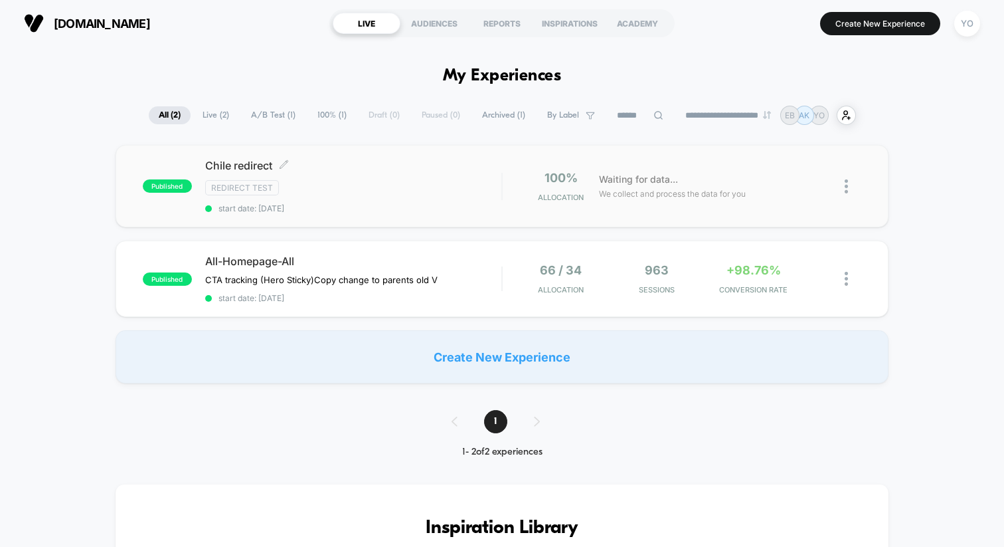
click at [333, 181] on div "Redirect Test" at bounding box center [353, 187] width 296 height 15
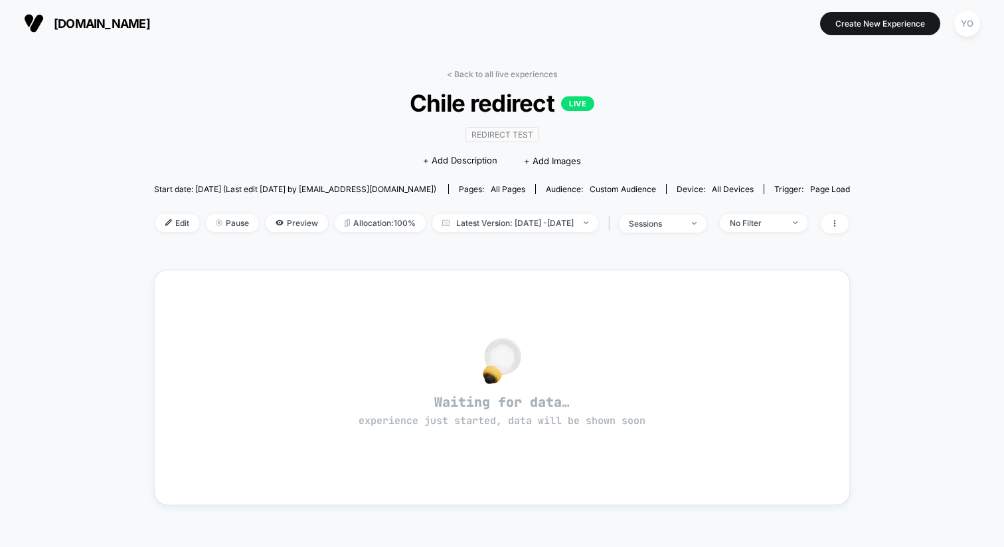
click at [154, 231] on div "Edit Pause Preview Allocation: 100% Latest Version: [DATE] - [DATE] | sessions …" at bounding box center [502, 223] width 696 height 19
click at [155, 223] on span "Edit" at bounding box center [177, 223] width 44 height 18
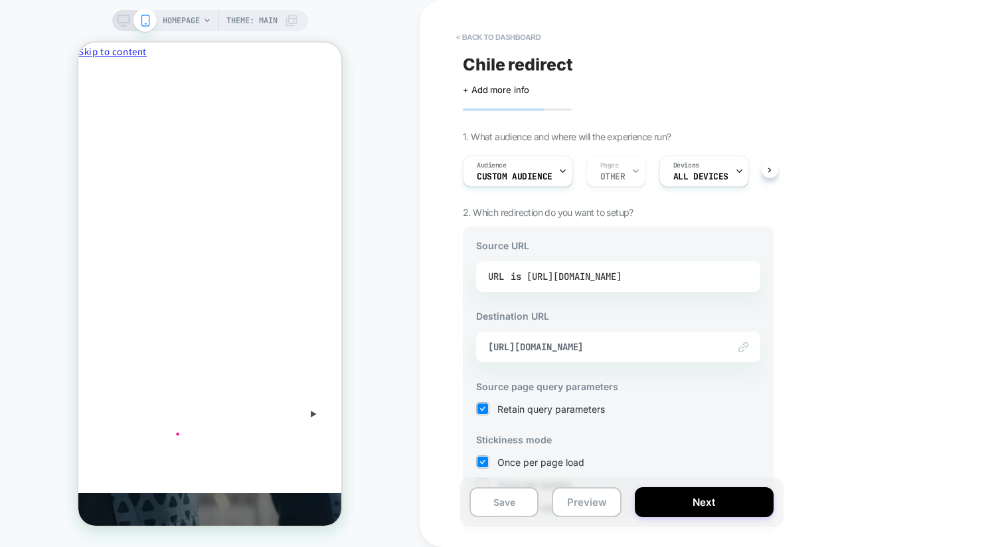
click at [600, 284] on div "is [URL][DOMAIN_NAME]" at bounding box center [566, 276] width 111 height 20
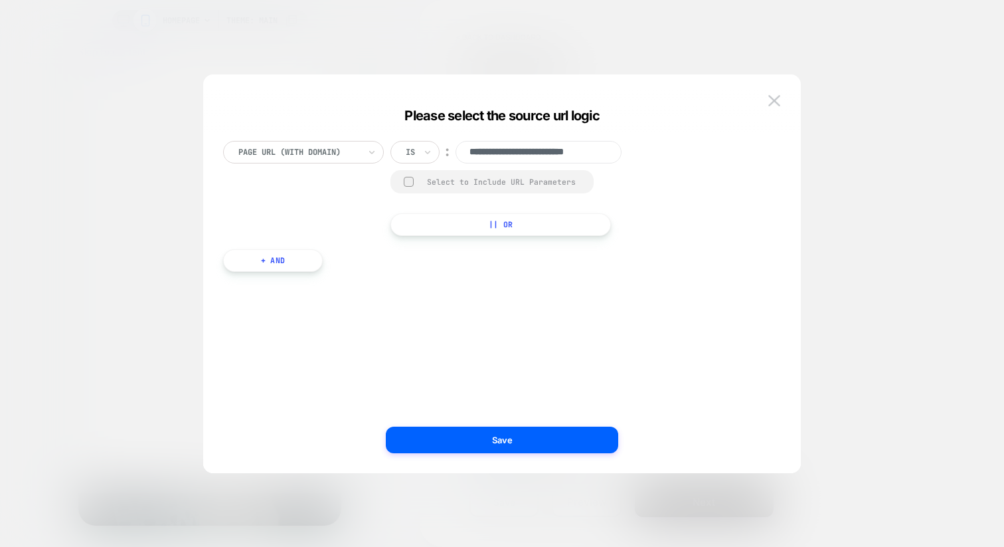
scroll to position [0, 19]
click at [427, 153] on icon at bounding box center [427, 151] width 9 height 13
click at [437, 272] on div "Matches" at bounding box center [447, 273] width 86 height 21
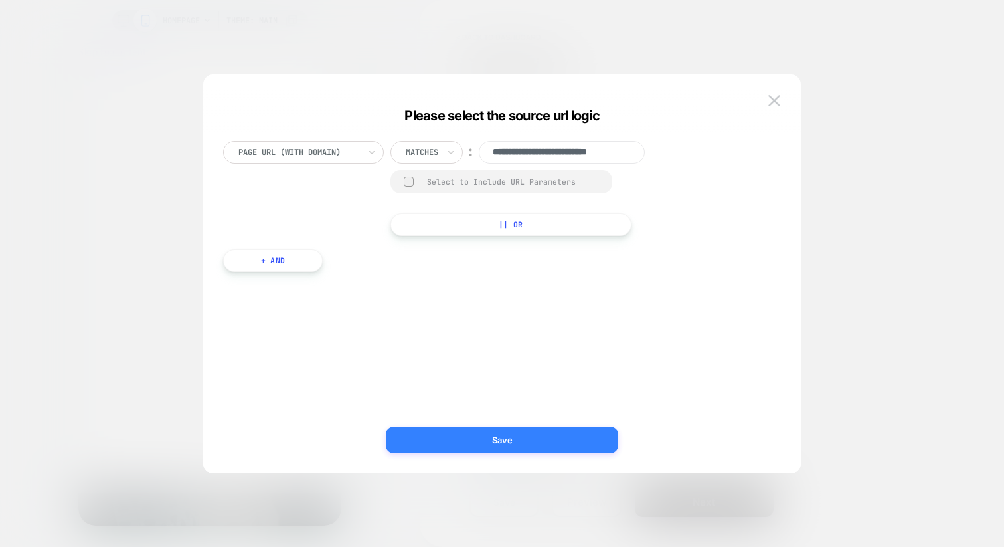
click at [505, 437] on button "Save" at bounding box center [502, 439] width 232 height 27
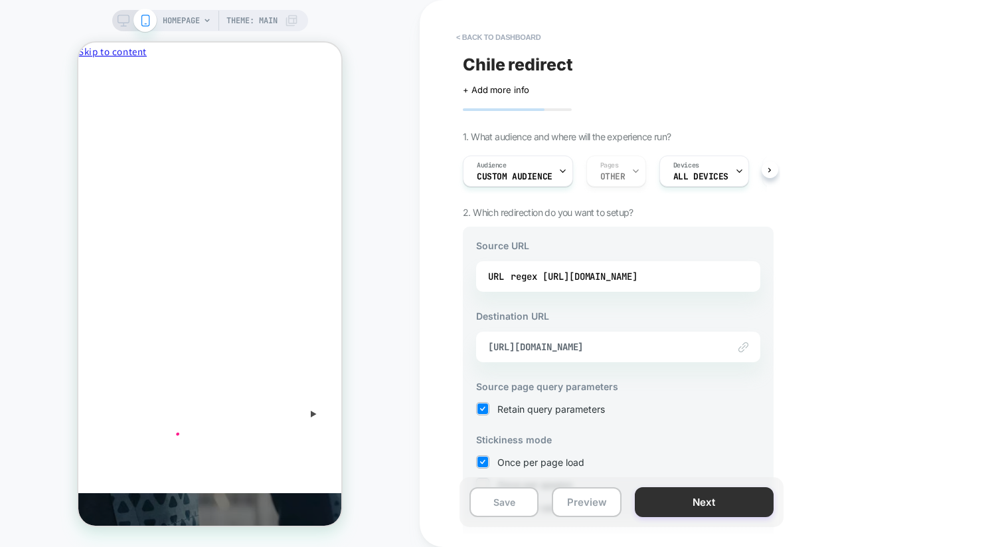
click at [665, 497] on button "Next" at bounding box center [704, 502] width 139 height 30
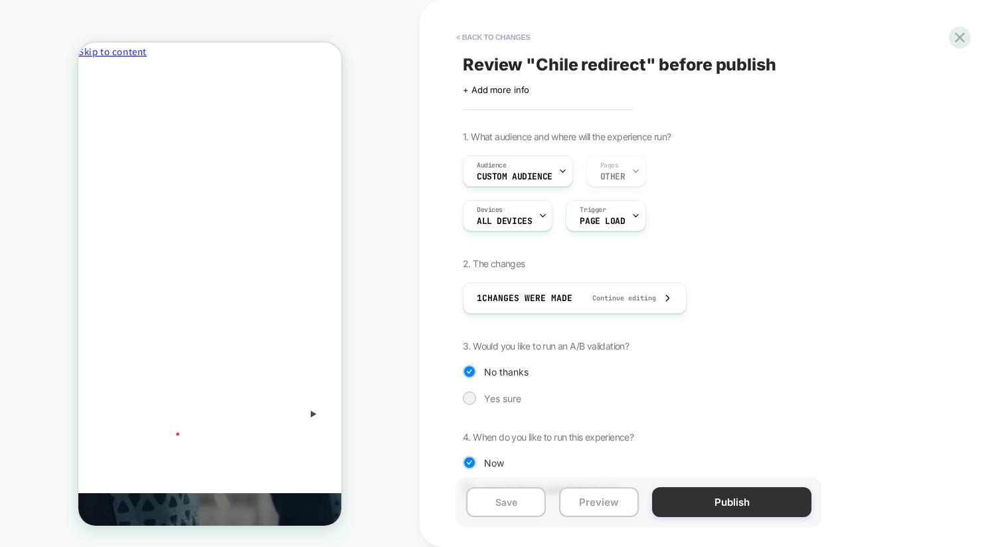
click at [665, 497] on button "Publish" at bounding box center [731, 502] width 159 height 30
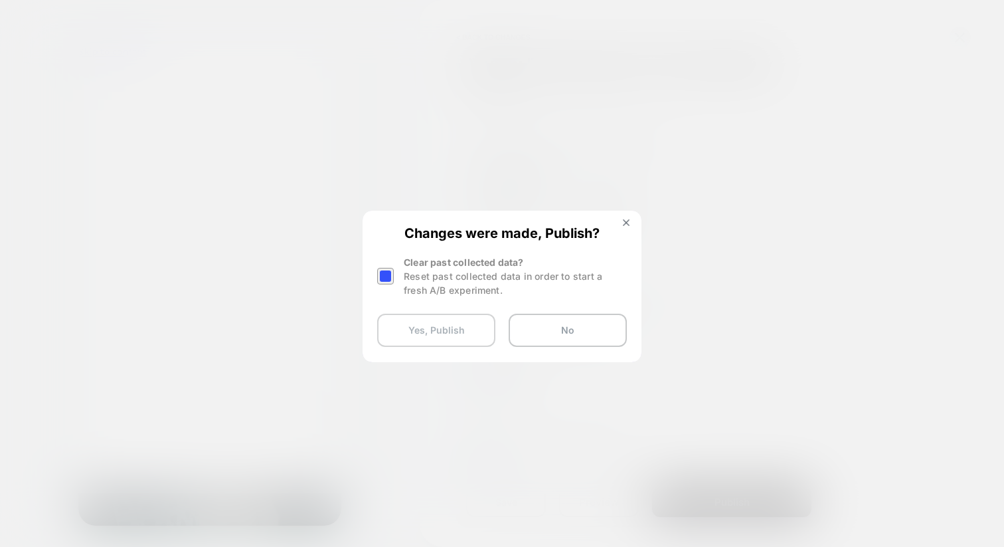
click at [475, 335] on button "Yes, Publish" at bounding box center [436, 330] width 118 height 33
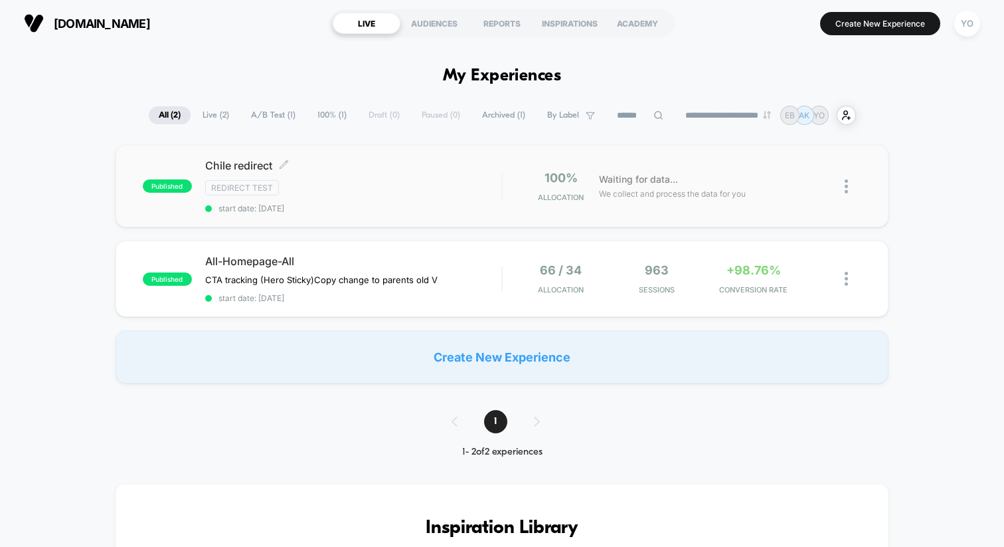
click at [300, 187] on div "Redirect Test" at bounding box center [353, 187] width 296 height 15
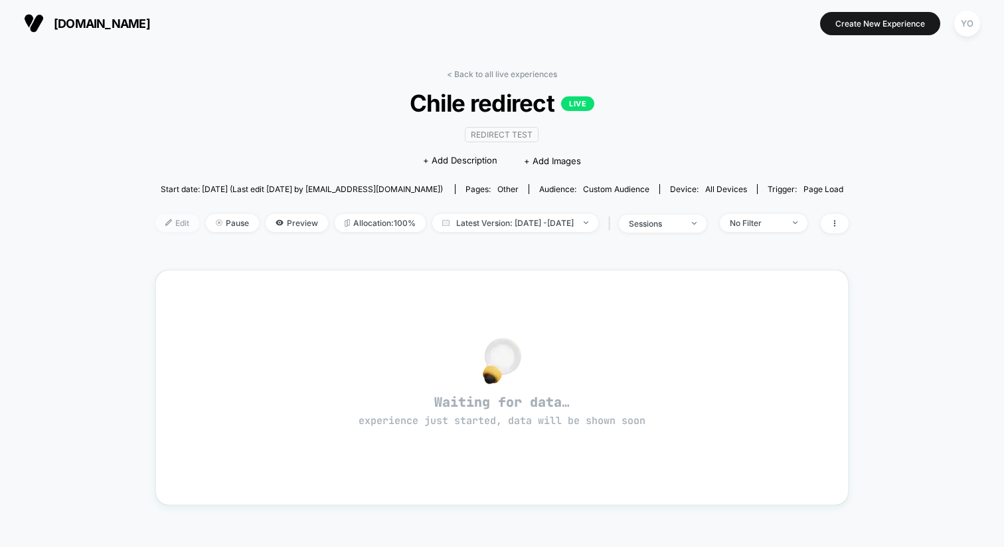
click at [155, 222] on span "Edit" at bounding box center [177, 223] width 44 height 18
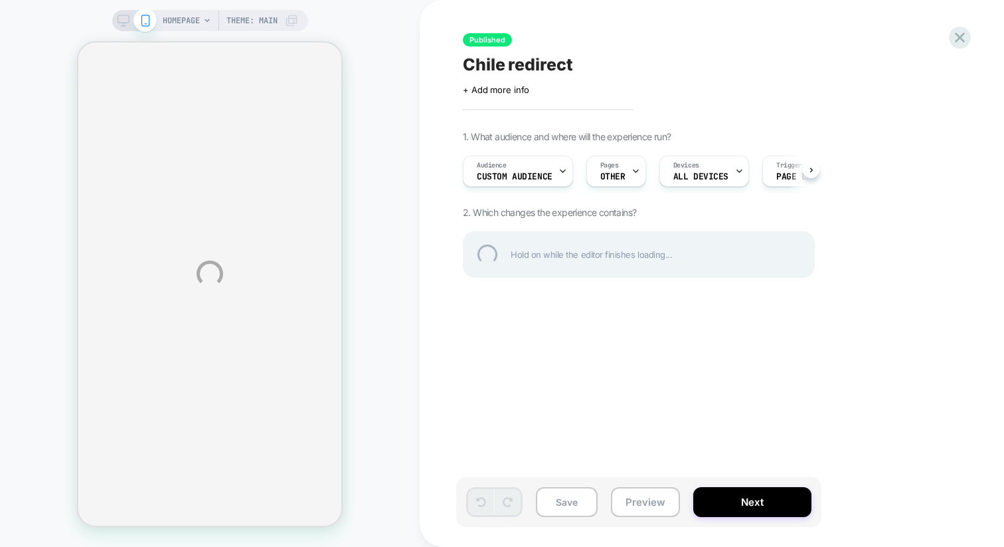
click at [528, 171] on div "HOMEPAGE Theme: MAIN Published Chile redirect Click to edit experience details …" at bounding box center [502, 273] width 1004 height 547
click at [537, 175] on div "HOMEPAGE Theme: MAIN Published Chile redirect Click to edit experience details …" at bounding box center [502, 273] width 1004 height 547
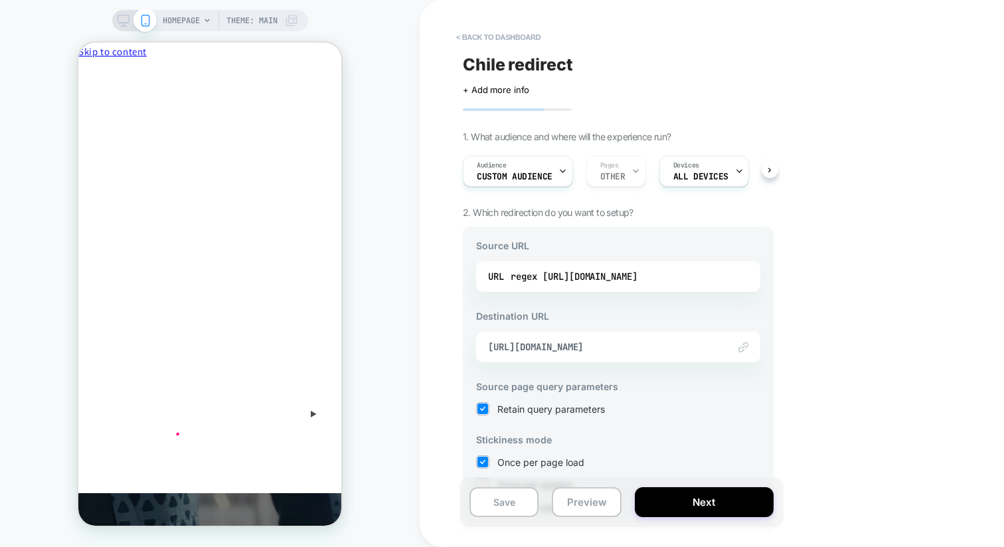
click at [537, 175] on span "Custom Audience" at bounding box center [515, 176] width 76 height 9
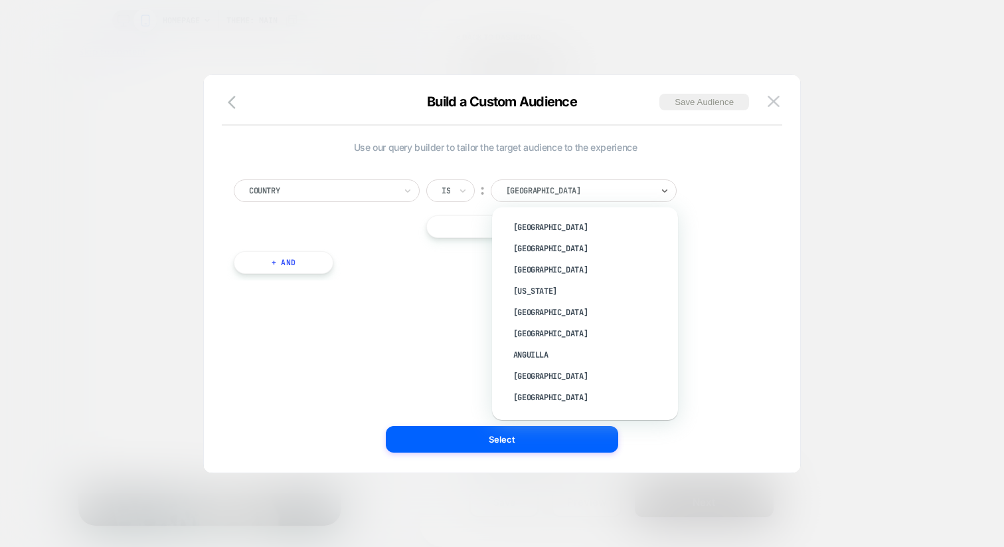
click at [508, 189] on input "text" at bounding box center [508, 191] width 5 height 12
type input "***"
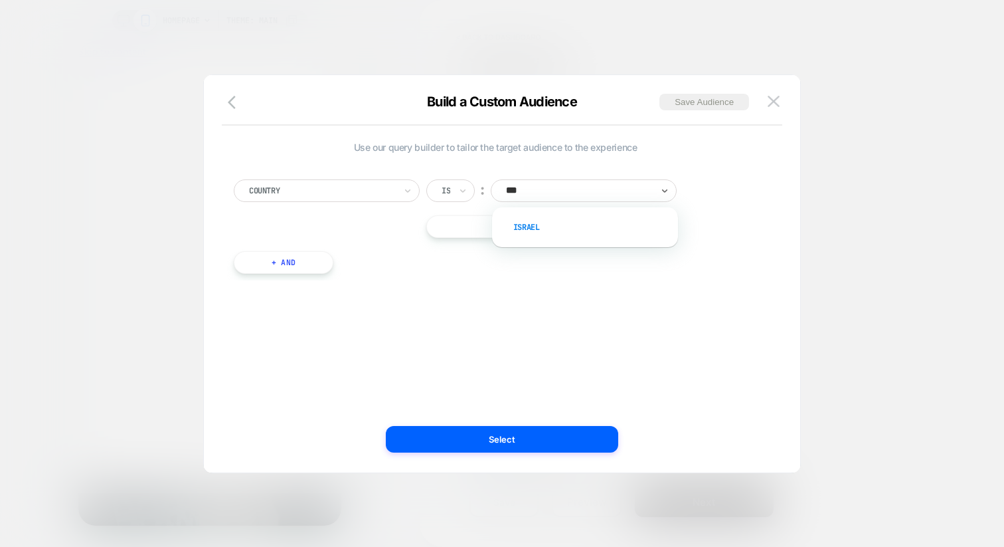
click at [529, 225] on div "Israel" at bounding box center [592, 227] width 173 height 21
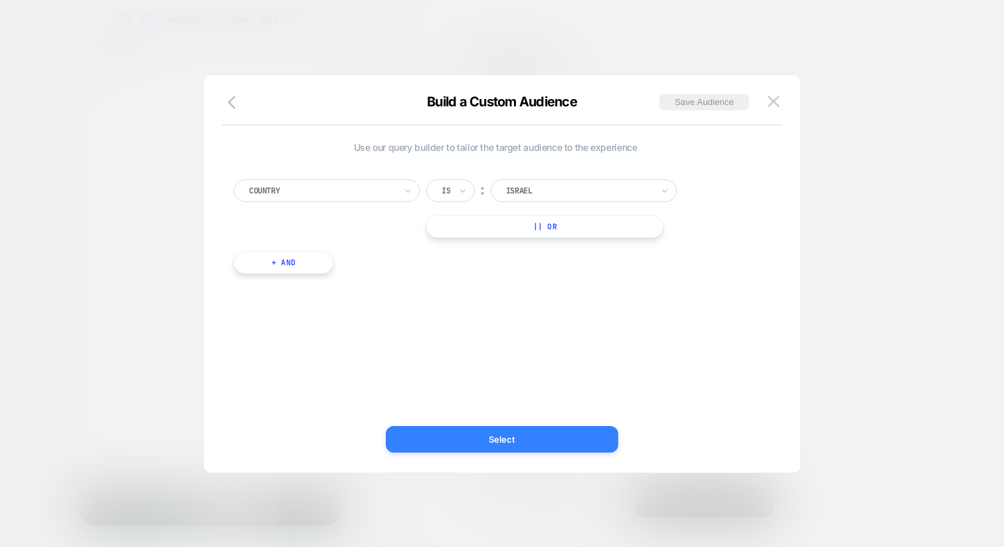
click at [506, 439] on button "Select" at bounding box center [502, 439] width 232 height 27
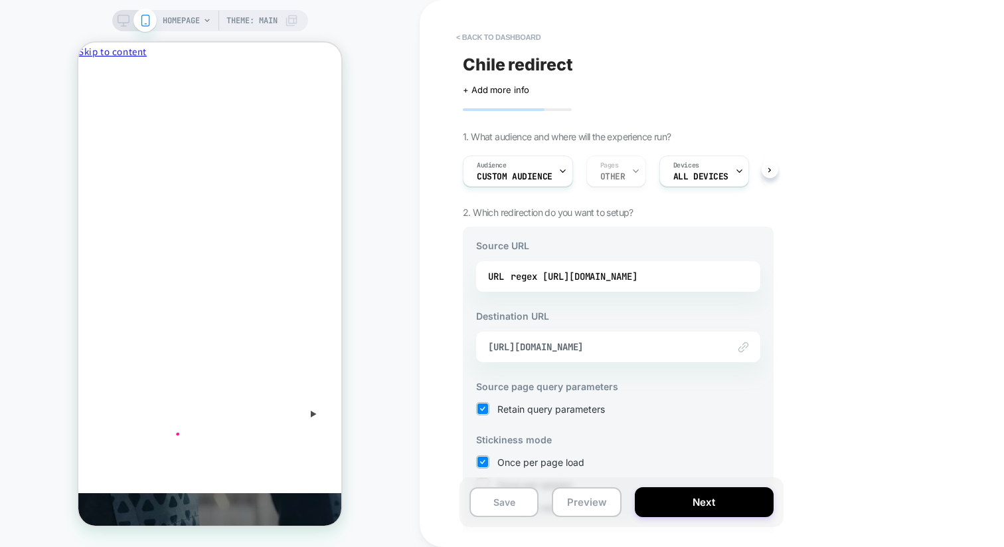
click at [665, 508] on button "Next" at bounding box center [704, 502] width 139 height 30
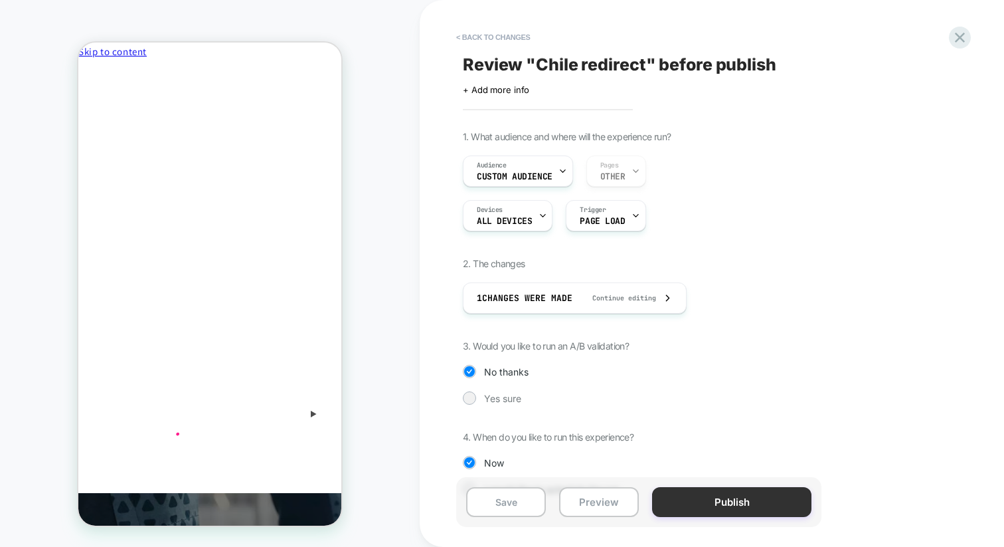
click at [759, 500] on button "Publish" at bounding box center [731, 502] width 159 height 30
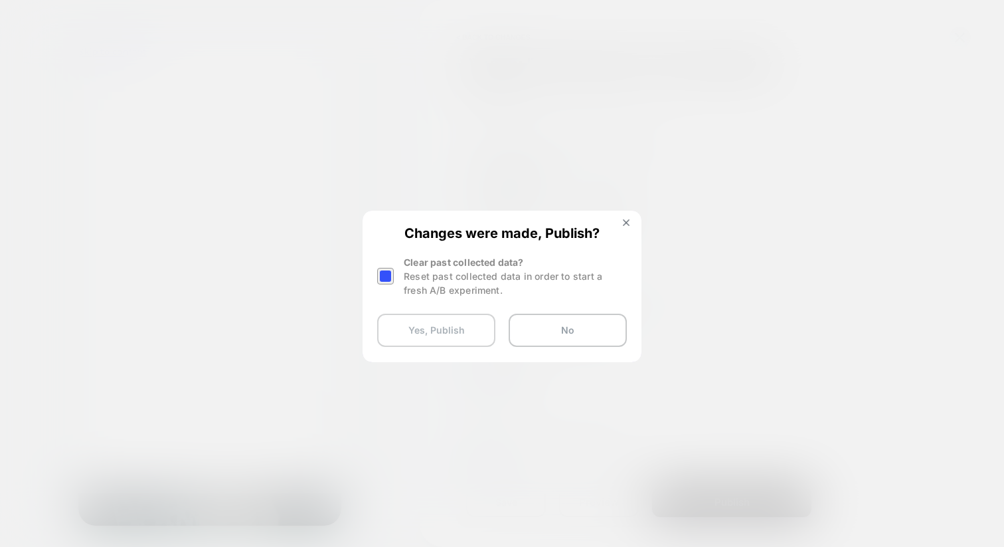
click at [454, 324] on button "Yes, Publish" at bounding box center [436, 330] width 118 height 33
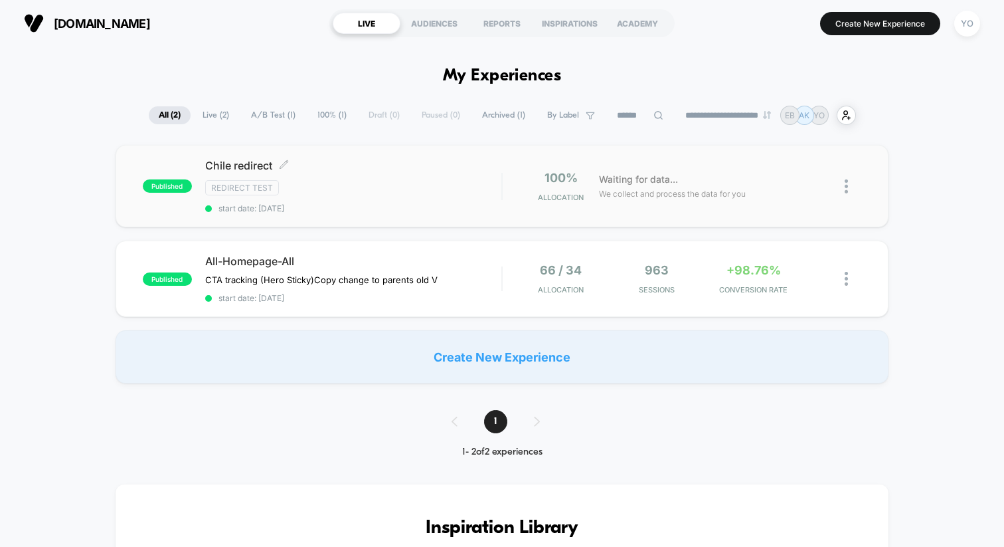
click at [388, 196] on div "Chile redirect Click to edit experience details Click to edit experience detail…" at bounding box center [353, 186] width 296 height 54
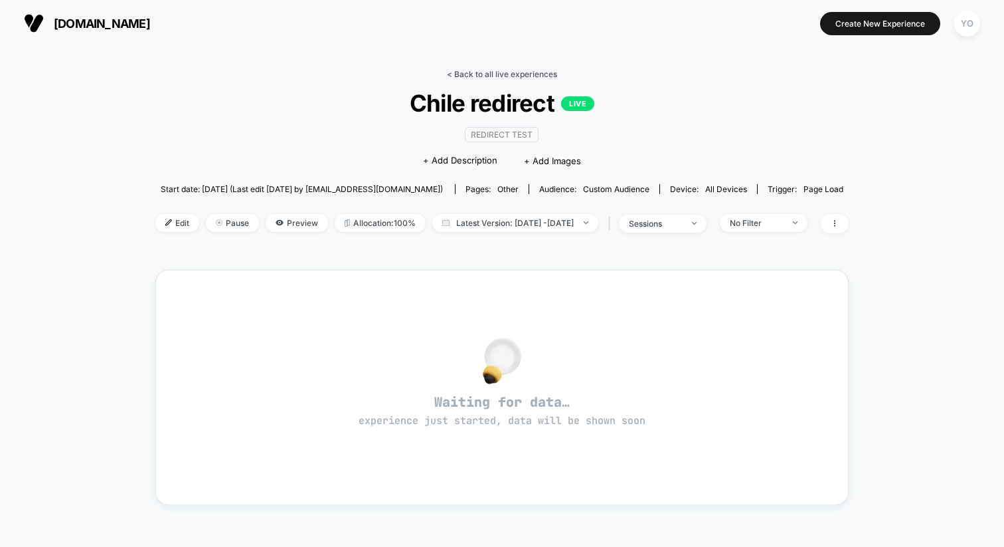
click at [472, 69] on link "< Back to all live experiences" at bounding box center [502, 74] width 110 height 10
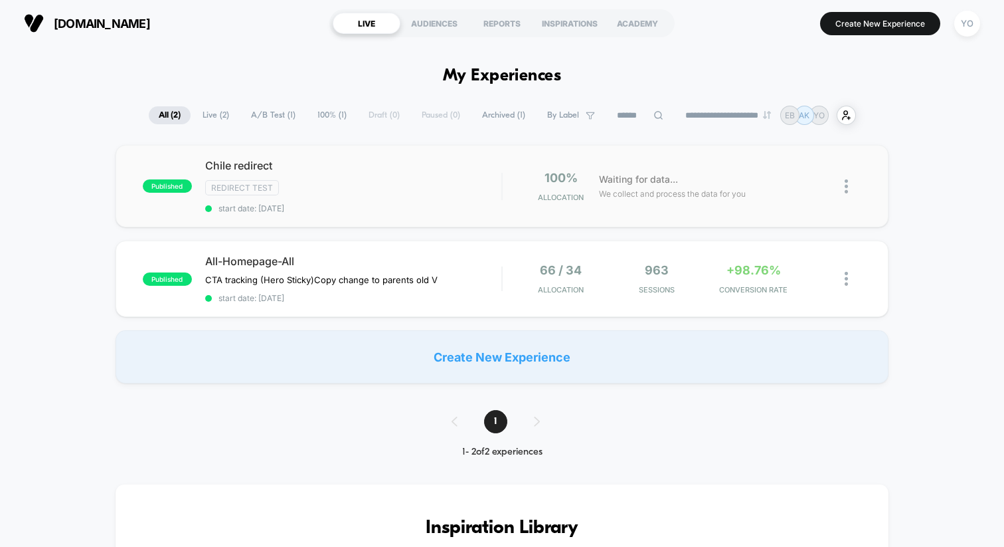
click at [845, 183] on img at bounding box center [846, 186] width 3 height 14
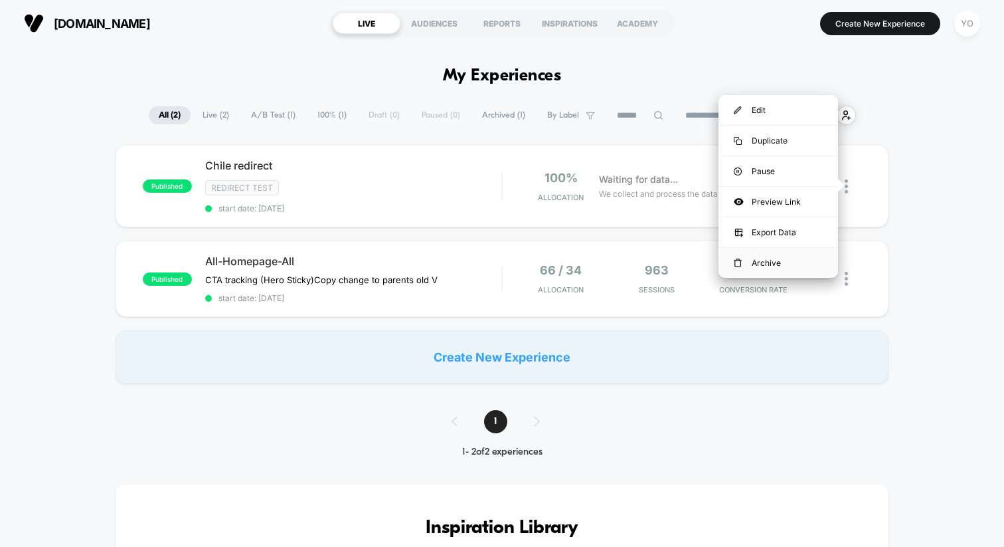
click at [781, 260] on div "Archive" at bounding box center [779, 263] width 120 height 30
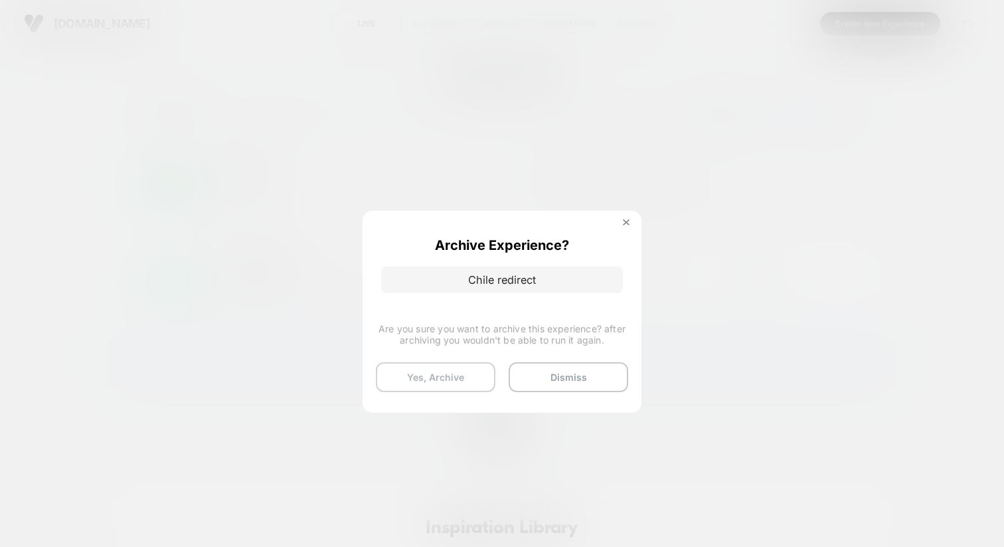
click at [470, 377] on button "Yes, Archive" at bounding box center [436, 377] width 120 height 30
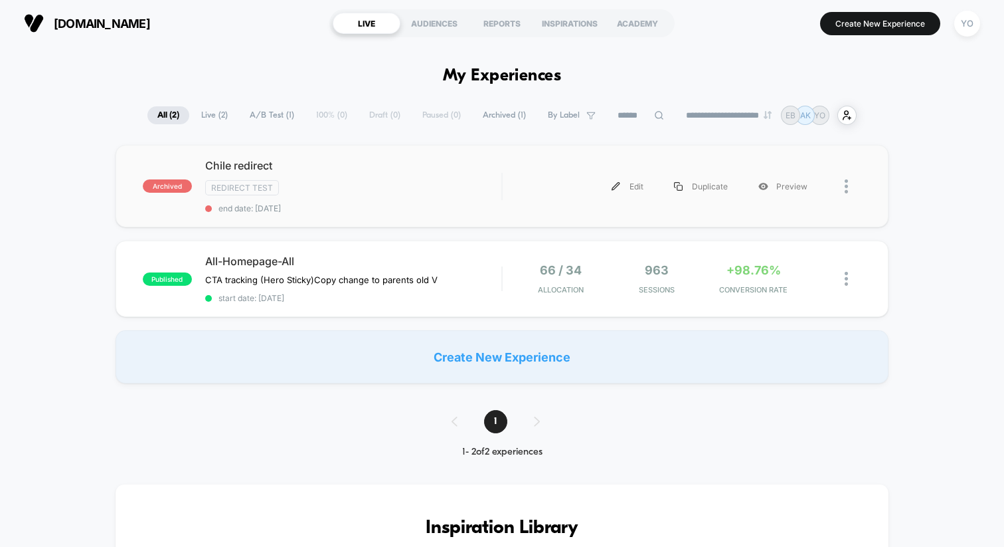
click at [844, 183] on div at bounding box center [842, 186] width 39 height 30
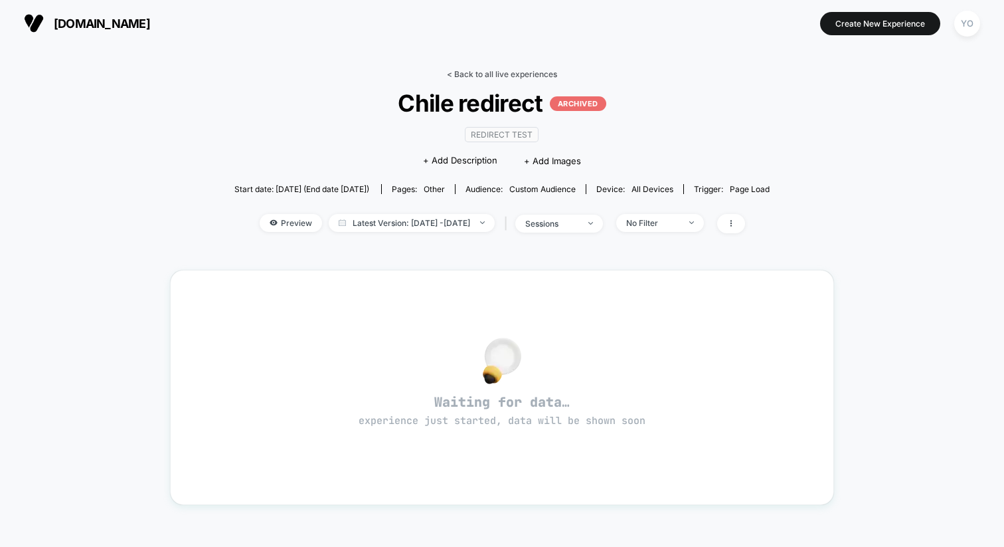
click at [498, 76] on link "< Back to all live experiences" at bounding box center [502, 74] width 110 height 10
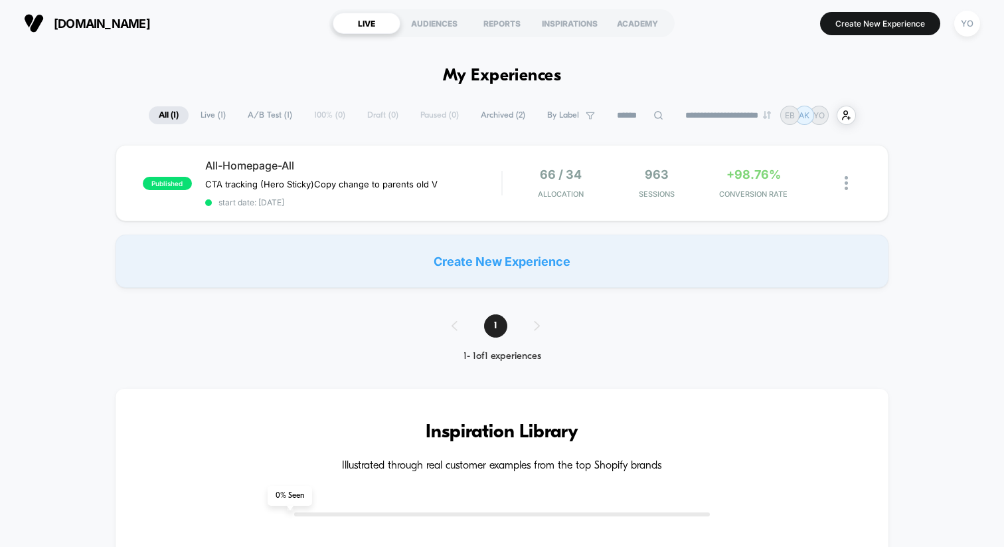
click at [497, 121] on span "Archived ( 2 )" at bounding box center [503, 115] width 64 height 18
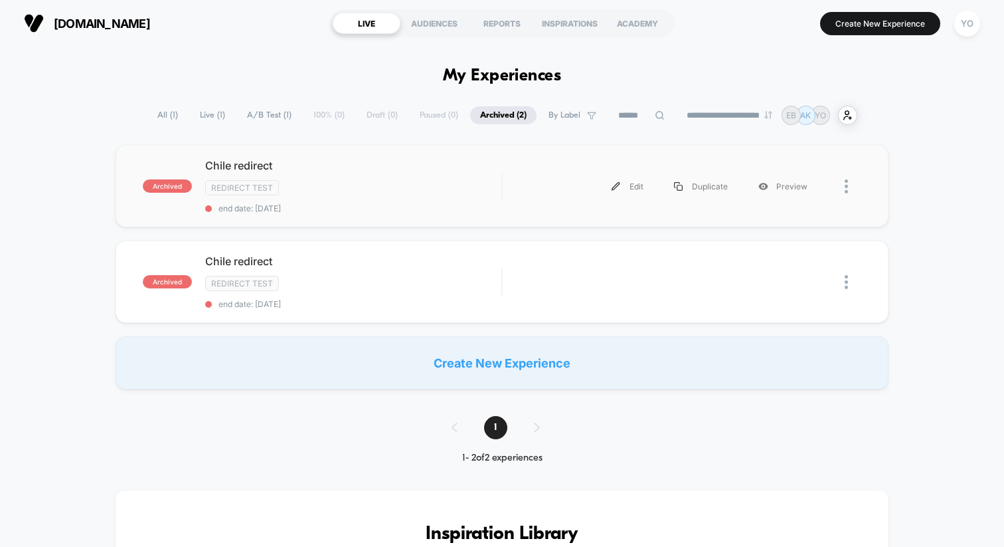
click at [851, 185] on div at bounding box center [853, 186] width 17 height 30
click at [802, 233] on div "Delete" at bounding box center [779, 232] width 120 height 30
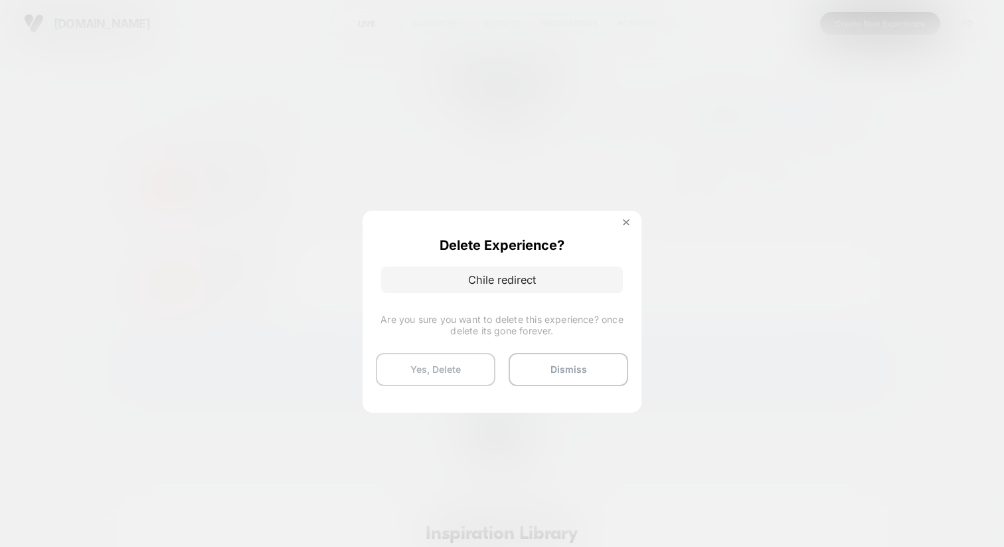
click at [468, 361] on button "Yes, Delete" at bounding box center [436, 369] width 120 height 33
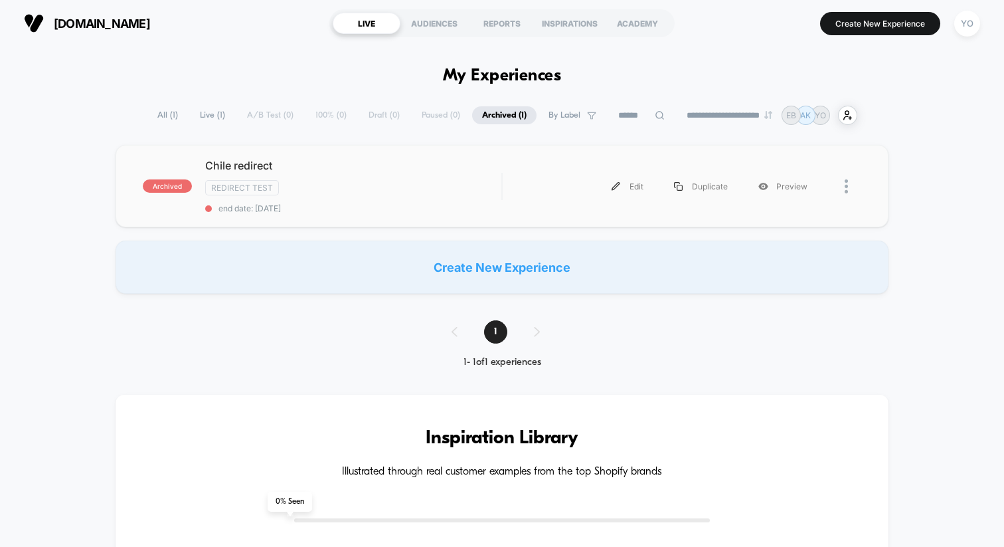
click at [850, 179] on div at bounding box center [853, 186] width 17 height 30
click at [761, 234] on div "Delete" at bounding box center [779, 232] width 120 height 30
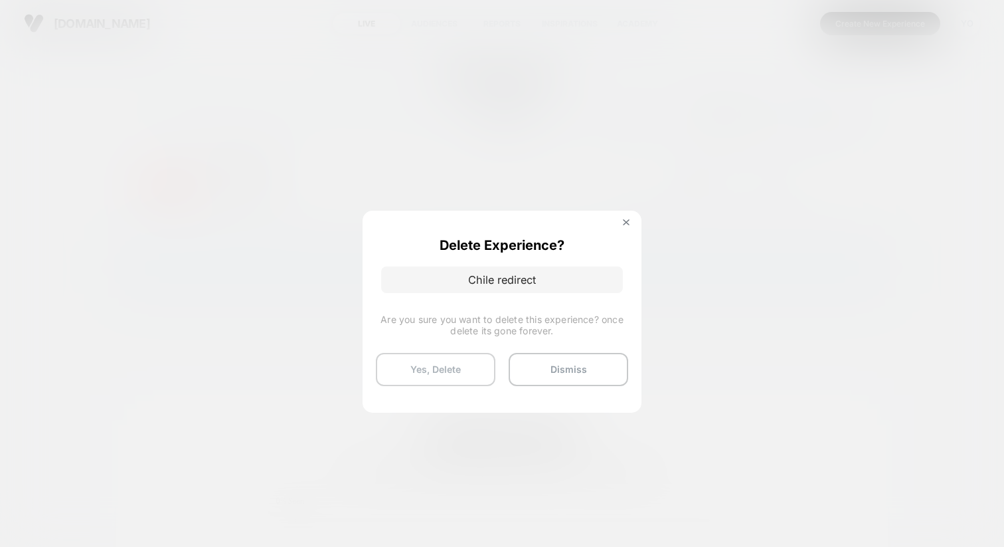
click at [456, 355] on button "Yes, Delete" at bounding box center [436, 369] width 120 height 33
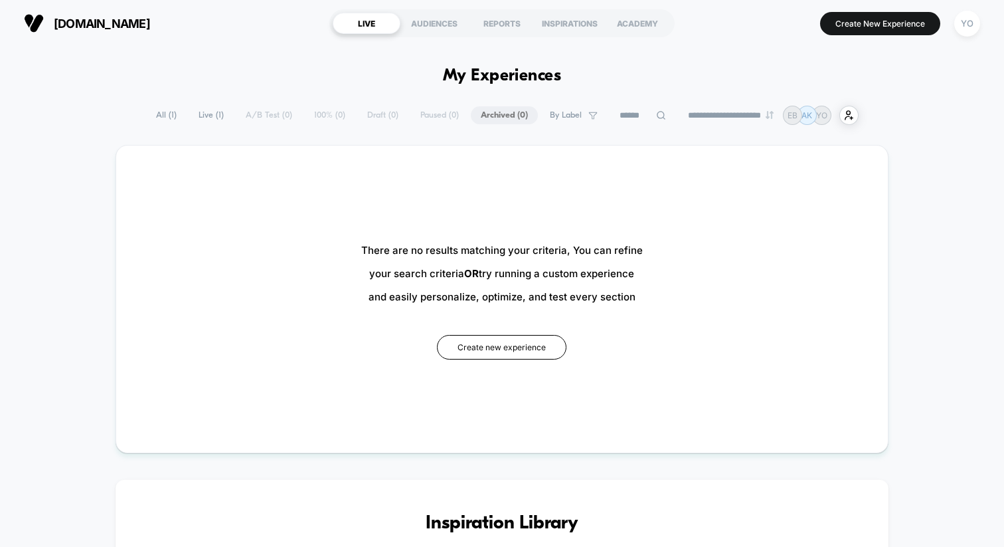
click at [161, 116] on span "All ( 1 )" at bounding box center [166, 115] width 41 height 18
click at [196, 117] on span "Live ( 1 )" at bounding box center [211, 115] width 45 height 18
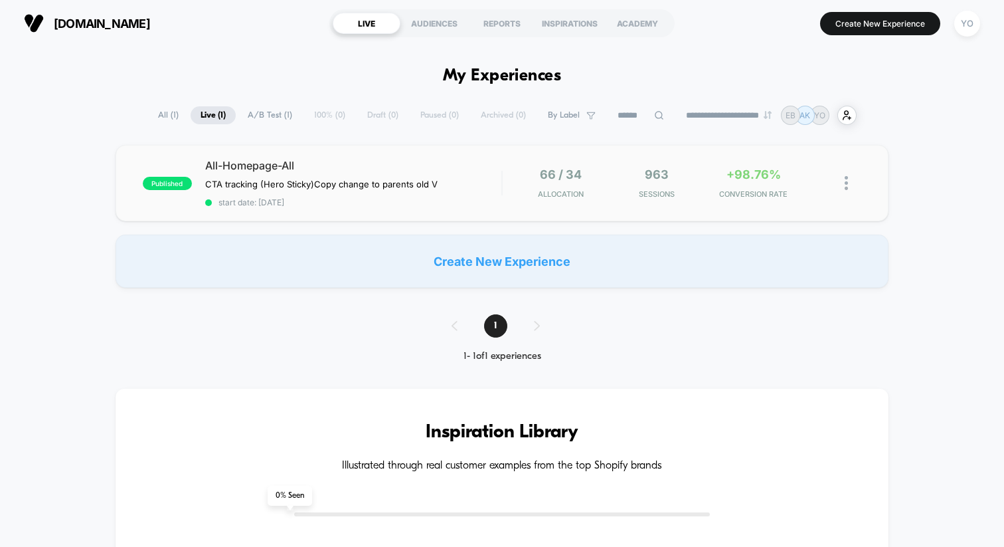
click at [489, 198] on span "start date: [DATE]" at bounding box center [353, 202] width 296 height 10
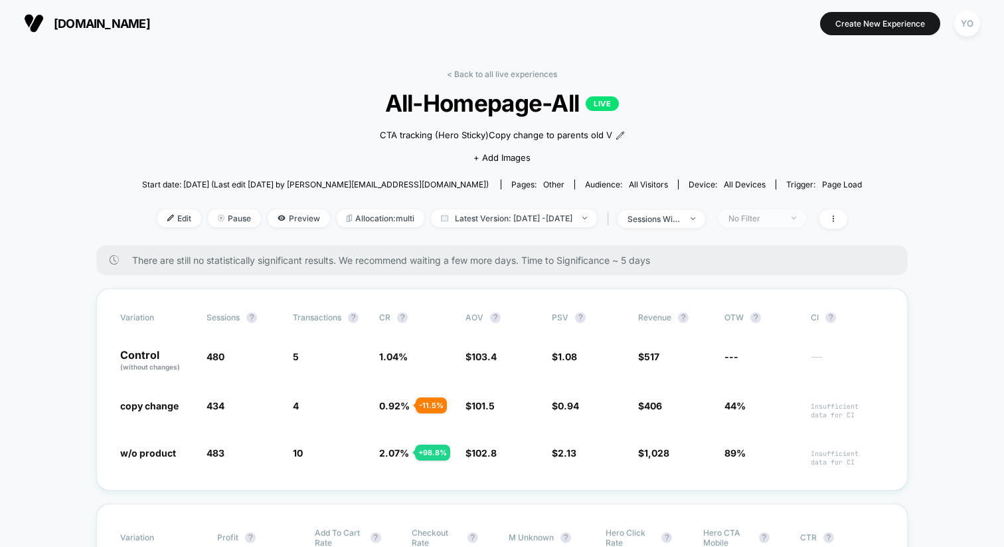
click at [782, 215] on div "No Filter" at bounding box center [755, 218] width 53 height 10
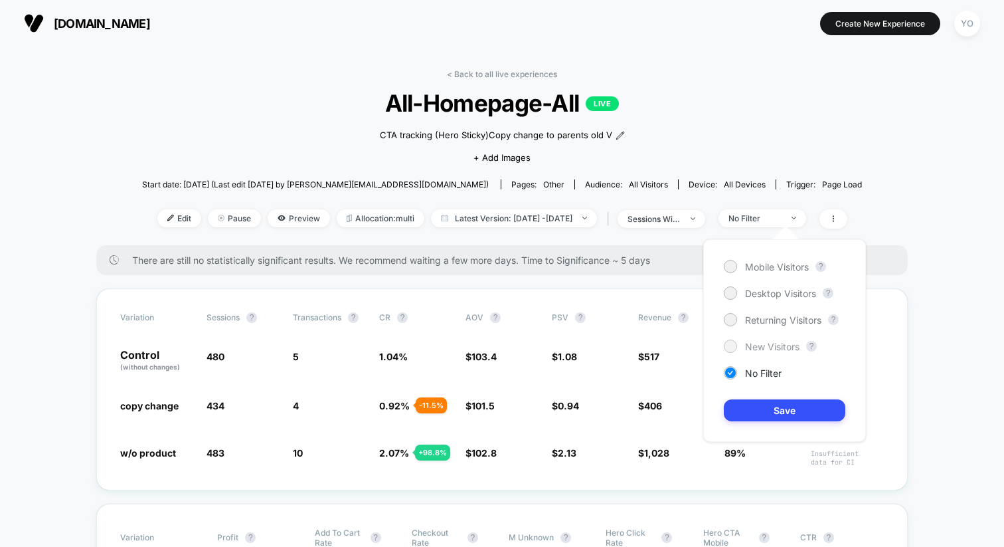
click at [774, 348] on span "New Visitors" at bounding box center [772, 346] width 54 height 11
click at [773, 420] on button "Save" at bounding box center [785, 410] width 122 height 22
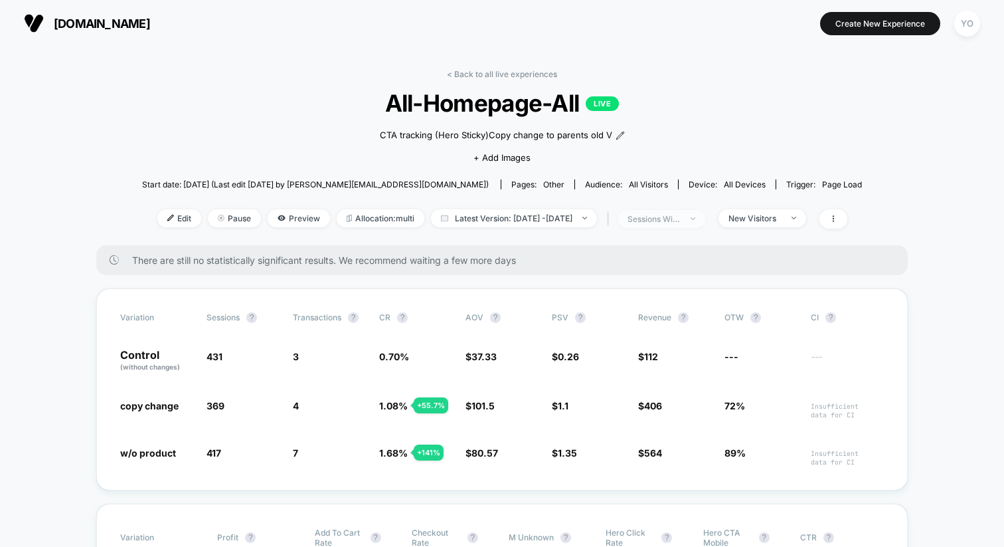
click at [681, 217] on div "sessions with impression" at bounding box center [654, 219] width 53 height 10
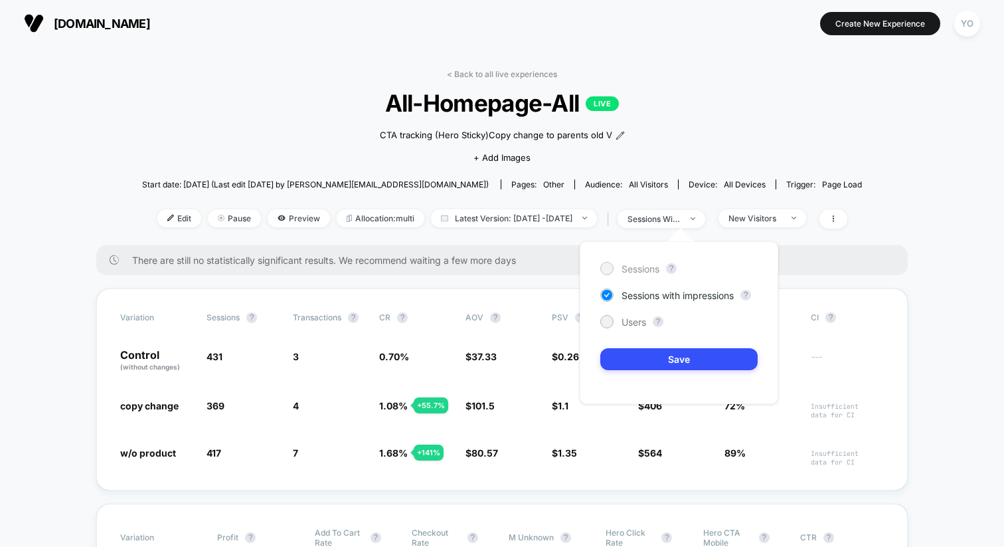
click at [640, 271] on span "Sessions" at bounding box center [641, 268] width 38 height 11
click at [644, 361] on button "Save" at bounding box center [679, 359] width 157 height 22
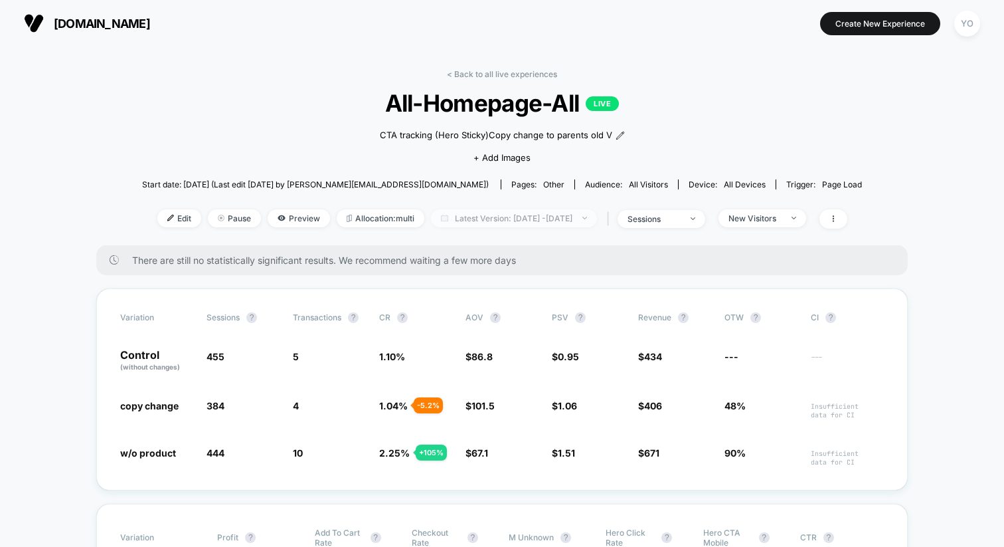
click at [509, 215] on span "Latest Version: [DATE] - [DATE]" at bounding box center [514, 218] width 166 height 18
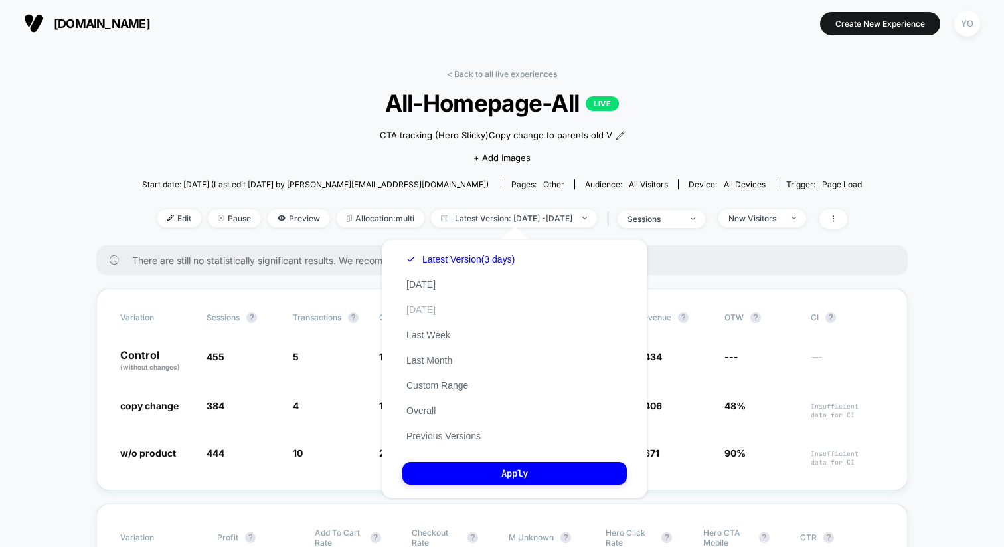
click at [432, 306] on button "[DATE]" at bounding box center [421, 310] width 37 height 12
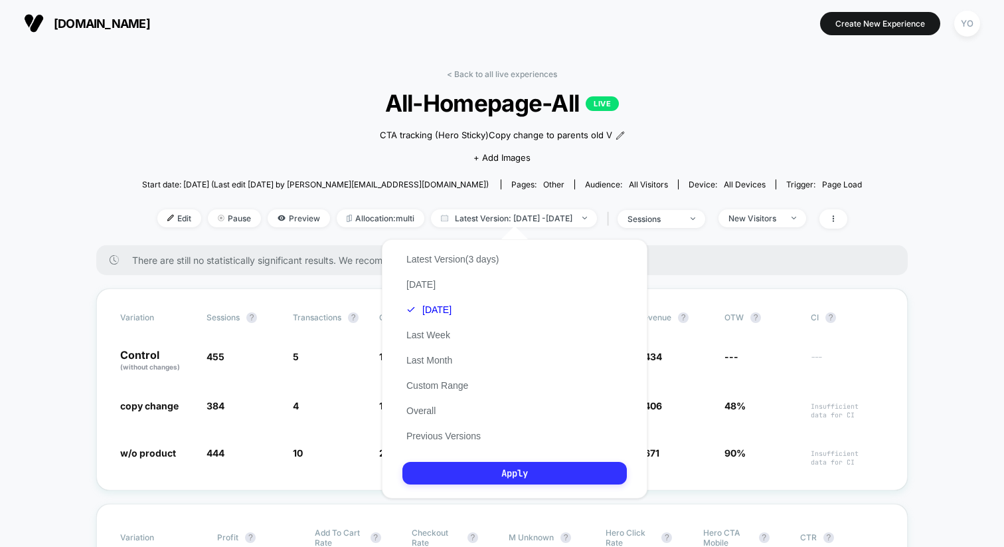
click at [459, 474] on button "Apply" at bounding box center [515, 473] width 225 height 23
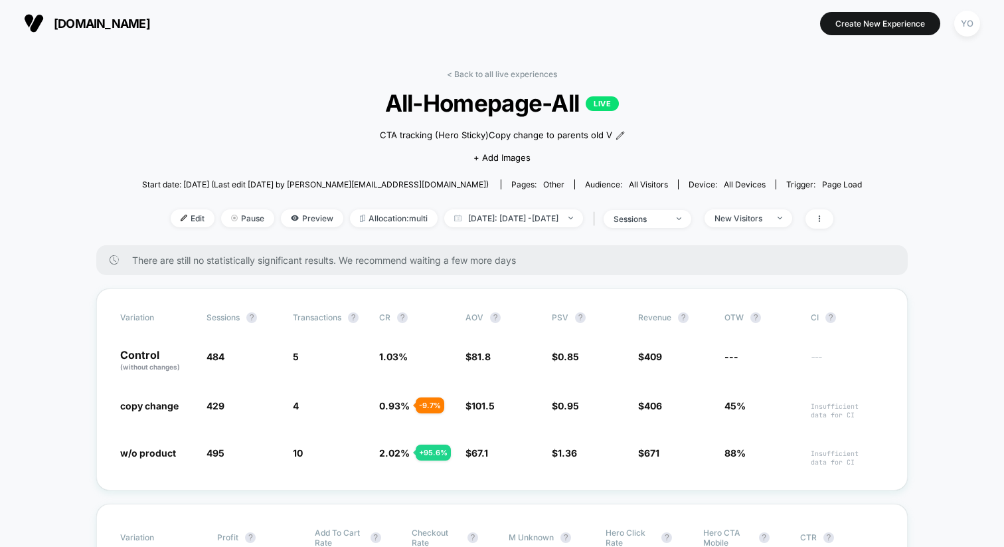
click at [774, 226] on div "Edit Pause Preview Allocation: multi [DATE]: [DATE] - [DATE] | sessions New Vis…" at bounding box center [502, 218] width 720 height 19
click at [768, 220] on div "New Visitors" at bounding box center [741, 218] width 53 height 10
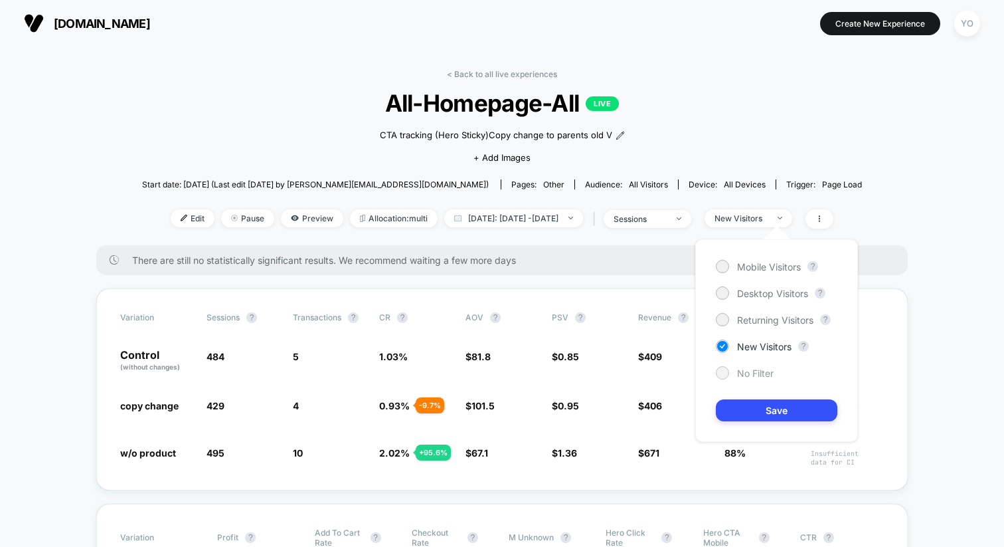
click at [719, 372] on div at bounding box center [722, 372] width 10 height 10
click at [752, 410] on button "Save" at bounding box center [777, 410] width 122 height 22
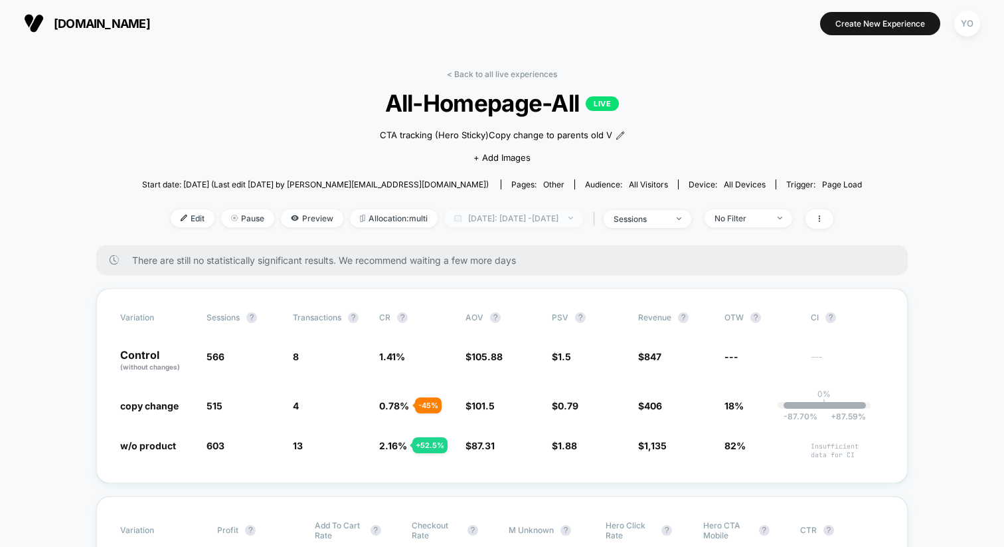
click at [487, 220] on span "[DATE]: [DATE] - [DATE]" at bounding box center [513, 218] width 139 height 18
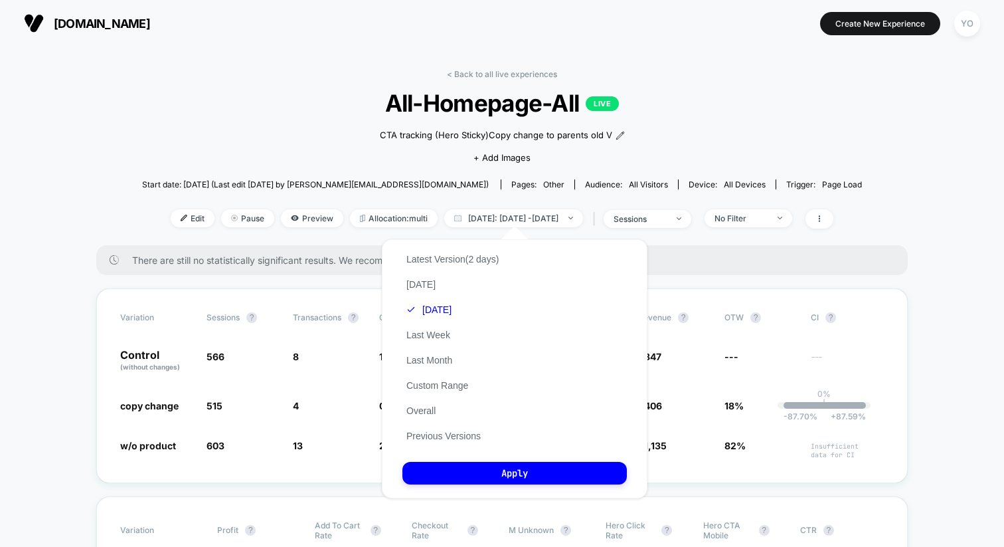
click at [446, 288] on div "Latest Version (2 days) [DATE] [DATE] Last Week Last Month Custom Range Overall…" at bounding box center [453, 347] width 100 height 202
click at [418, 286] on button "[DATE]" at bounding box center [421, 284] width 37 height 12
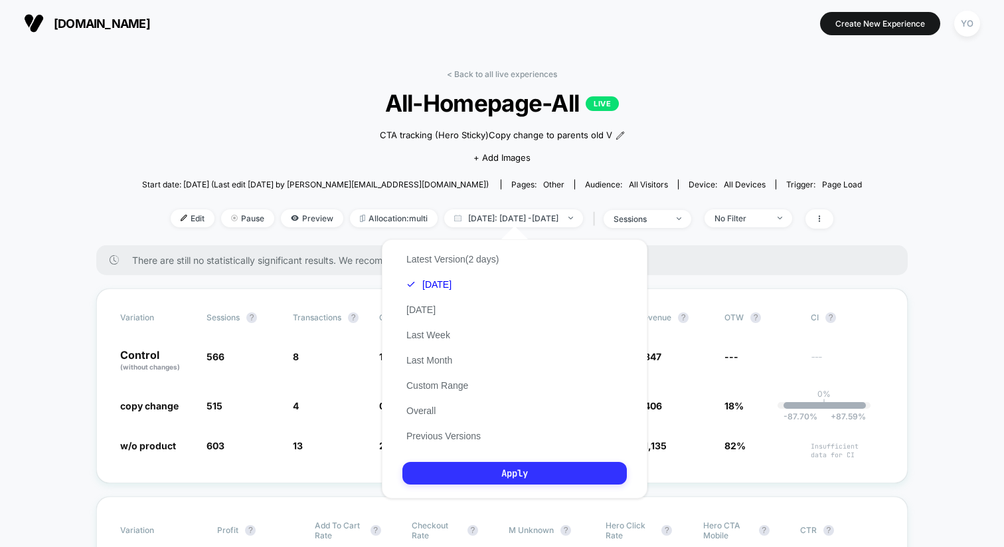
click at [486, 471] on button "Apply" at bounding box center [515, 473] width 225 height 23
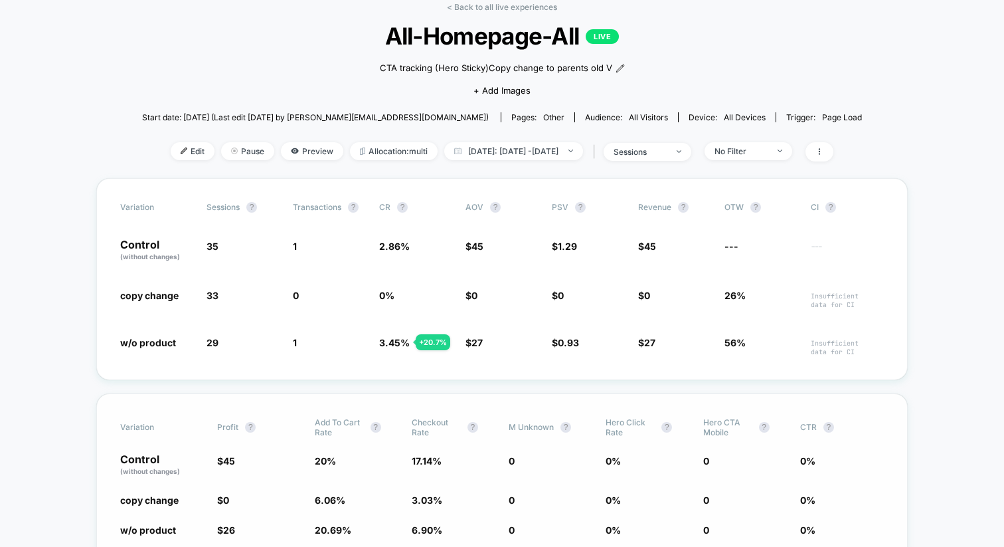
scroll to position [92, 0]
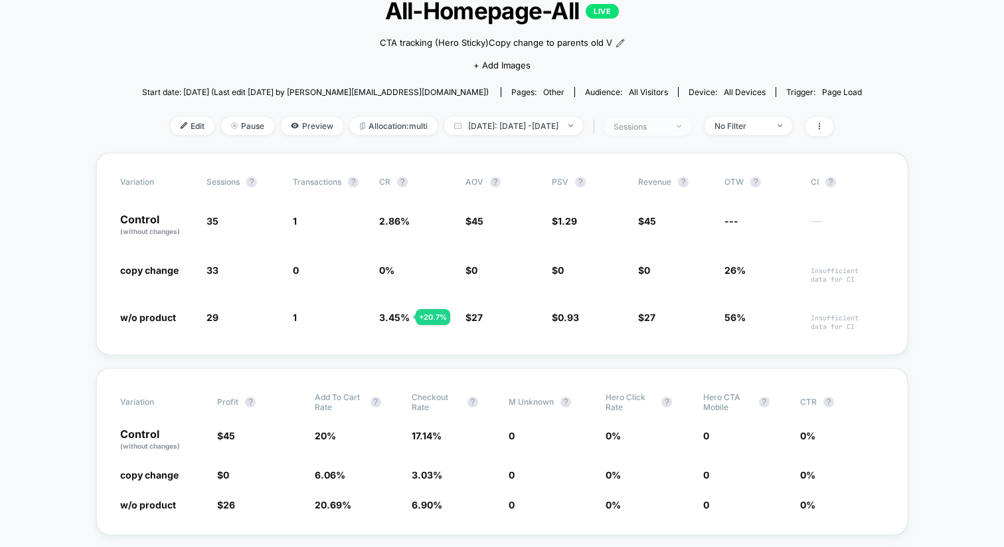
click at [692, 126] on span "sessions" at bounding box center [648, 127] width 88 height 18
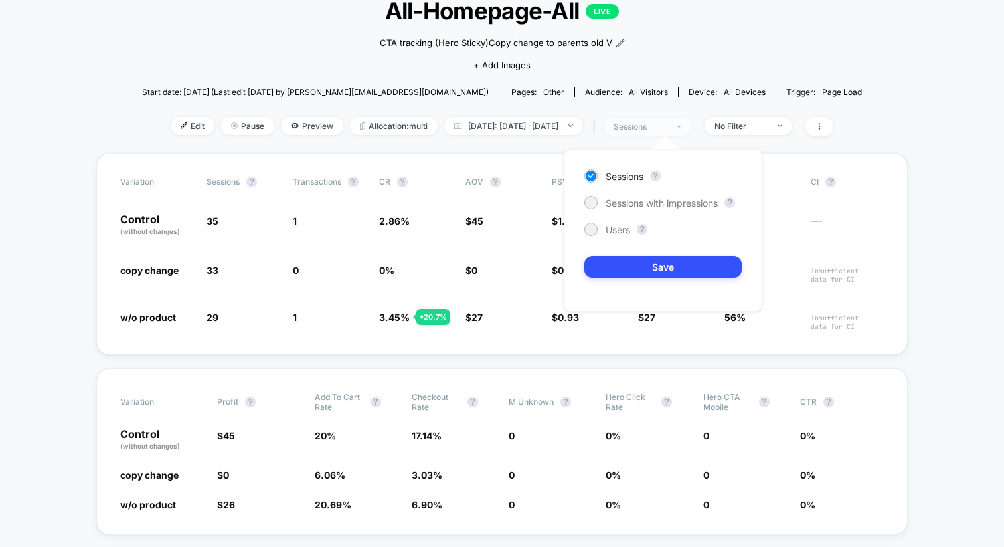
click at [692, 126] on span "sessions" at bounding box center [648, 127] width 88 height 18
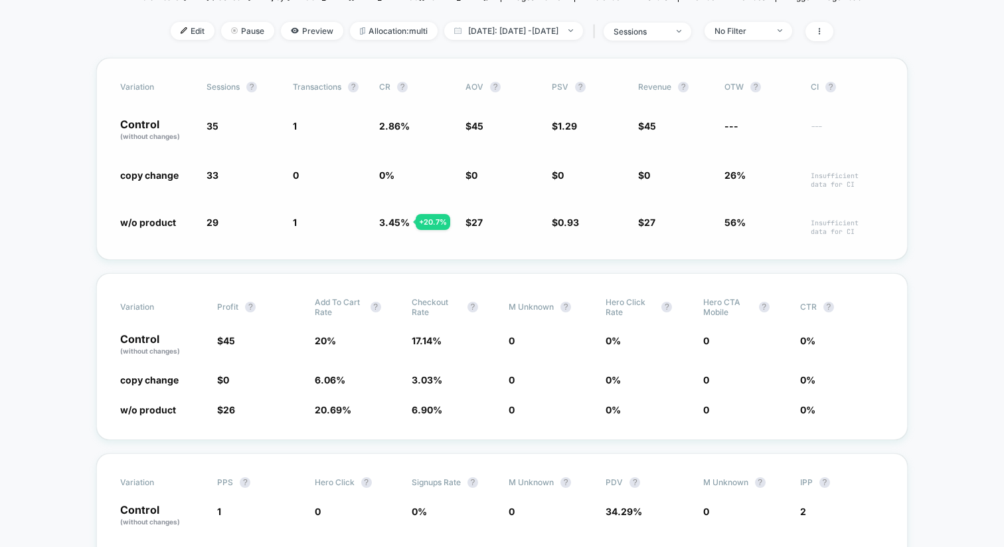
scroll to position [0, 0]
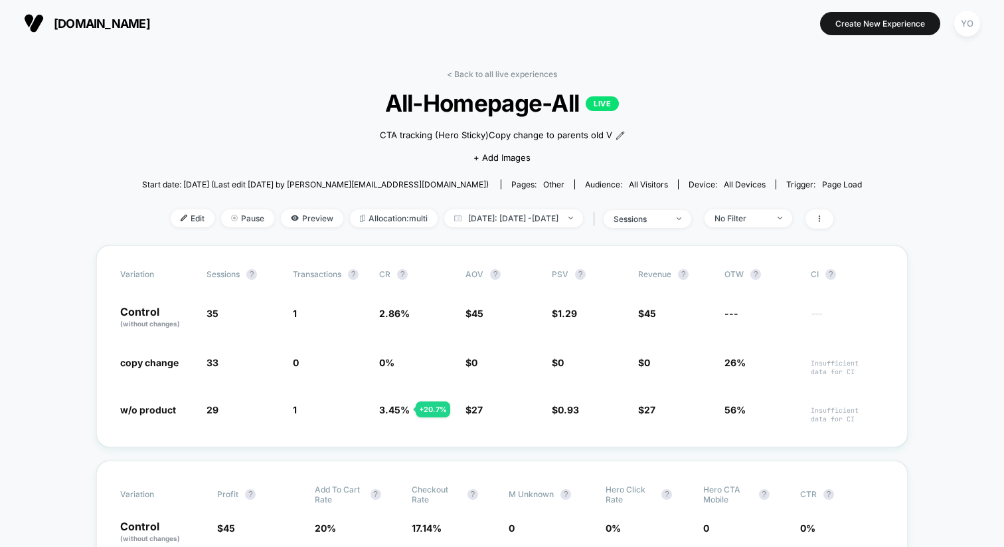
click at [399, 24] on section at bounding box center [502, 23] width 315 height 33
click at [872, 25] on button "Create New Experience" at bounding box center [880, 23] width 120 height 23
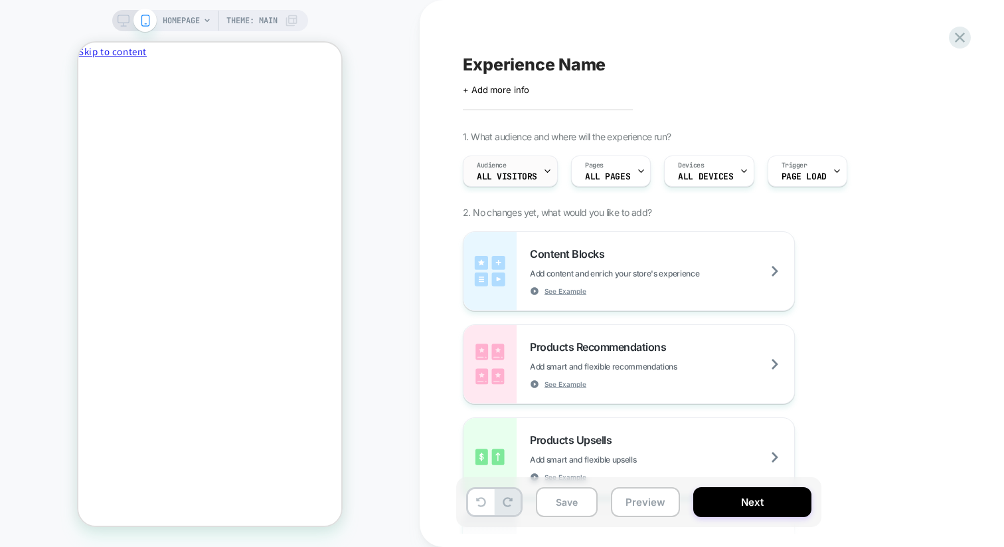
click at [526, 157] on div "Audience All Visitors" at bounding box center [507, 171] width 87 height 30
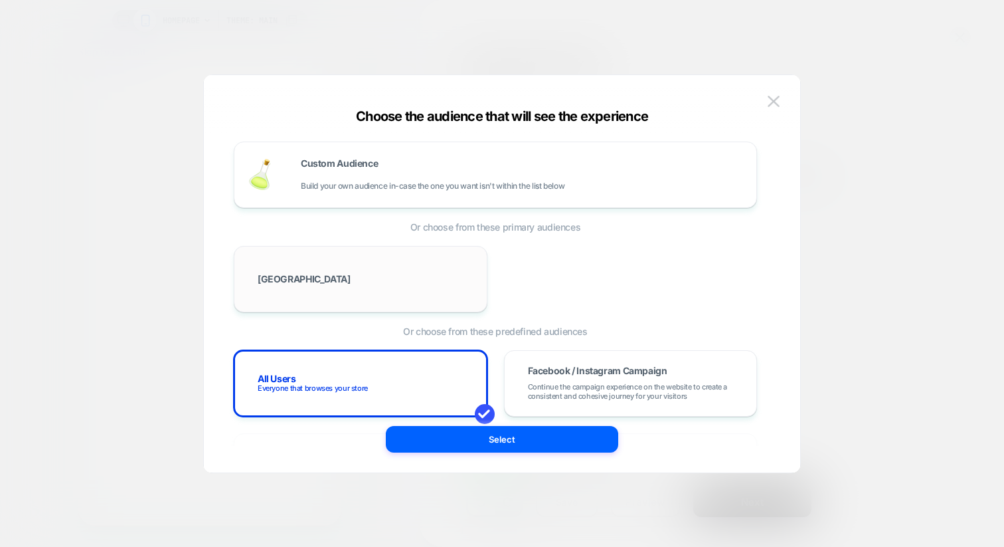
click at [381, 254] on div "[GEOGRAPHIC_DATA]" at bounding box center [361, 279] width 254 height 66
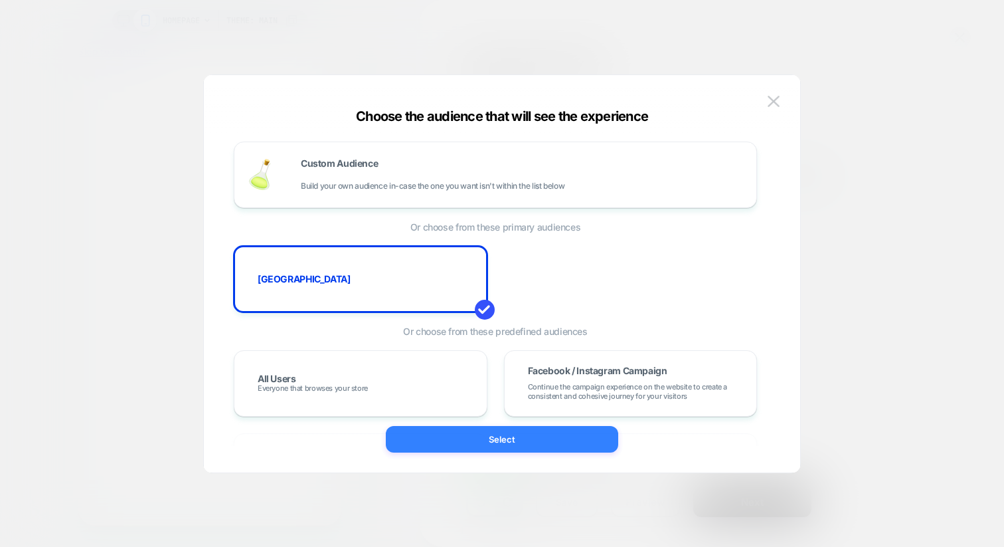
click at [479, 439] on button "Select" at bounding box center [502, 439] width 232 height 27
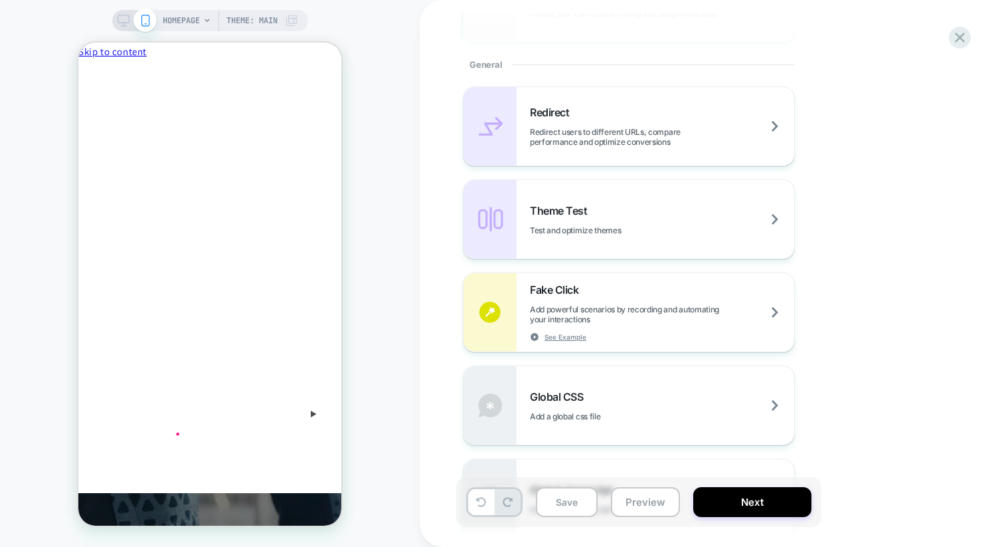
scroll to position [551, 0]
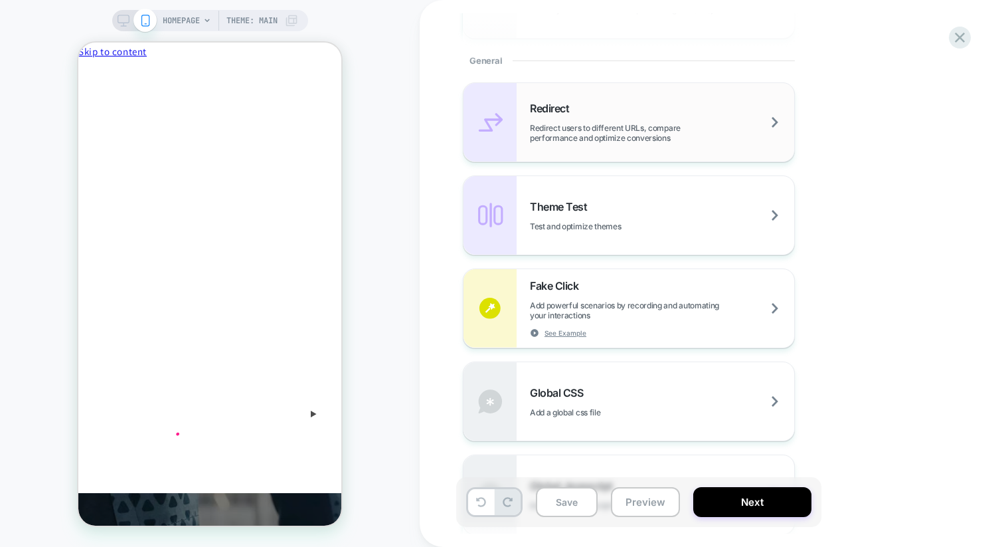
click at [622, 151] on div "Redirect Redirect users to different URLs, compare performance and optimize con…" at bounding box center [629, 122] width 331 height 78
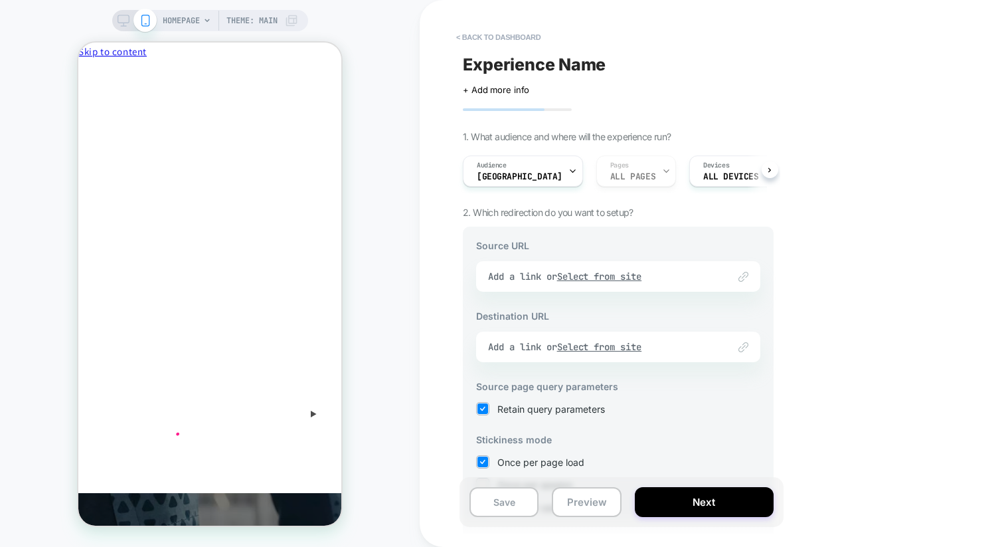
click at [591, 278] on div "Link to Add a link or Select from site" at bounding box center [618, 276] width 284 height 31
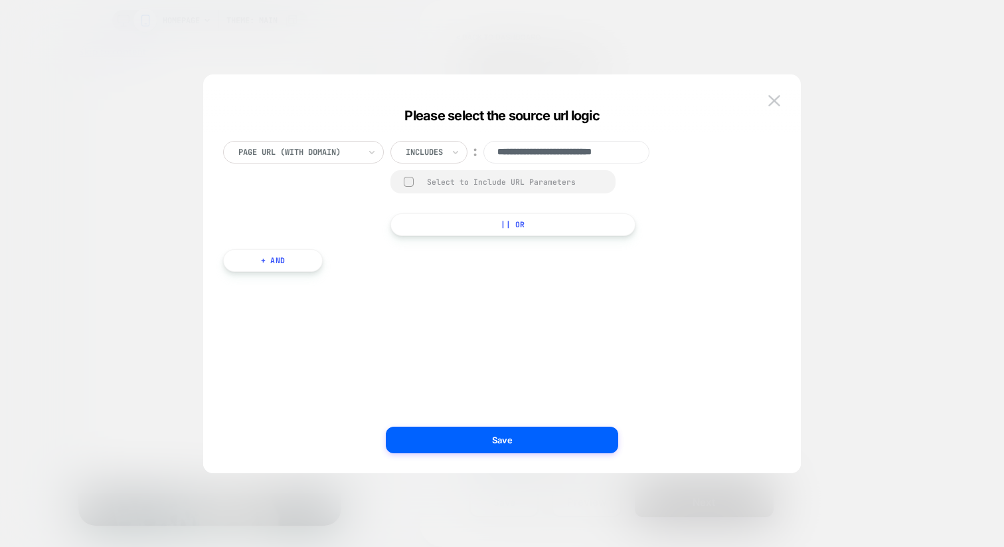
scroll to position [0, 19]
click at [578, 151] on input "**********" at bounding box center [567, 152] width 166 height 23
click at [414, 158] on div "Includes" at bounding box center [425, 152] width 40 height 15
click at [519, 232] on button "|| Or" at bounding box center [513, 224] width 245 height 23
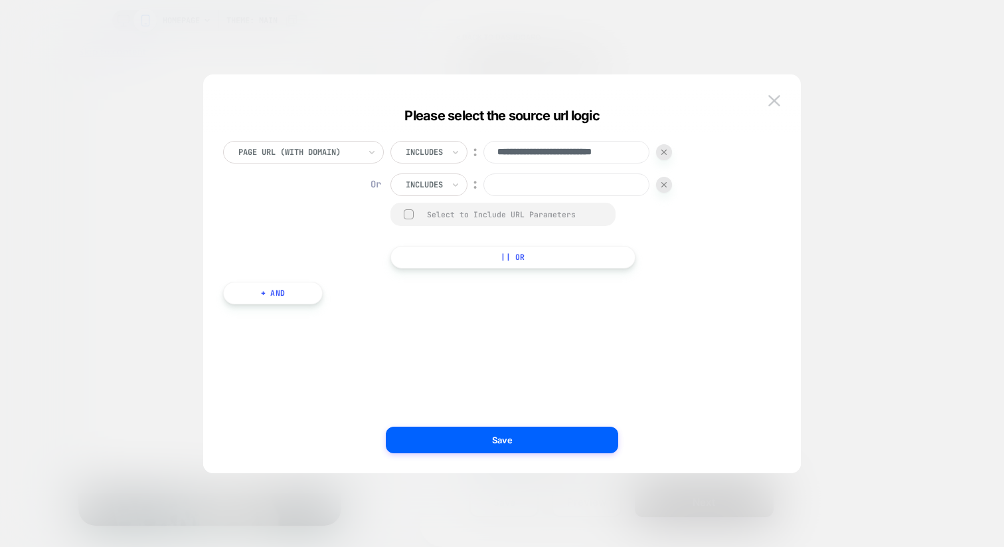
click at [666, 189] on div at bounding box center [664, 185] width 16 height 16
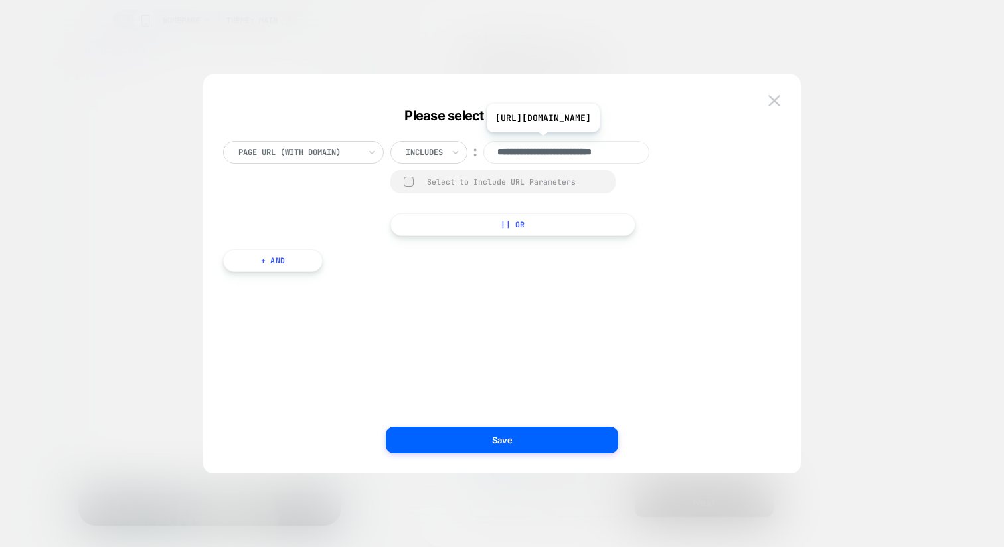
click at [594, 153] on input "**********" at bounding box center [567, 152] width 166 height 23
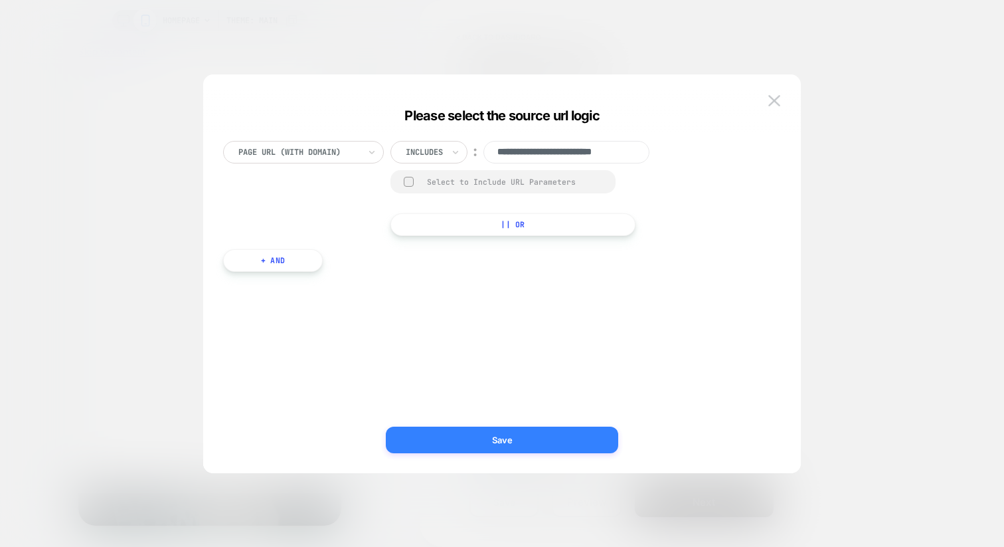
click at [546, 439] on button "Save" at bounding box center [502, 439] width 232 height 27
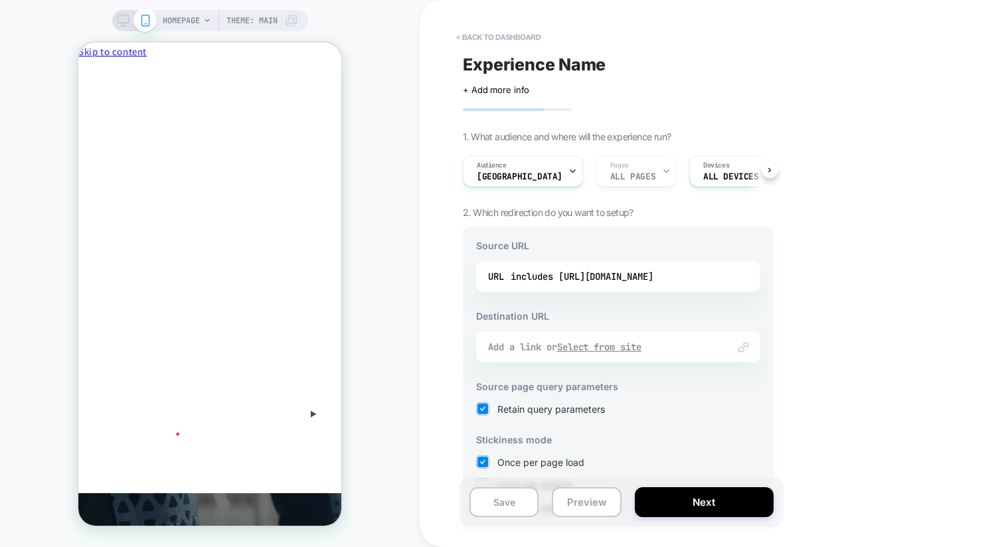
click at [642, 350] on u "Select from site" at bounding box center [599, 347] width 85 height 12
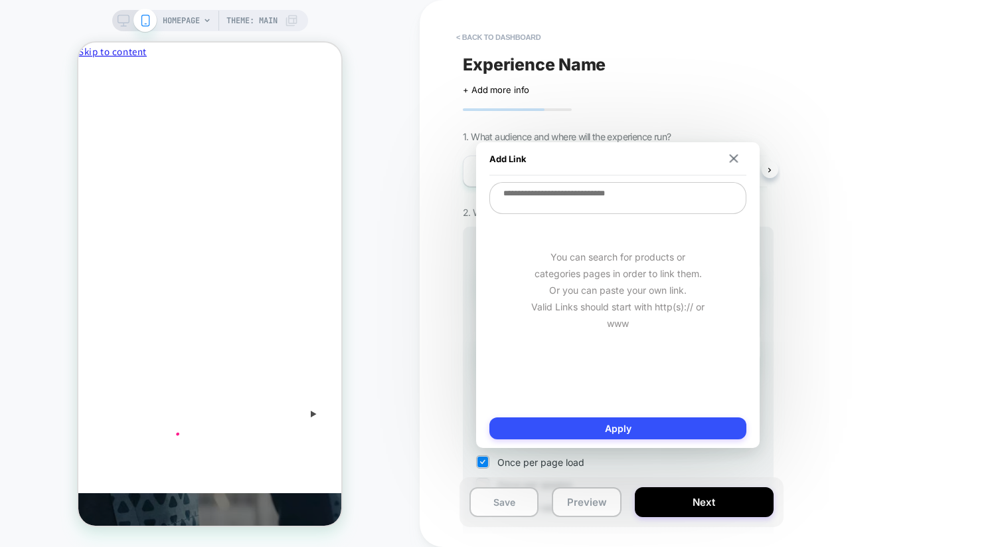
paste textarea "**********"
type textarea "*"
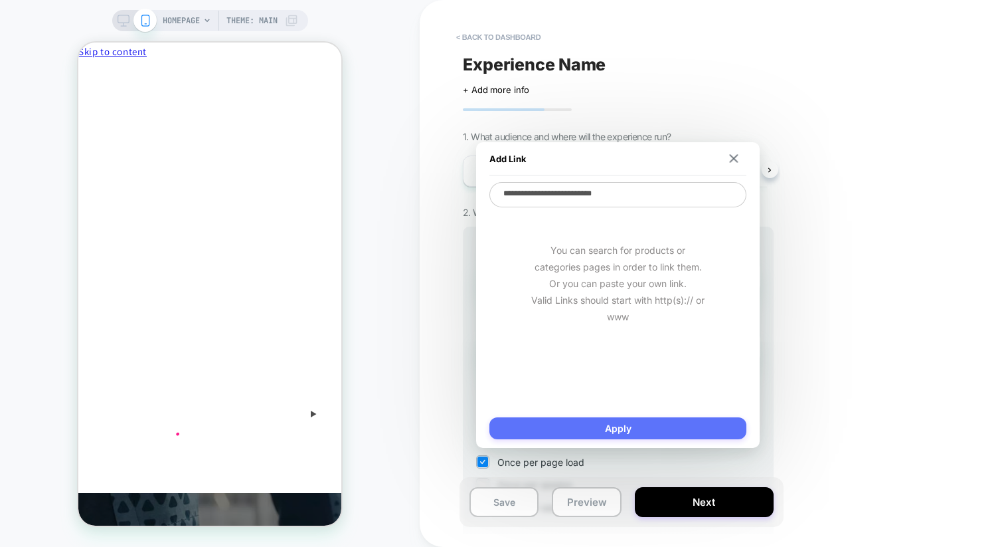
type textarea "**********"
click at [644, 426] on button "Apply" at bounding box center [618, 428] width 257 height 22
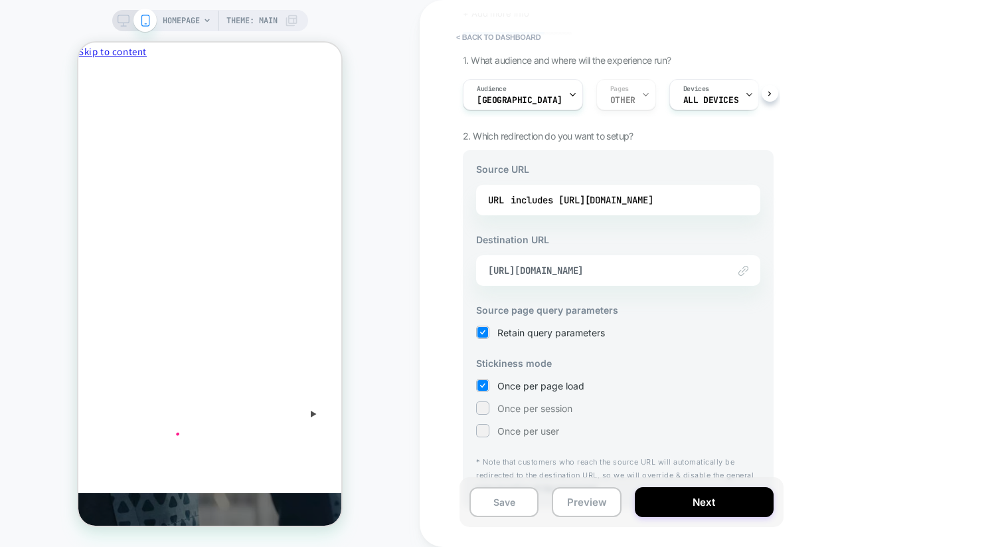
scroll to position [104, 0]
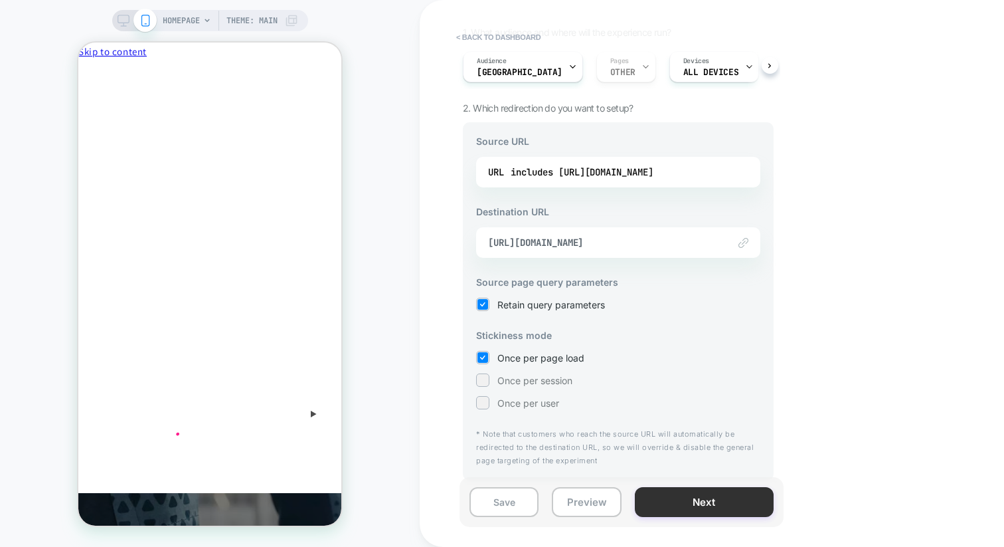
click at [691, 511] on button "Next" at bounding box center [704, 502] width 139 height 30
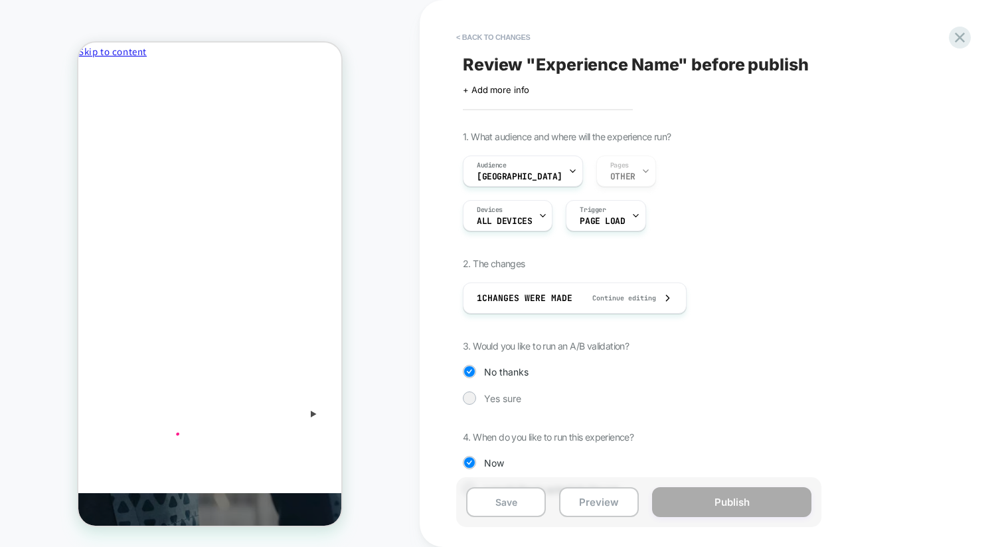
click at [575, 66] on span "Review " Experience Name " before publish" at bounding box center [636, 64] width 346 height 20
type textarea "*"
type textarea "**********"
click at [652, 65] on icon at bounding box center [650, 64] width 17 height 17
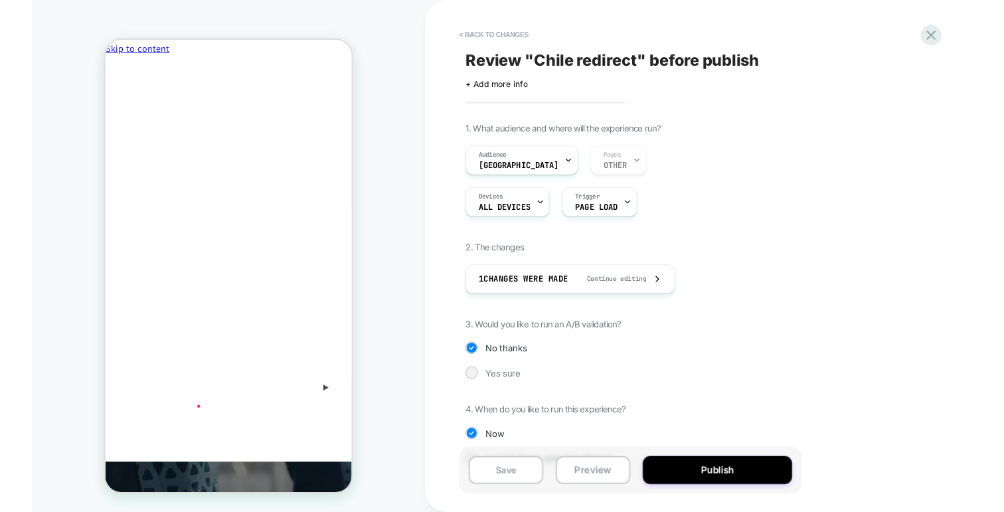
scroll to position [35, 0]
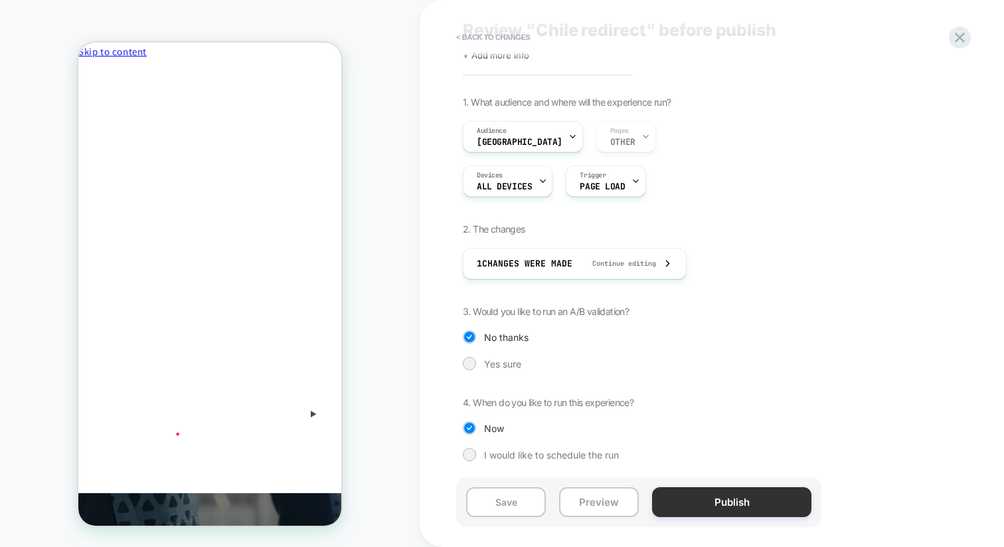
click at [728, 504] on button "Publish" at bounding box center [731, 502] width 159 height 30
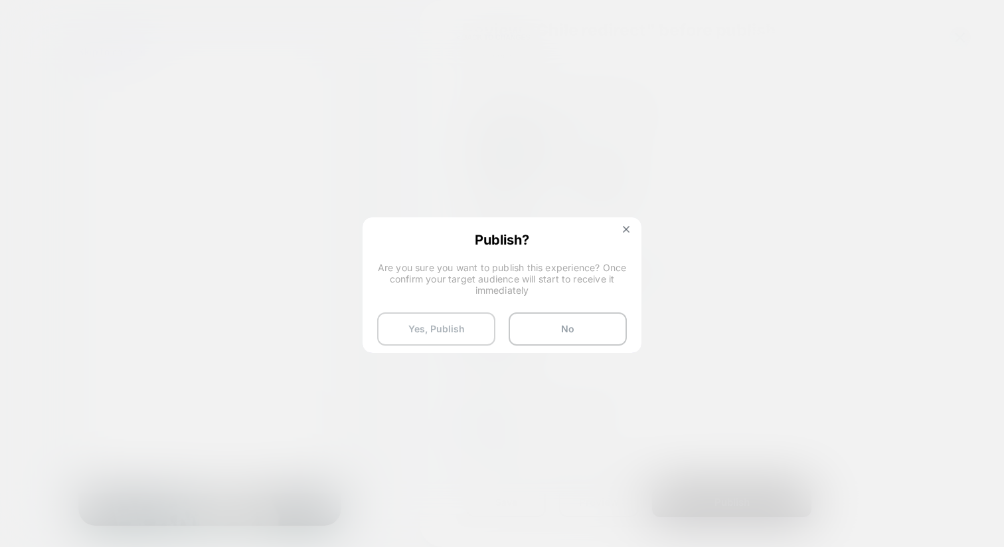
click at [428, 336] on button "Yes, Publish" at bounding box center [436, 328] width 118 height 33
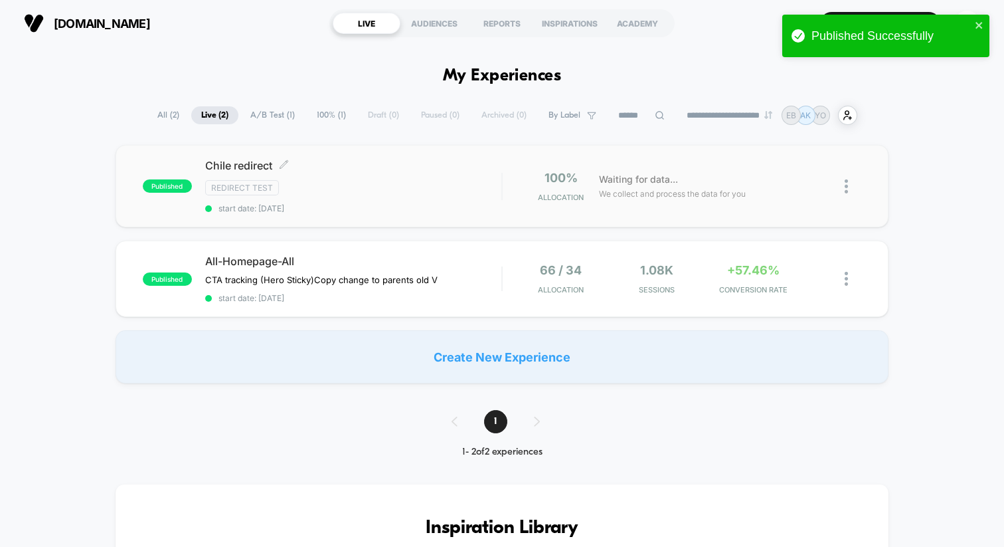
click at [398, 192] on div "Redirect Test" at bounding box center [353, 187] width 296 height 15
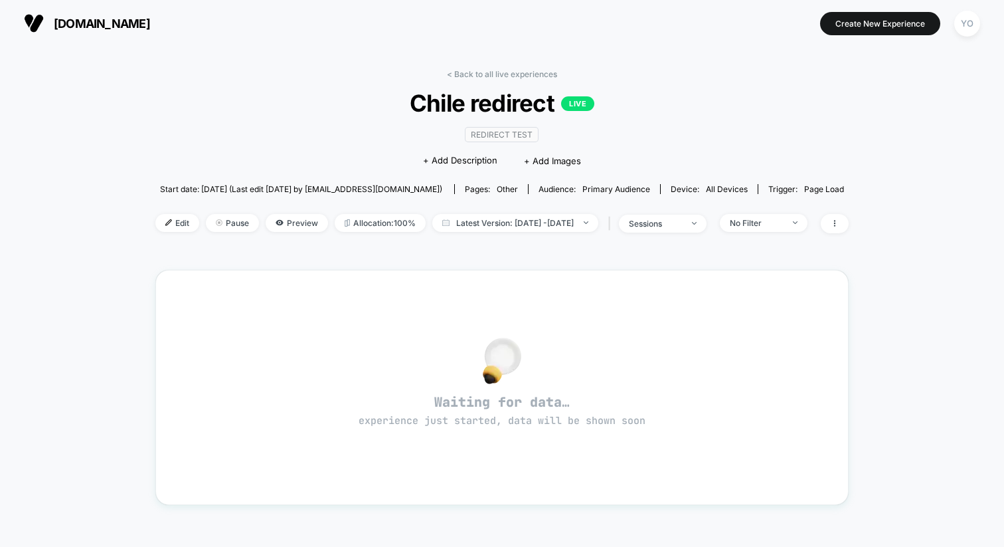
click at [378, 132] on div "Redirect Test Click to edit experience details + Add Description + Add Images" at bounding box center [502, 147] width 416 height 60
click at [523, 76] on link "< Back to all live experiences" at bounding box center [502, 74] width 110 height 10
click at [78, 19] on span "[DOMAIN_NAME]" at bounding box center [102, 24] width 96 height 14
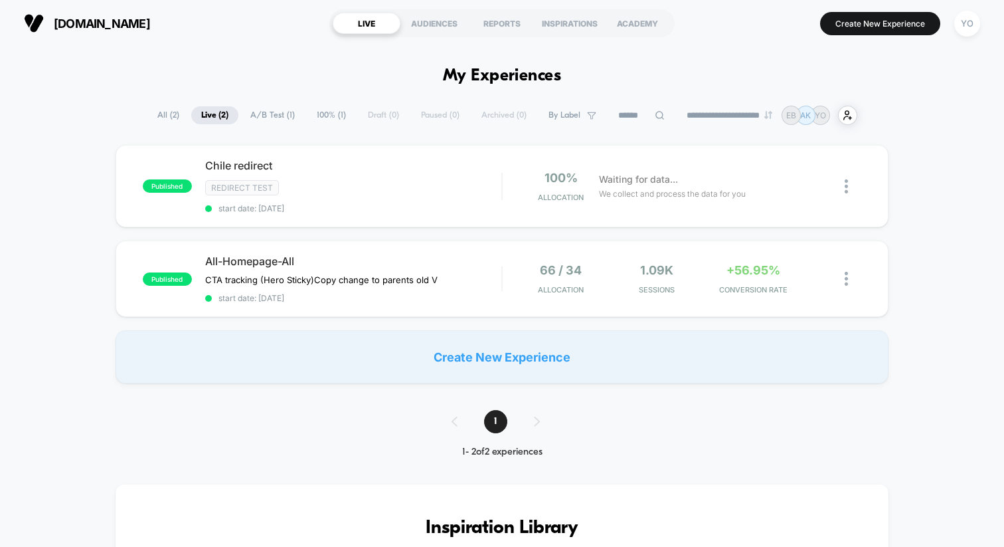
click at [541, 418] on div "1" at bounding box center [502, 421] width 128 height 23
click at [438, 421] on div "1" at bounding box center [502, 421] width 128 height 23
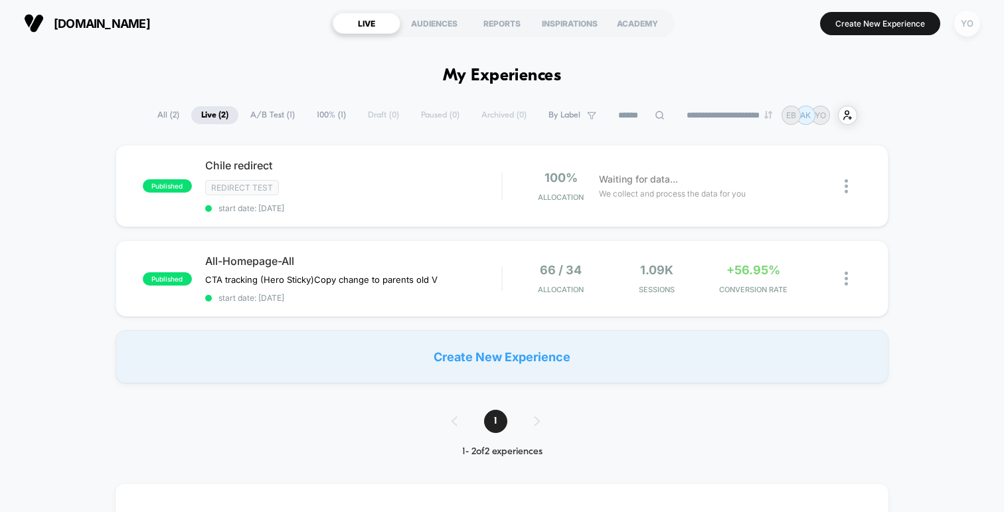
click at [965, 25] on div "YO" at bounding box center [968, 24] width 26 height 26
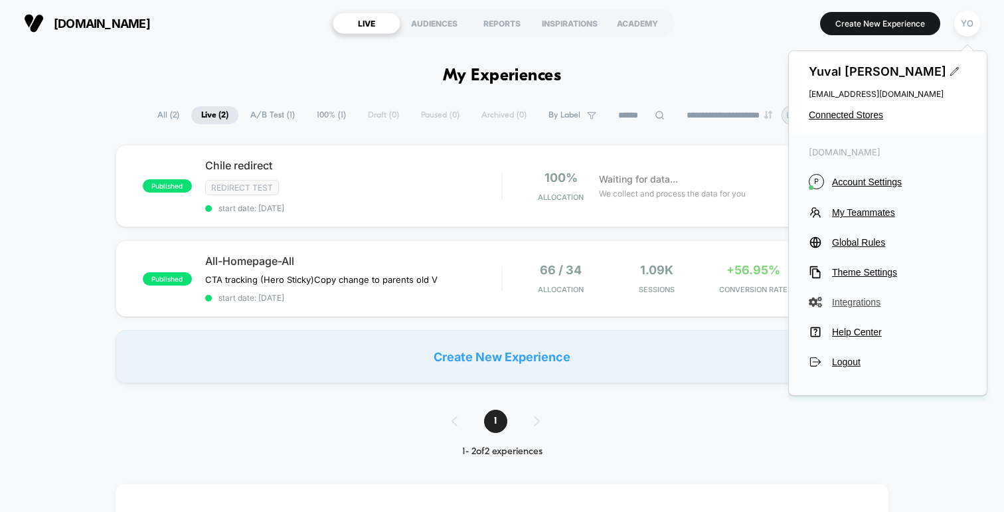
click at [858, 300] on span "Integrations" at bounding box center [899, 302] width 135 height 11
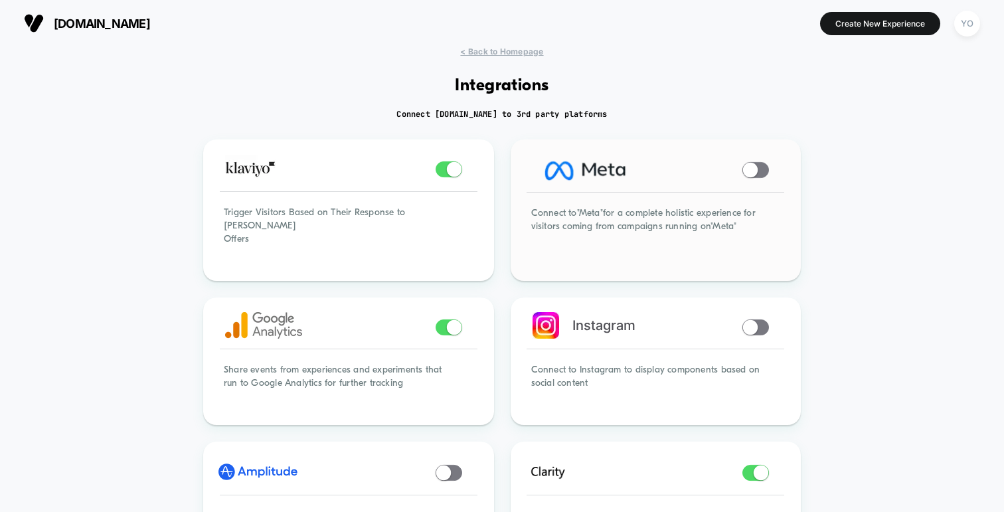
click at [756, 171] on span at bounding box center [750, 170] width 15 height 15
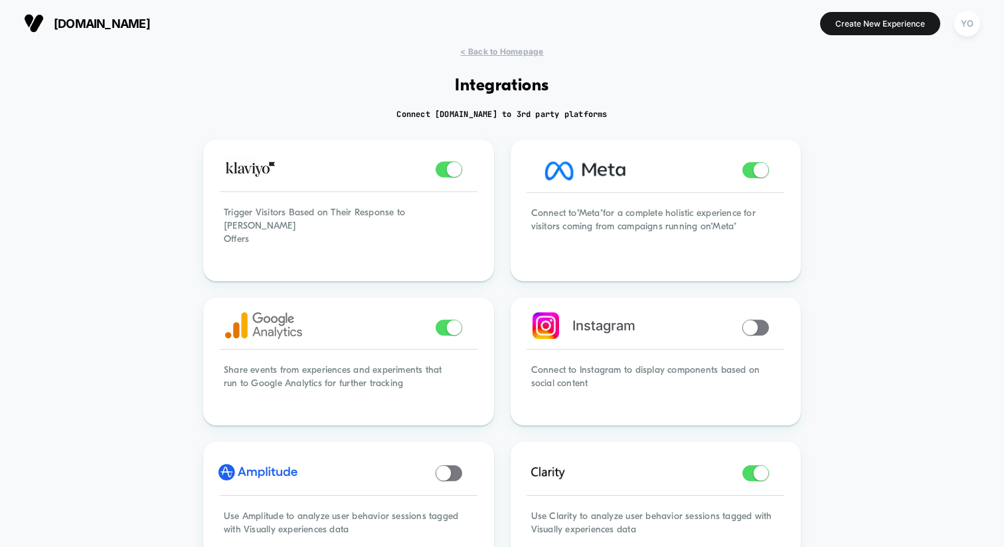
click at [150, 17] on span "[DOMAIN_NAME]" at bounding box center [102, 24] width 96 height 14
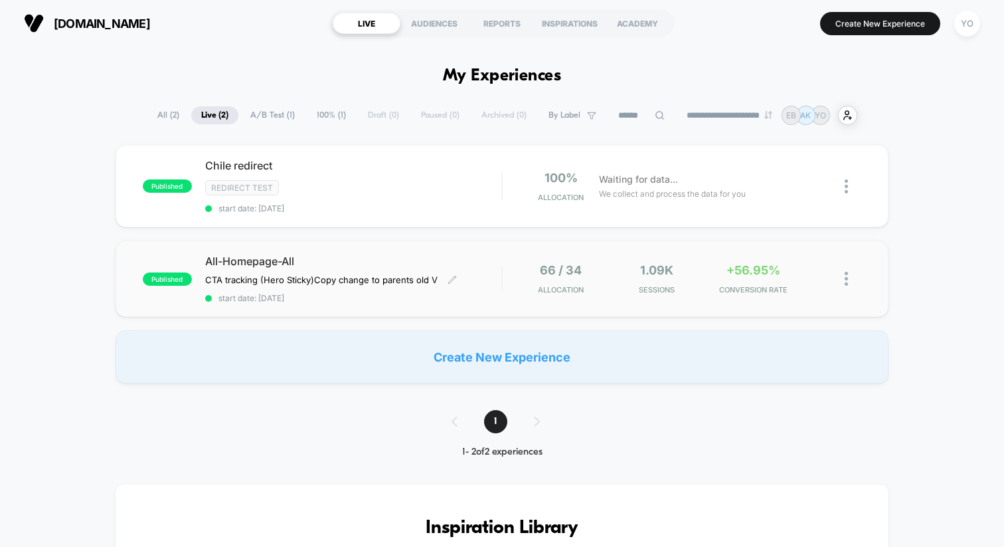
click at [367, 258] on span "All-Homepage-All" at bounding box center [353, 260] width 296 height 13
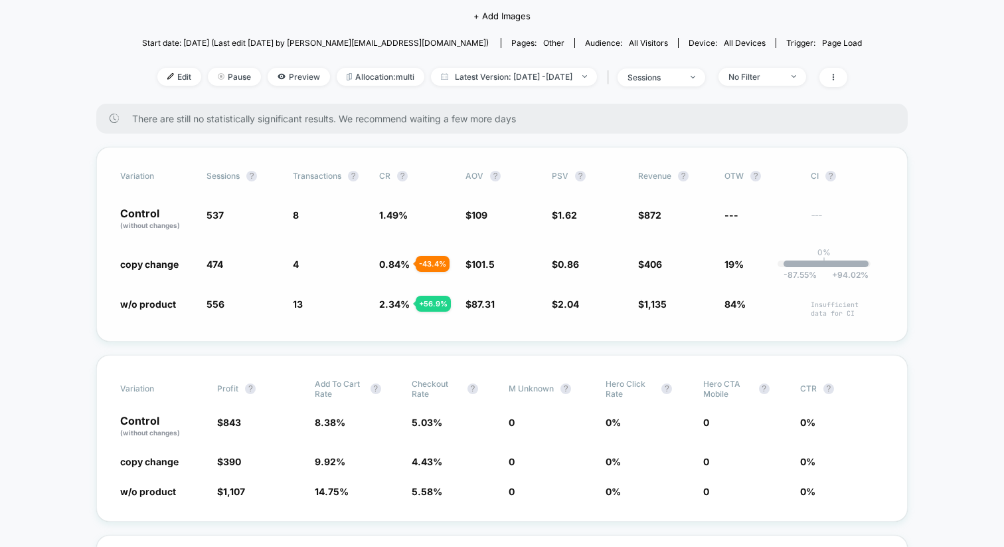
scroll to position [143, 0]
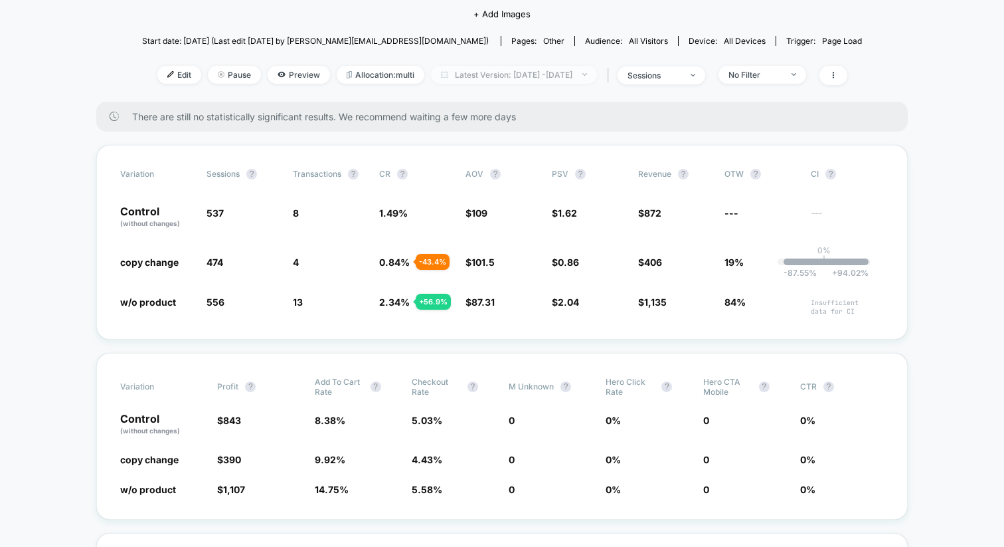
click at [550, 70] on span "Latest Version: [DATE] - [DATE]" at bounding box center [514, 75] width 166 height 18
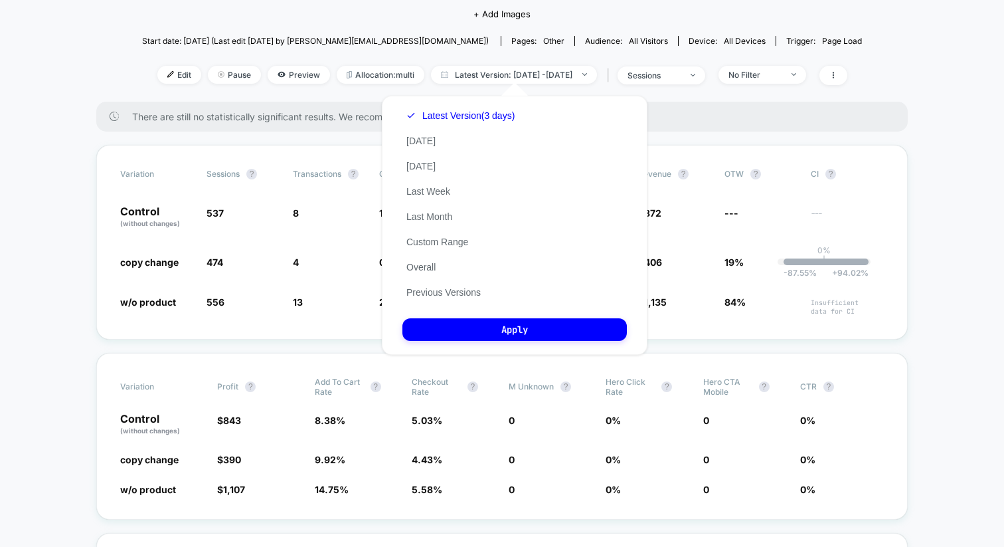
click at [453, 163] on div "Latest Version (3 days) [DATE] [DATE] Last Week Last Month Custom Range Overall…" at bounding box center [461, 204] width 116 height 202
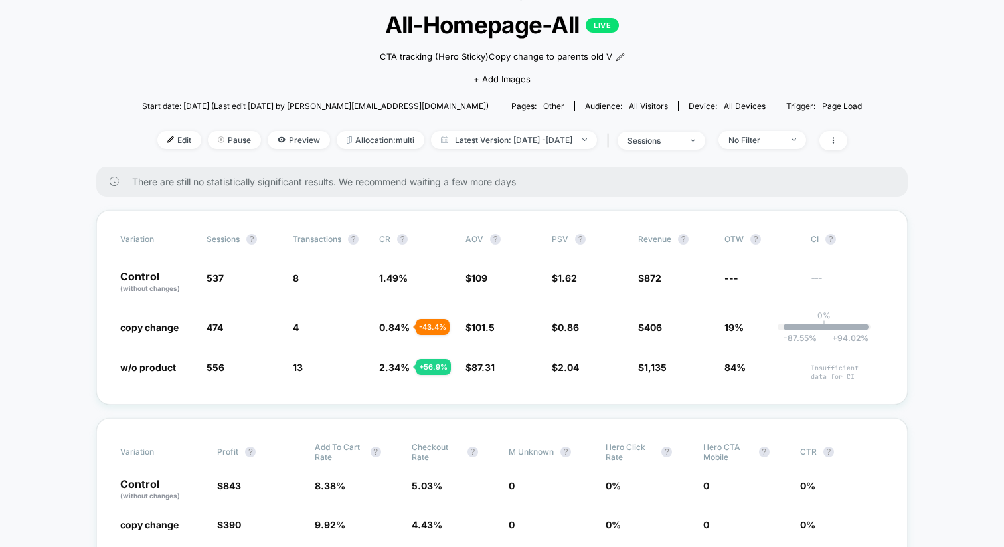
scroll to position [0, 0]
